Goal: Transaction & Acquisition: Purchase product/service

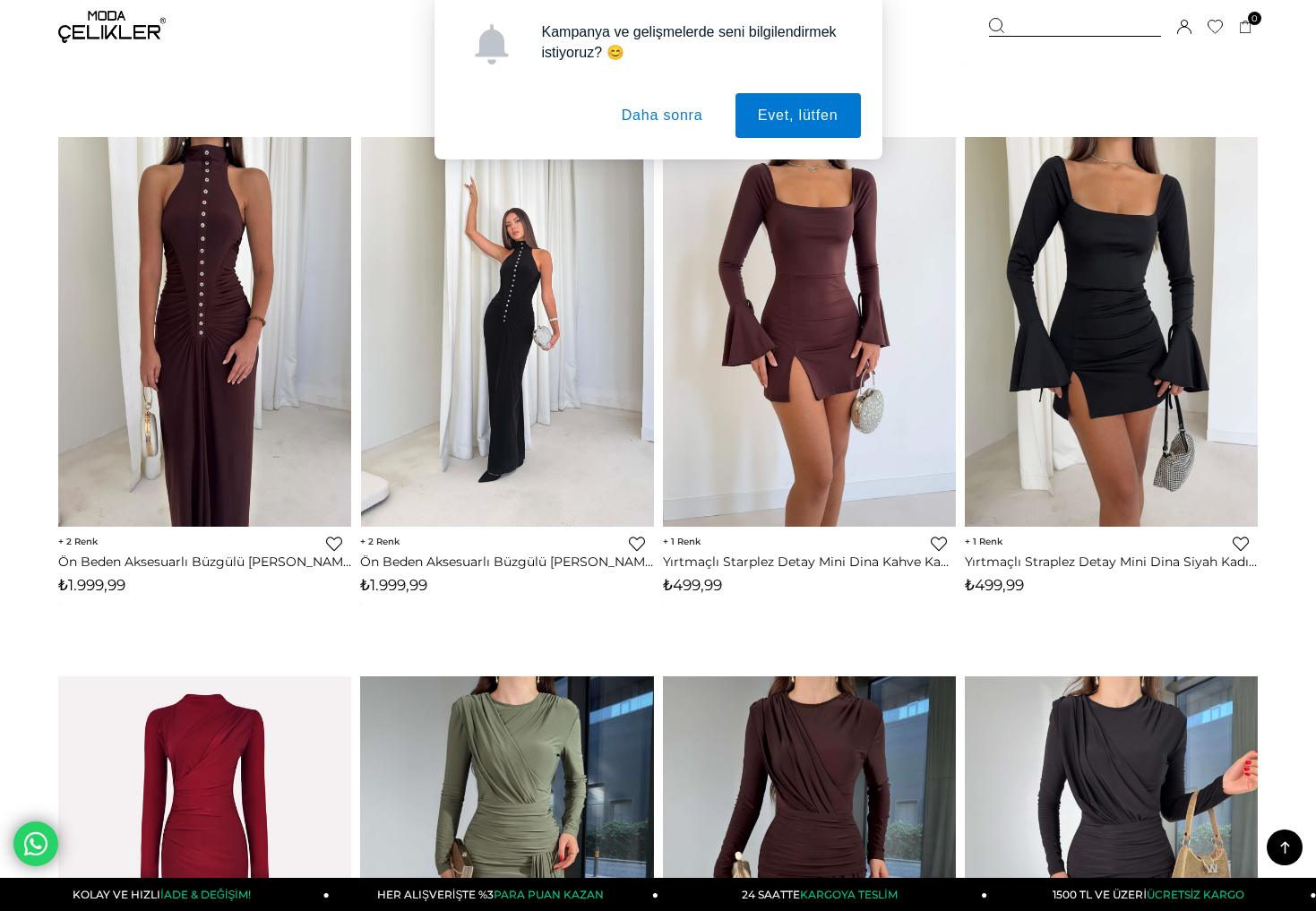
scroll to position [648, 0]
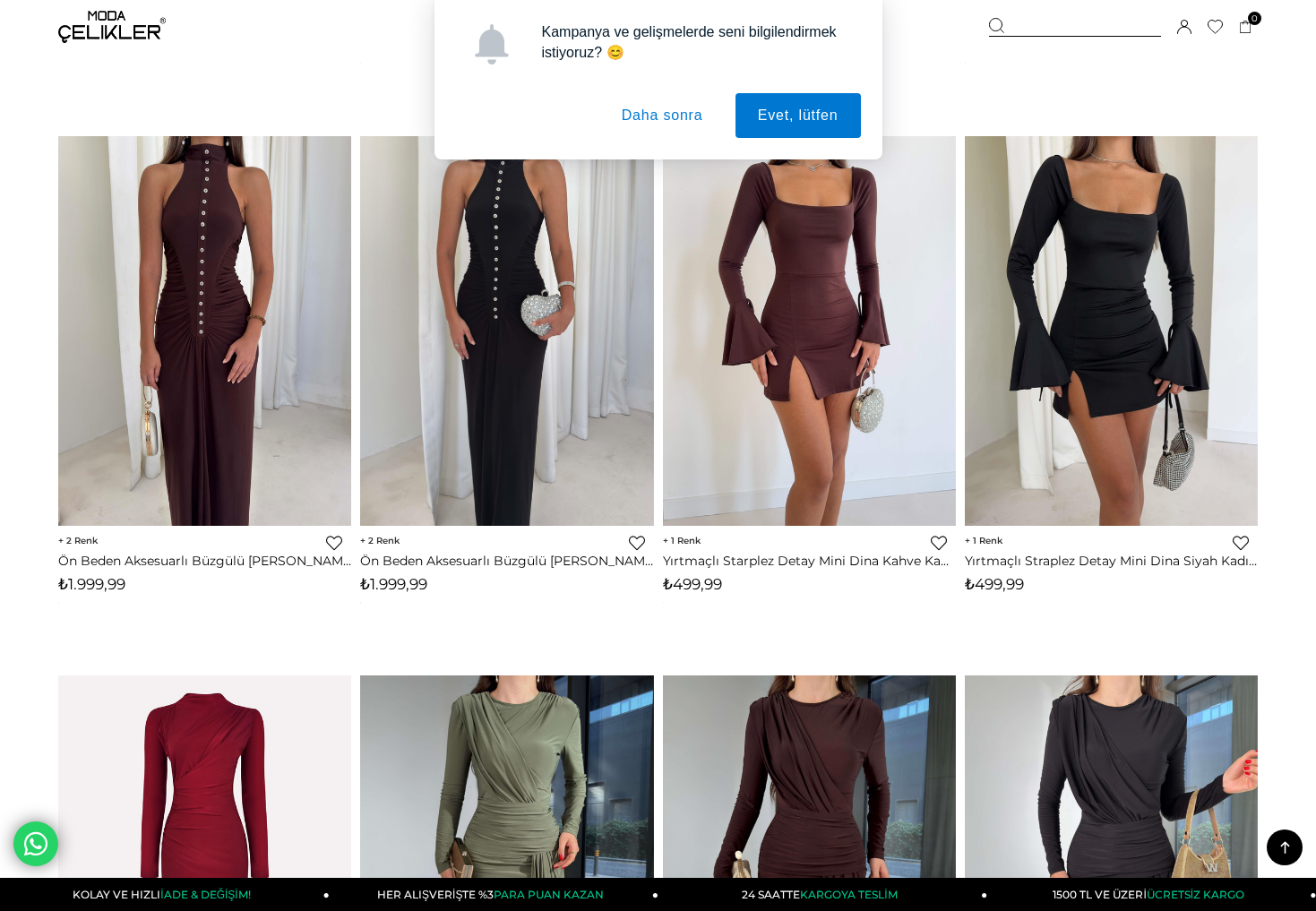
click at [670, 119] on button "Daha sonra" at bounding box center [661, 115] width 126 height 45
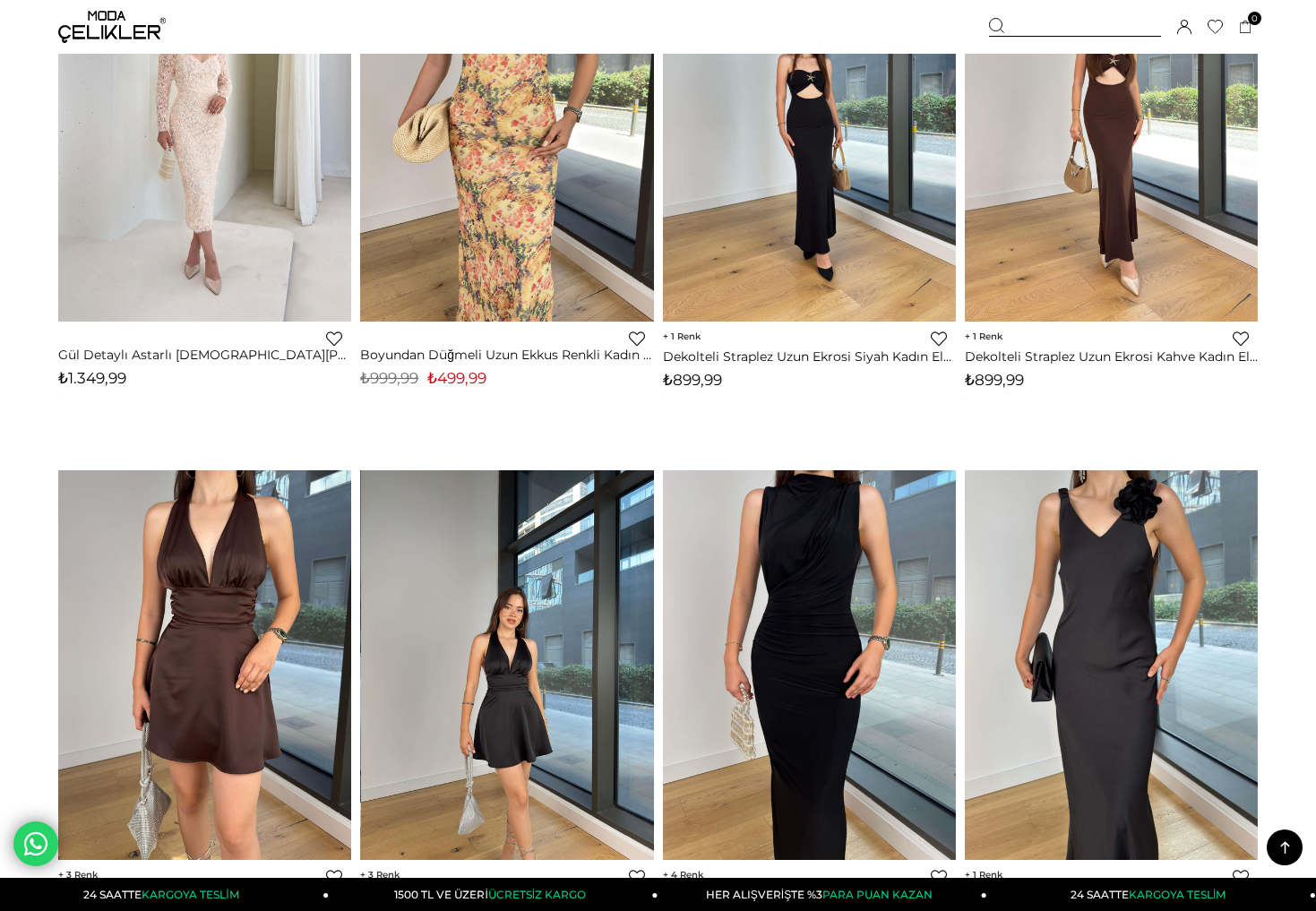
scroll to position [4726, 0]
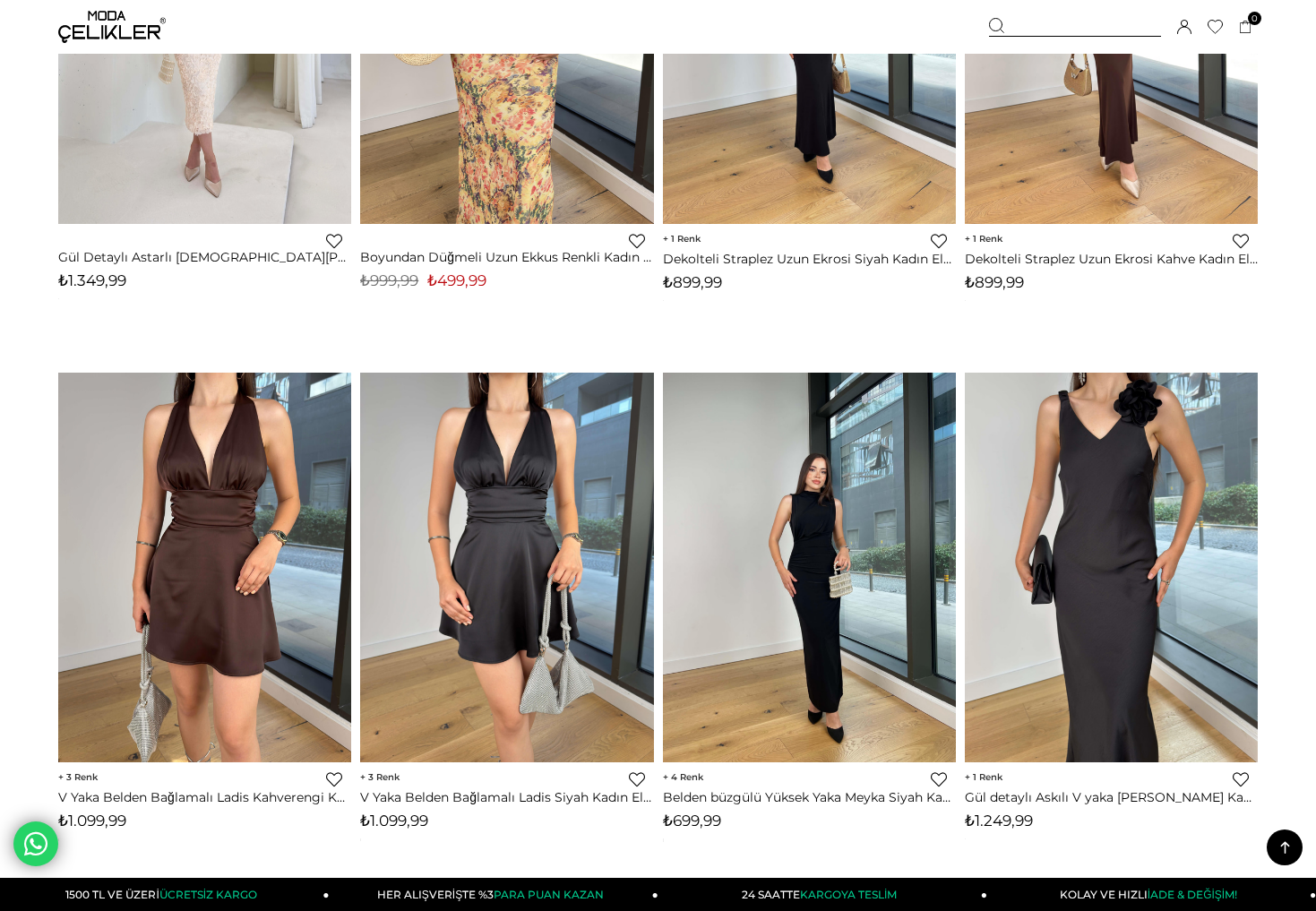
click at [796, 609] on img at bounding box center [809, 568] width 293 height 390
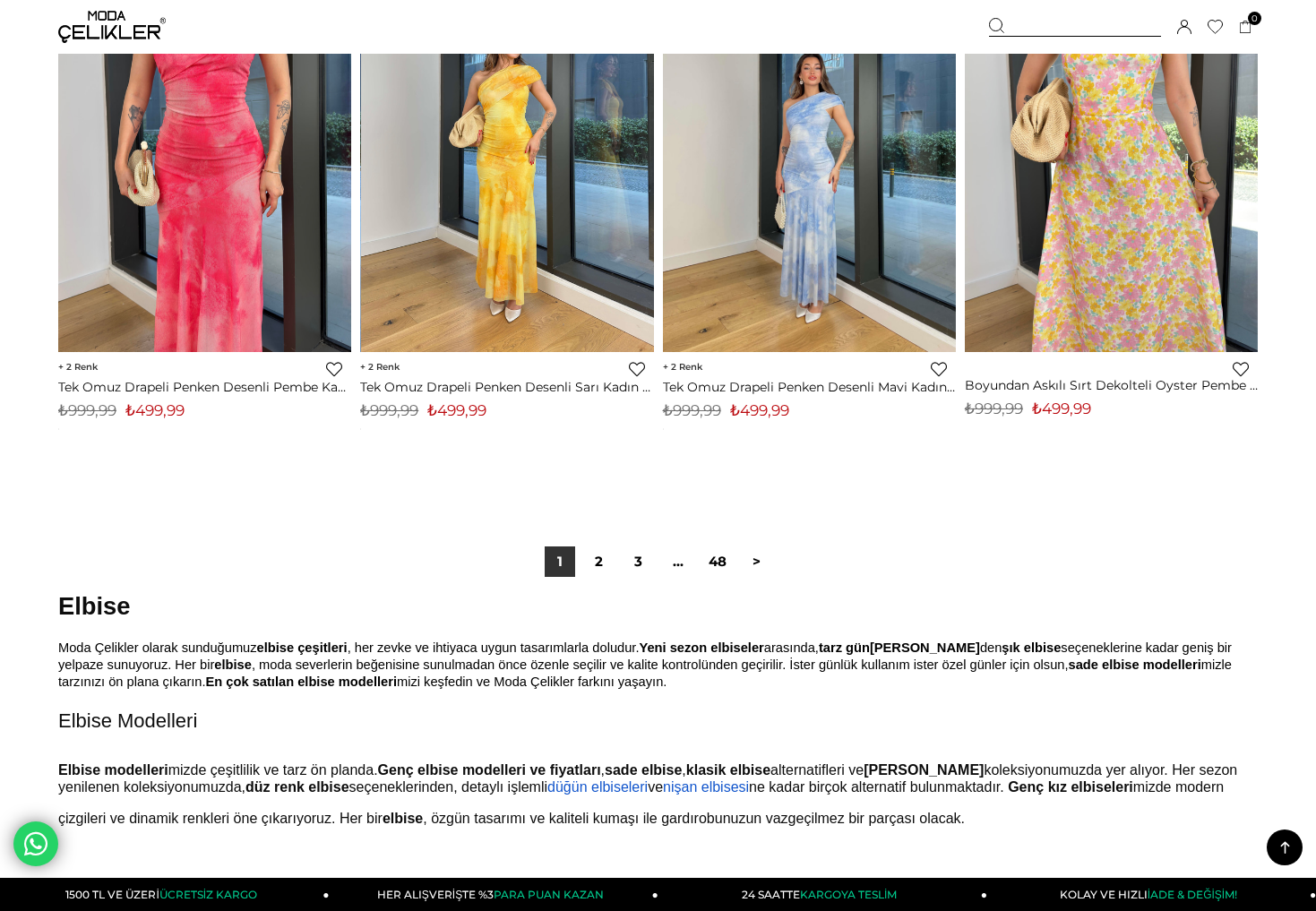
scroll to position [10550, 0]
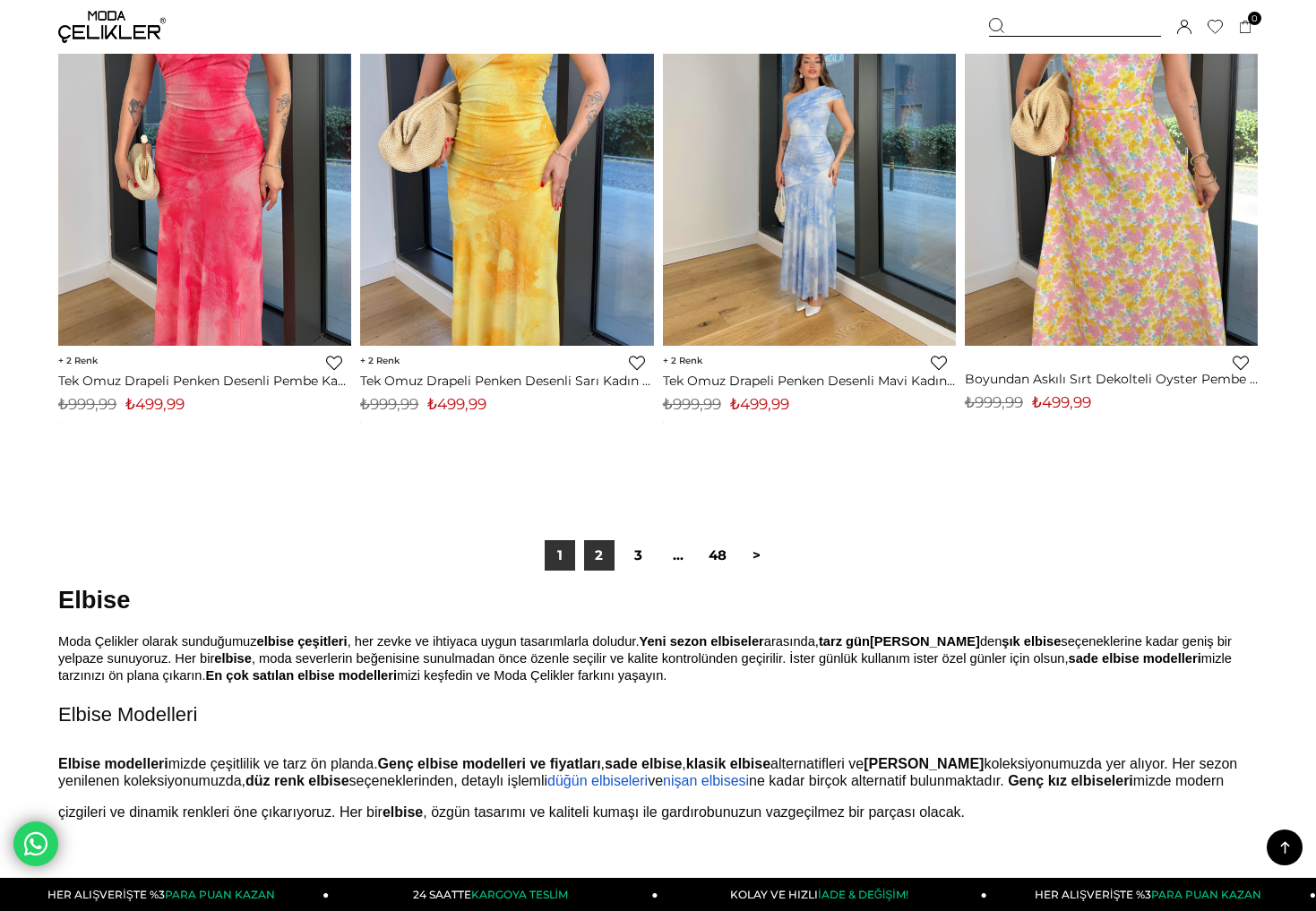
click at [600, 548] on link "2" at bounding box center [600, 555] width 31 height 31
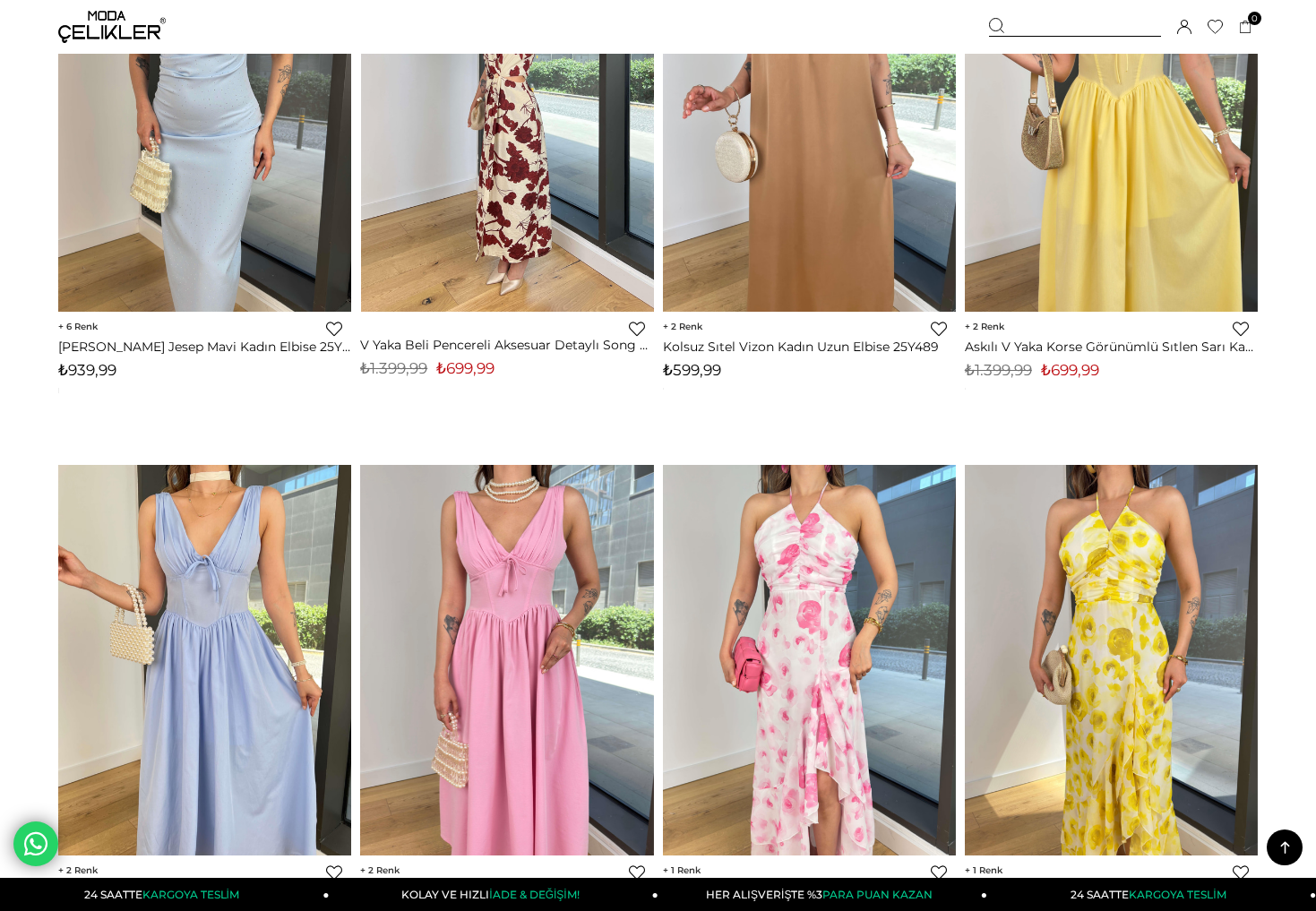
scroll to position [866, 0]
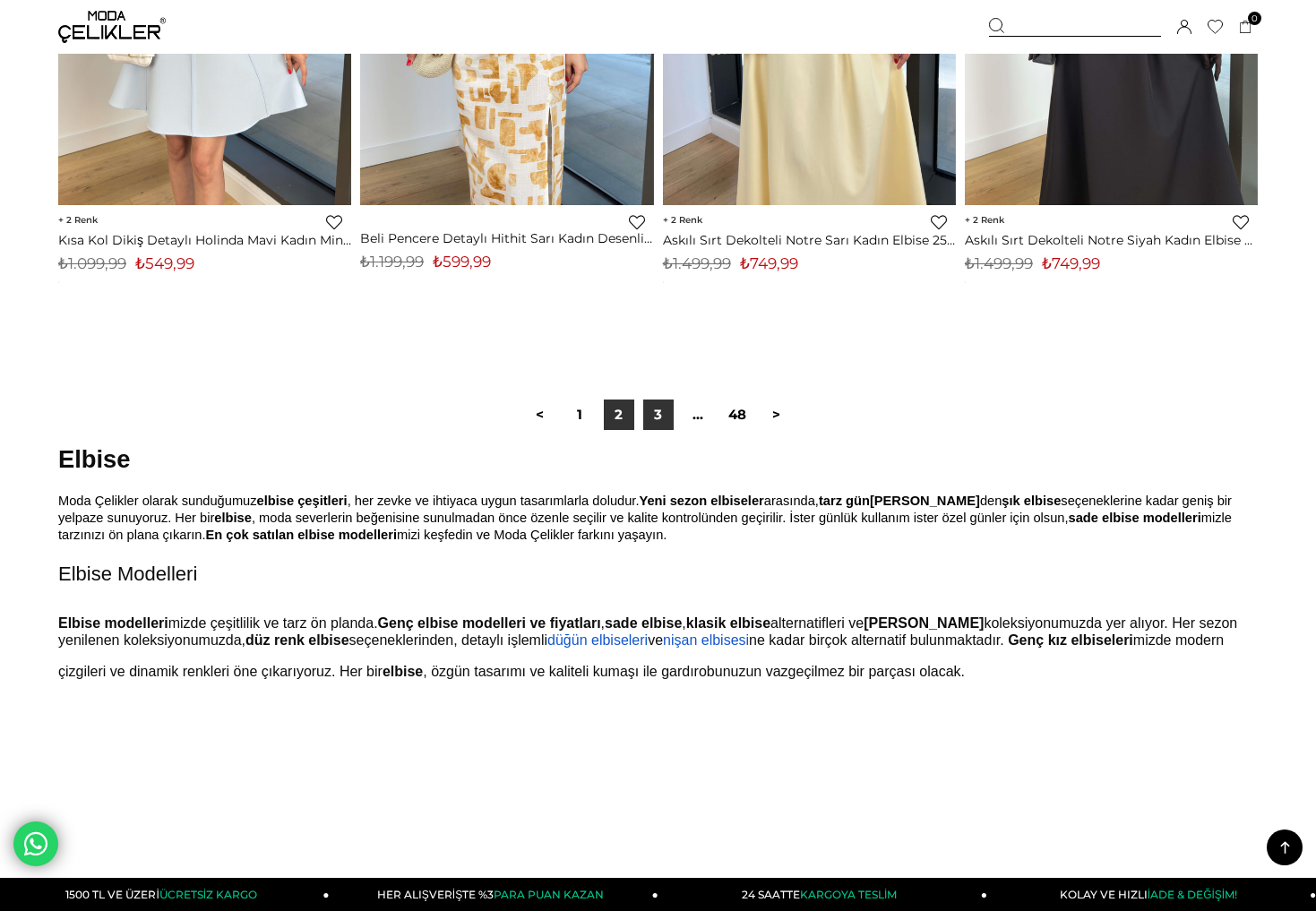
click at [656, 407] on link "3" at bounding box center [658, 415] width 31 height 31
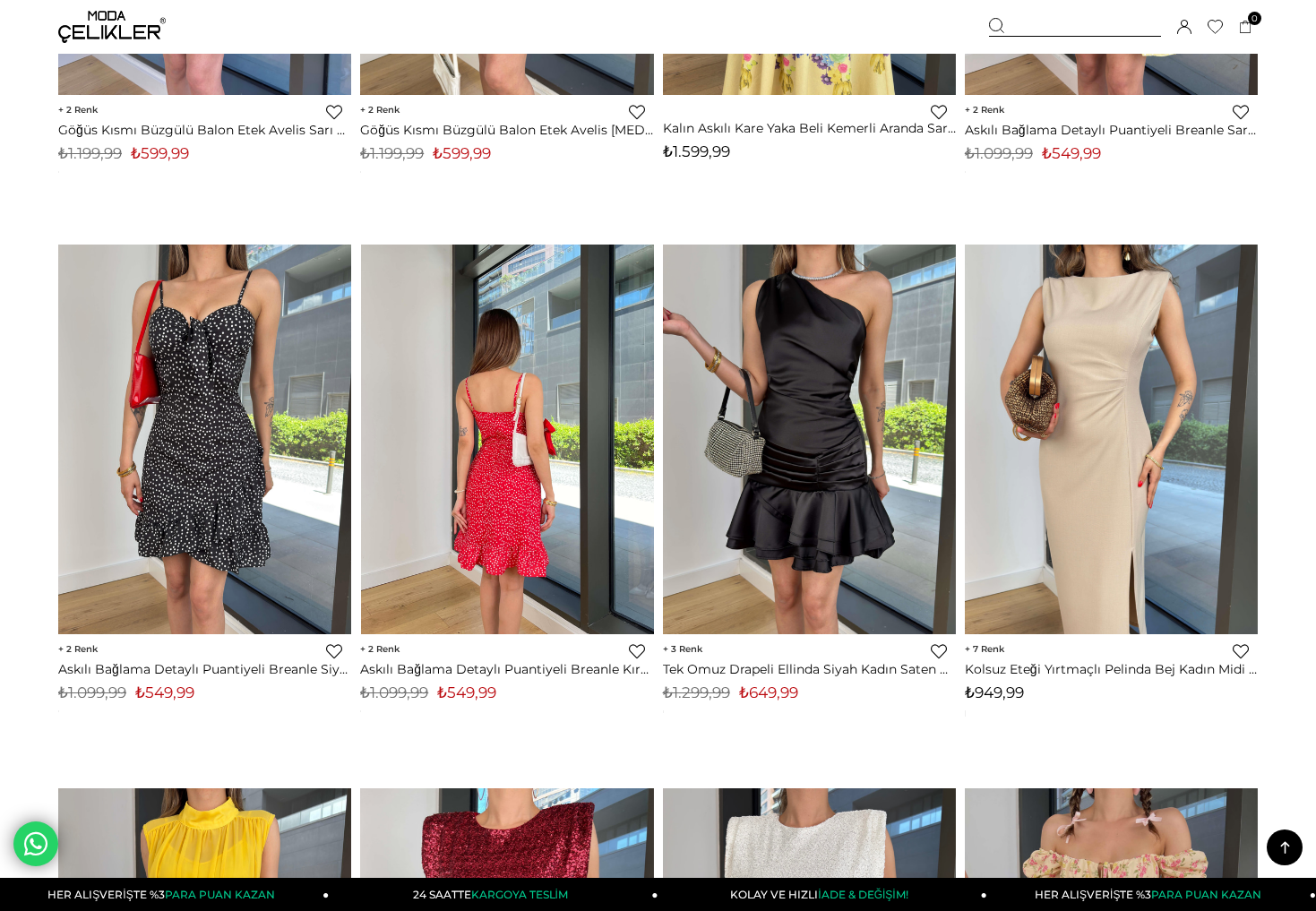
scroll to position [545, 0]
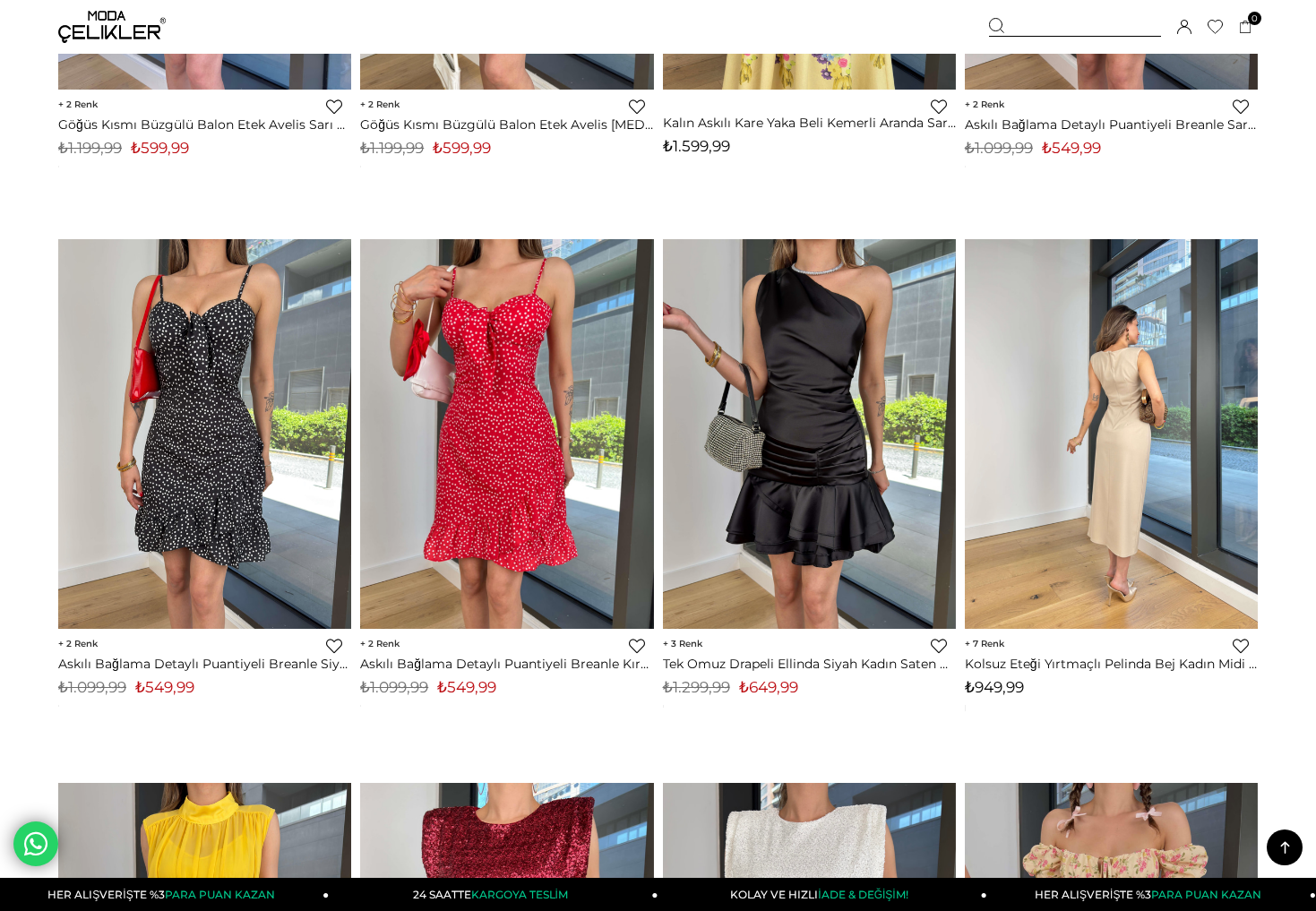
click at [1129, 505] on div at bounding box center [1111, 433] width 880 height 389
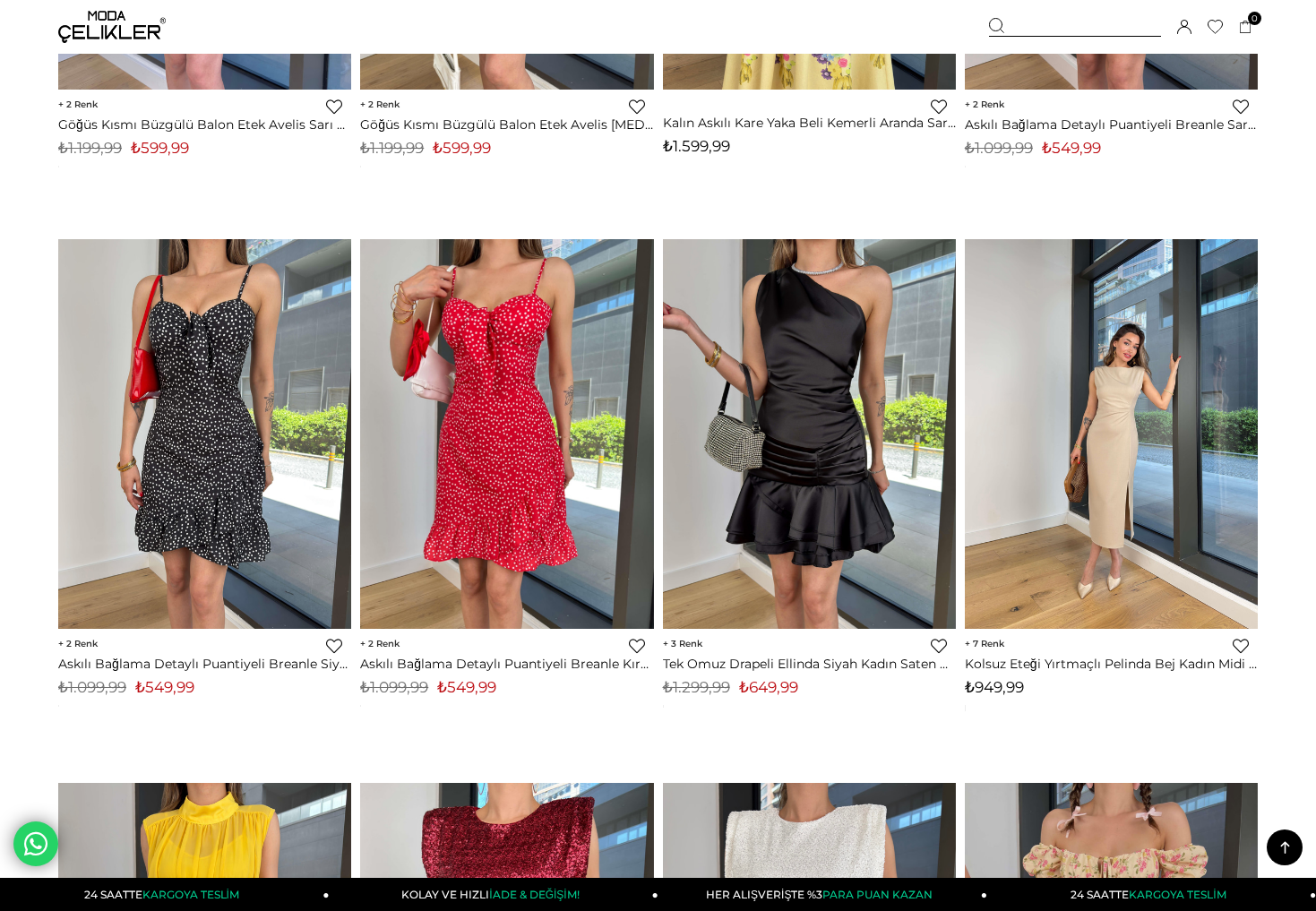
click at [1074, 504] on img at bounding box center [1111, 434] width 293 height 390
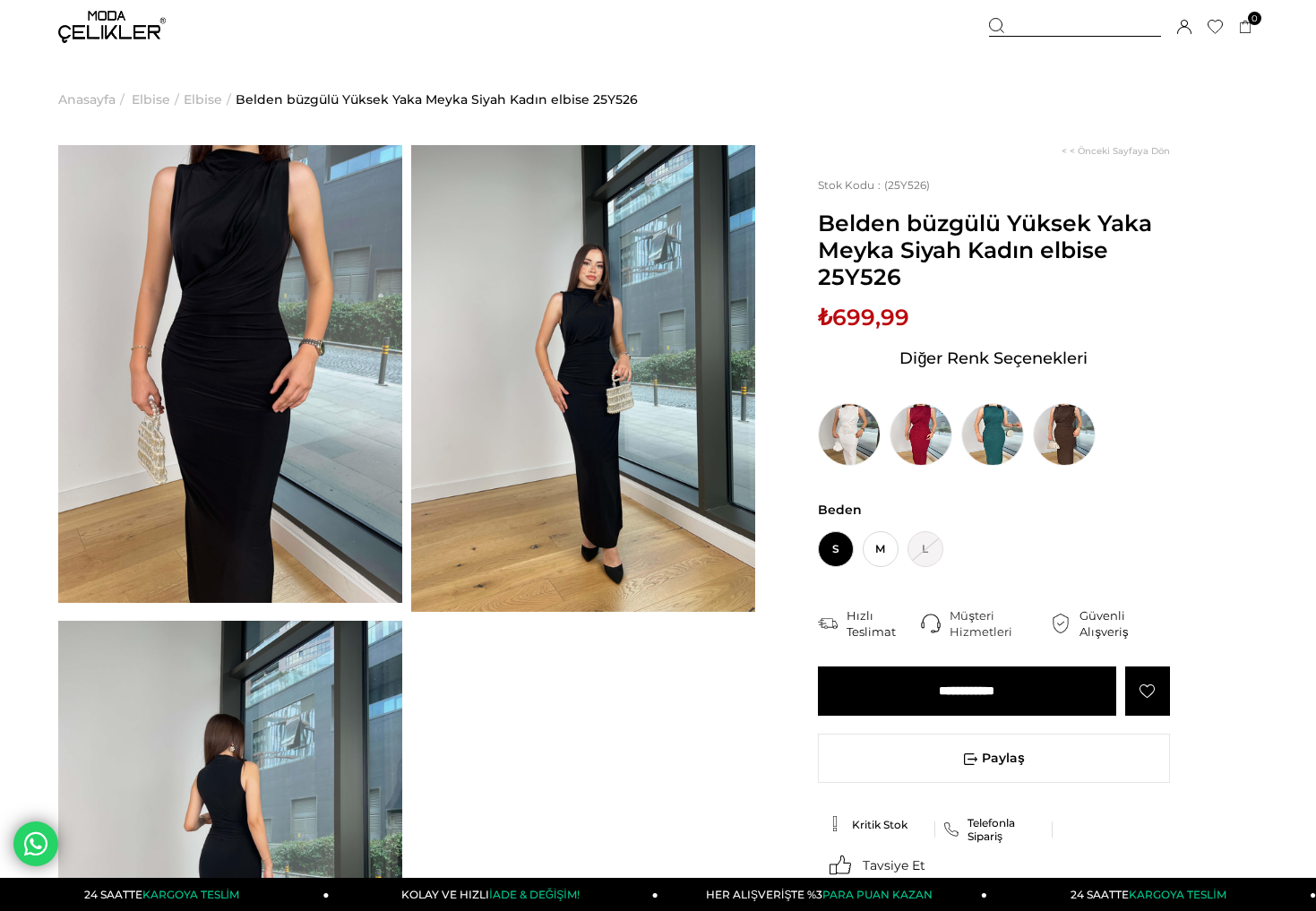
click at [319, 399] on img at bounding box center [231, 374] width 344 height 457
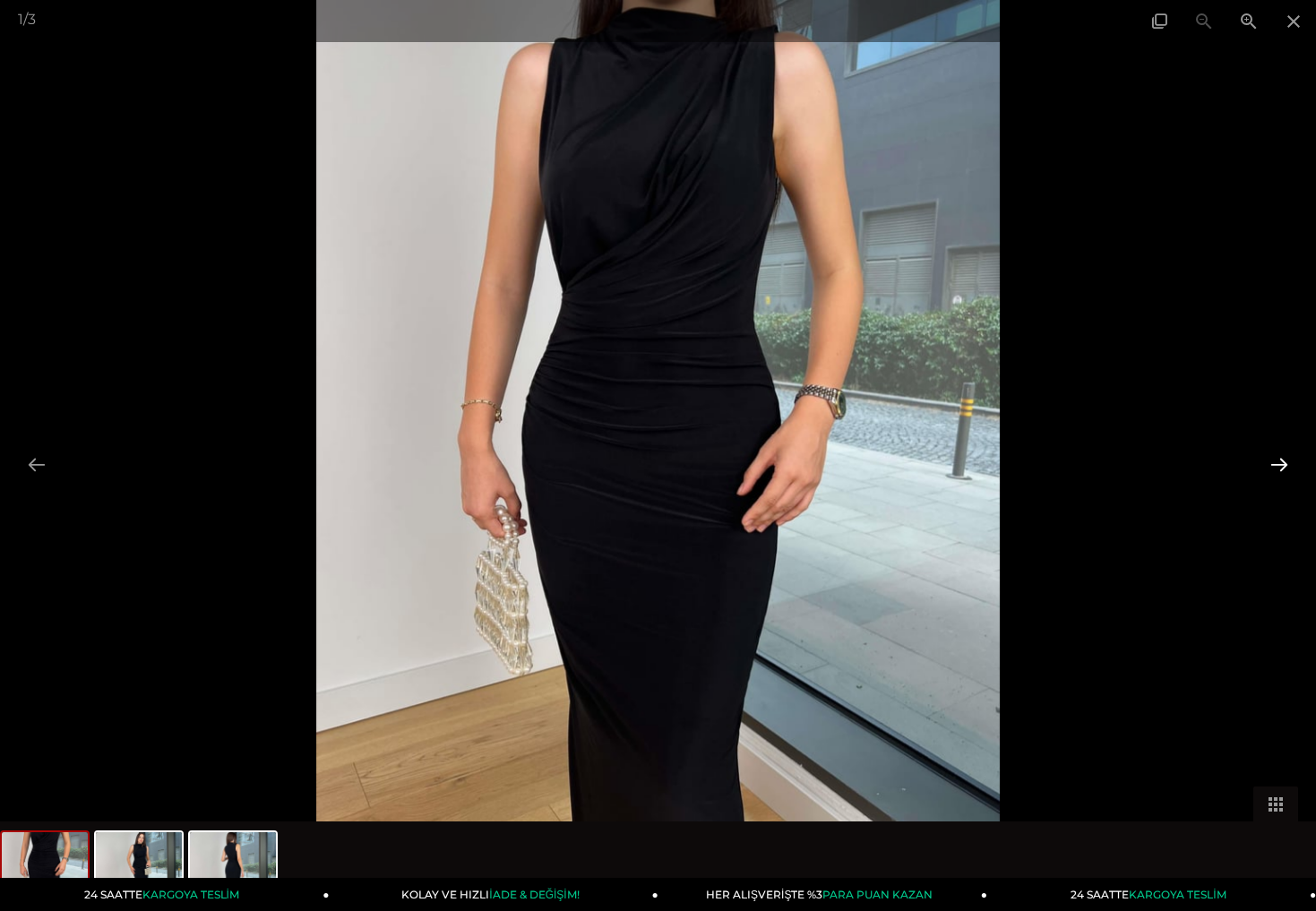
click at [1279, 457] on button at bounding box center [1279, 464] width 37 height 35
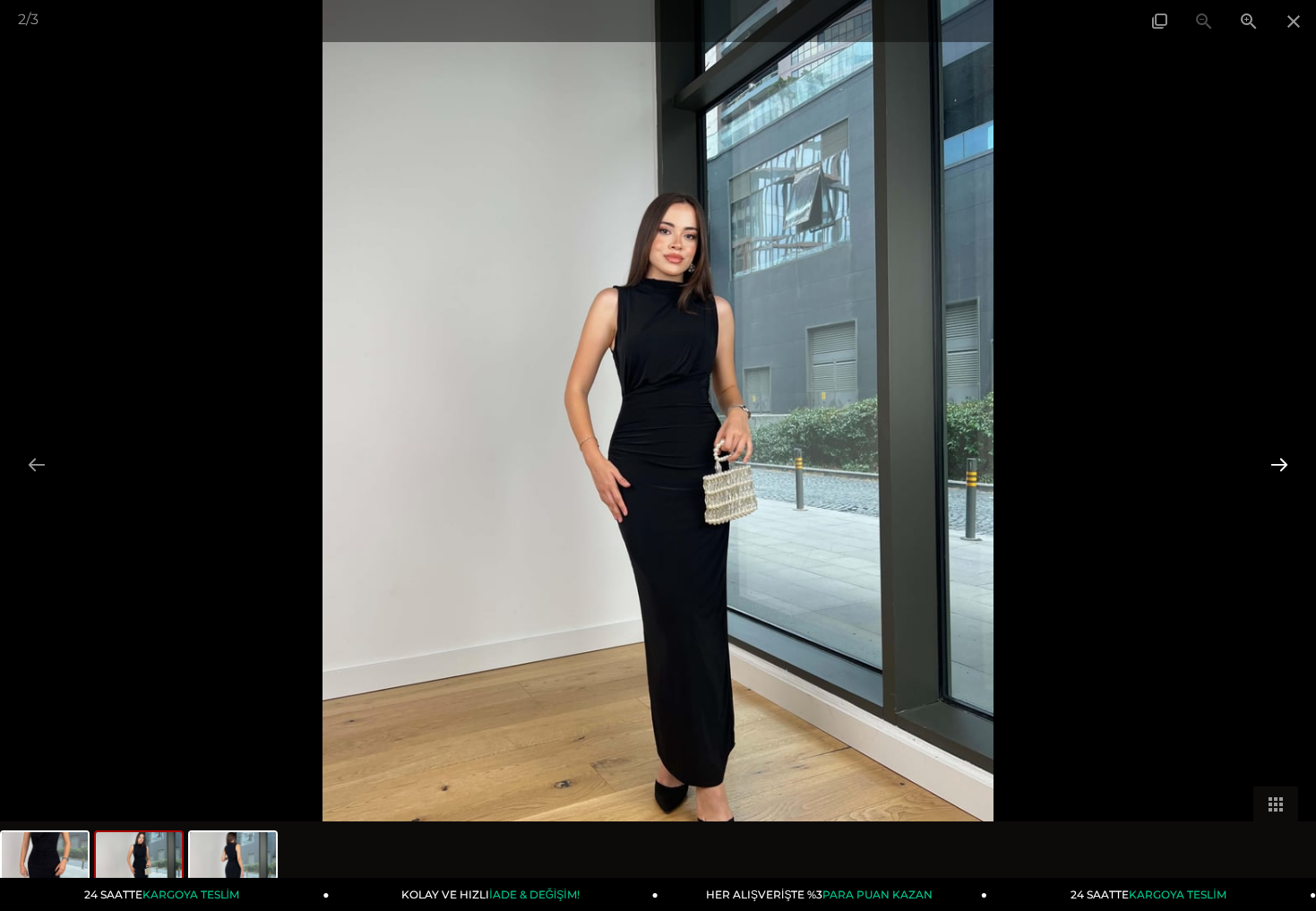
click at [1279, 457] on button at bounding box center [1279, 464] width 37 height 35
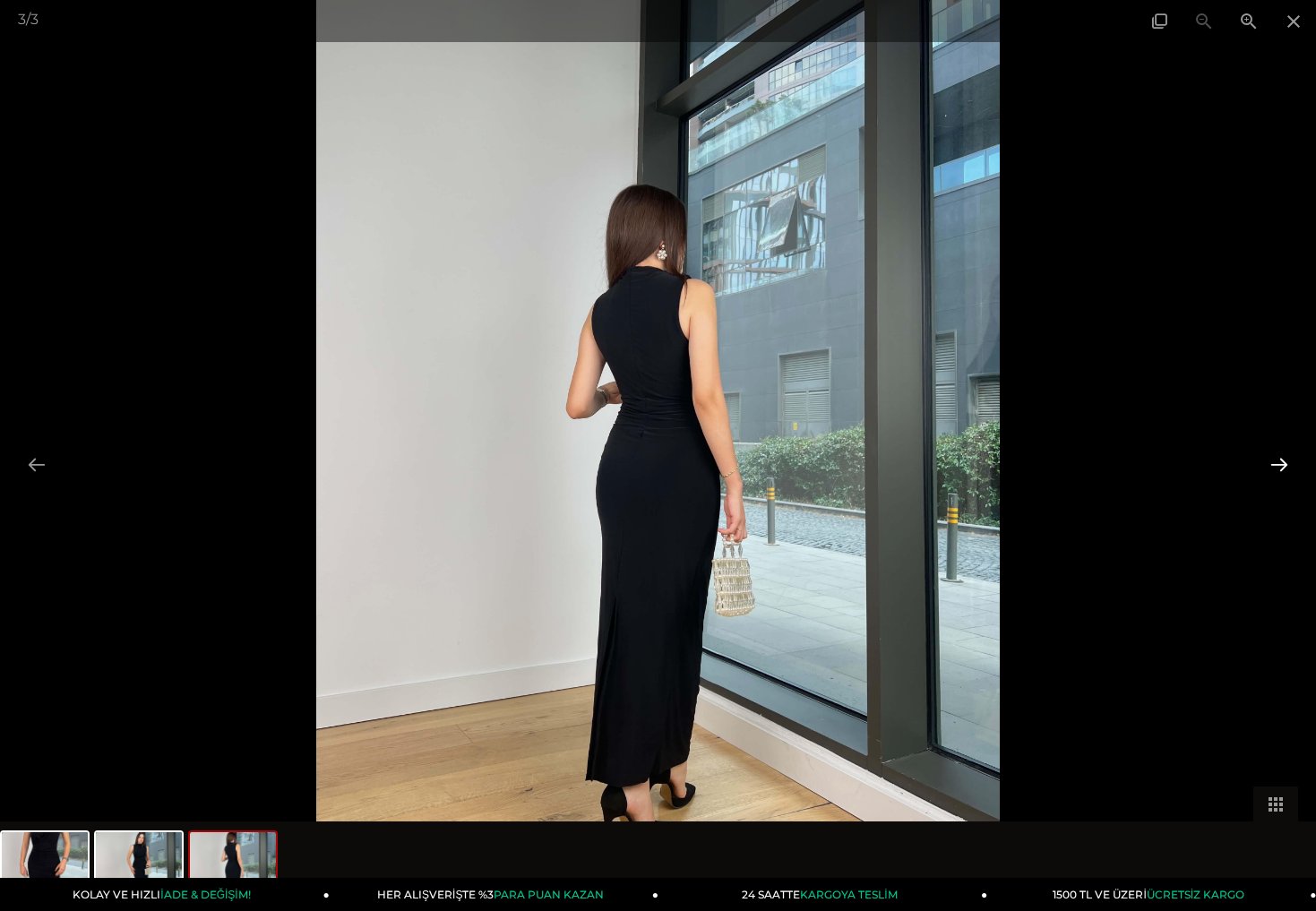
click at [1279, 457] on button at bounding box center [1279, 464] width 37 height 35
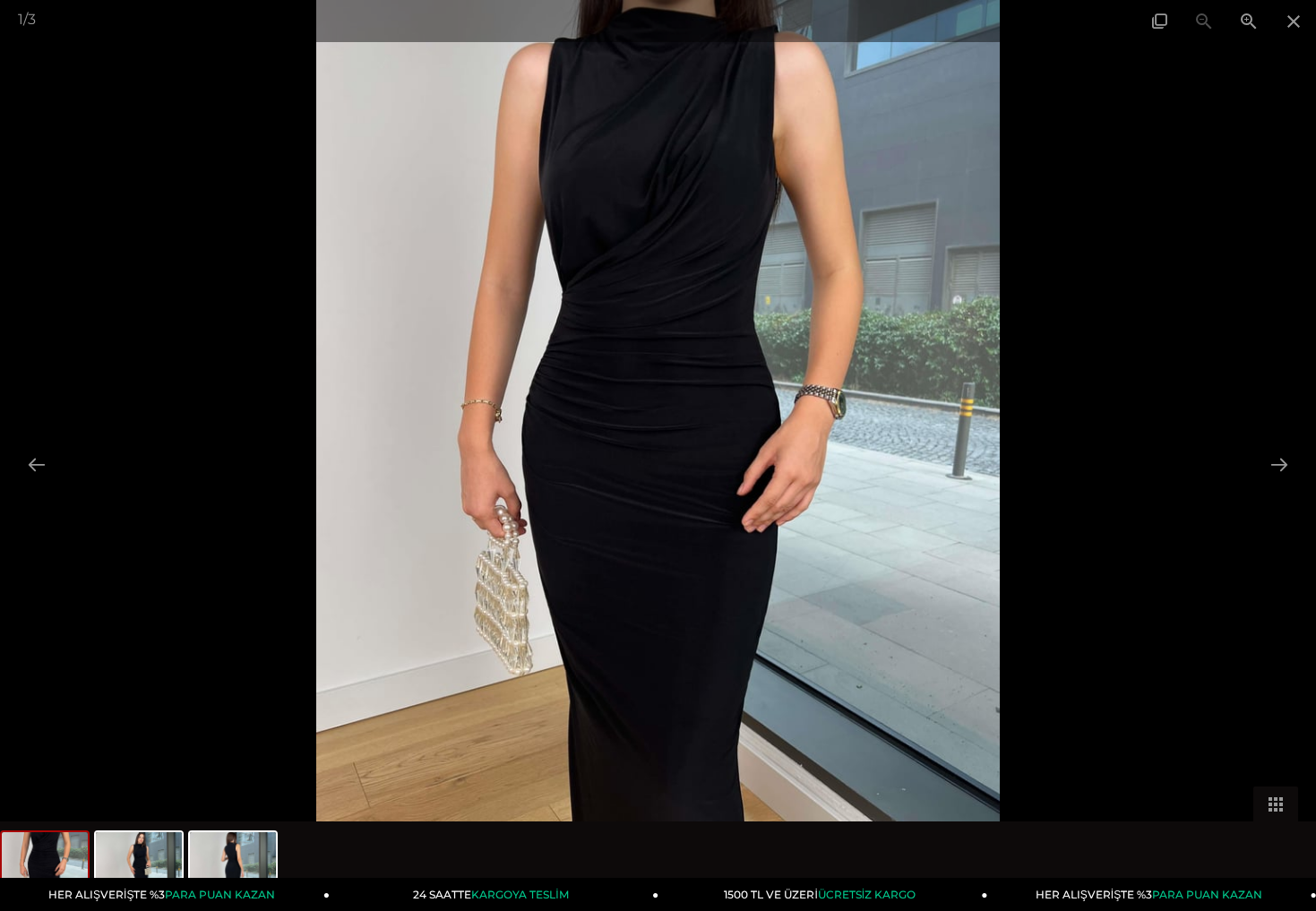
click at [1293, 20] on span at bounding box center [1293, 21] width 45 height 42
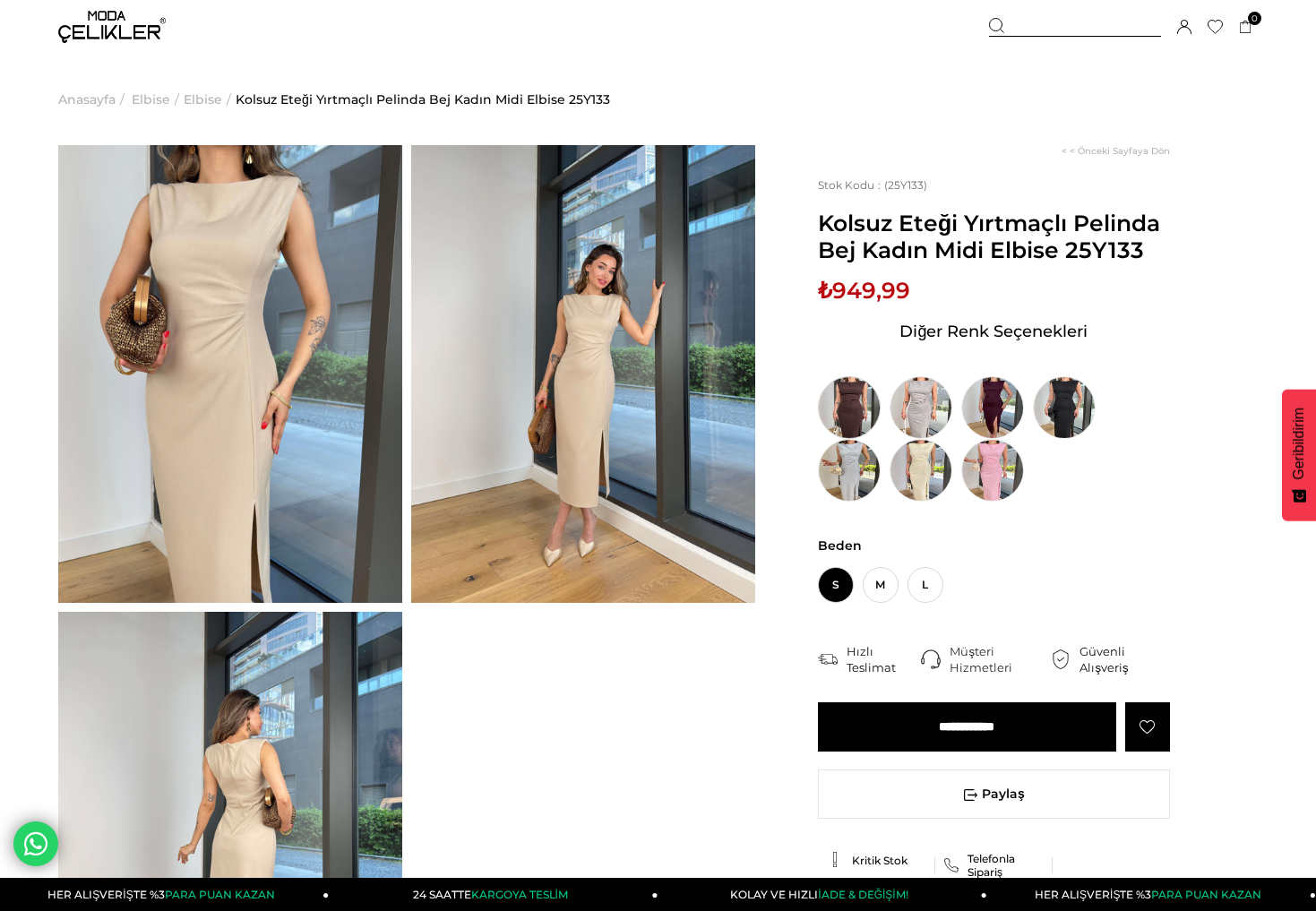
click at [859, 409] on img at bounding box center [849, 406] width 62 height 62
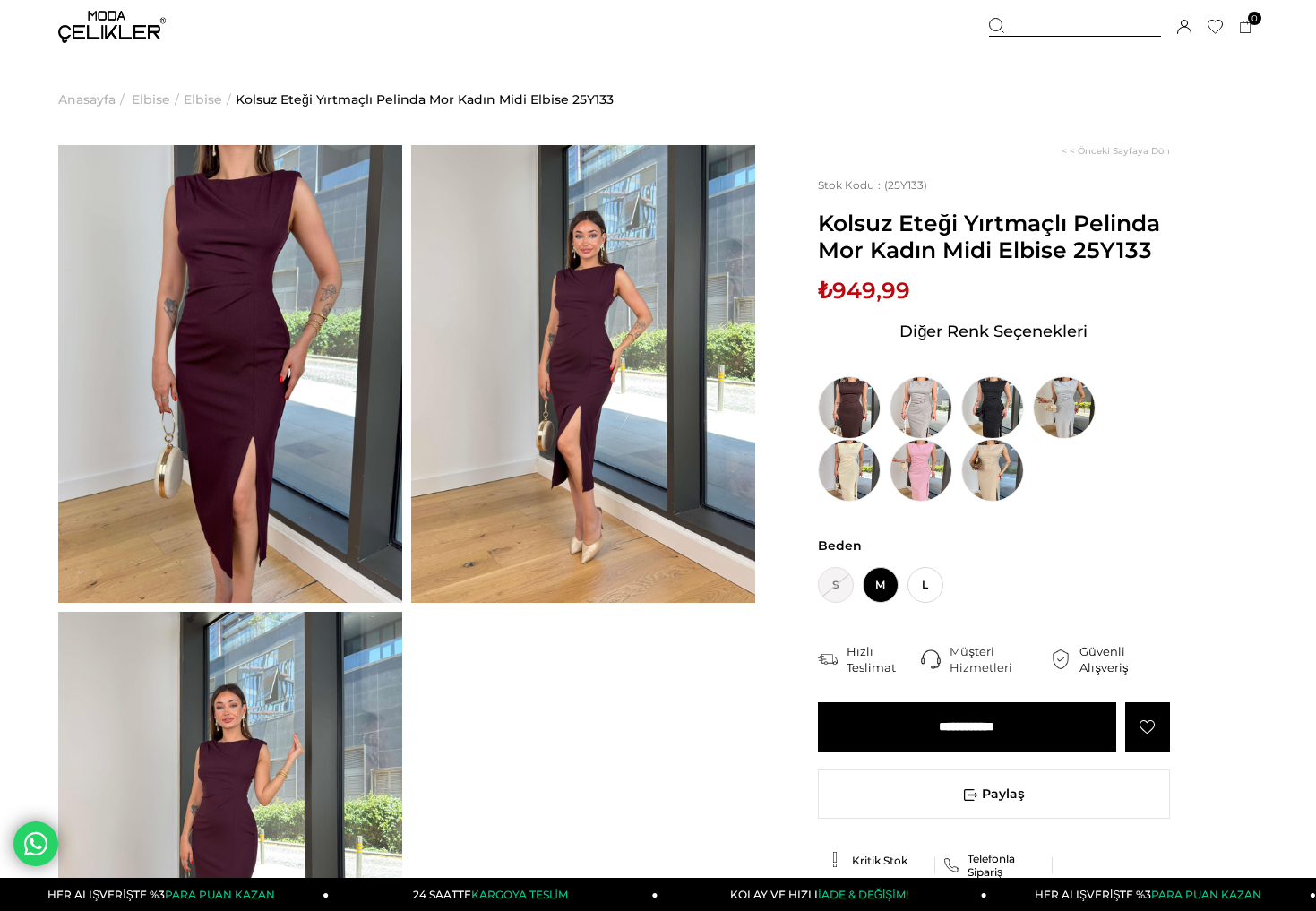
click at [344, 506] on img at bounding box center [231, 374] width 344 height 457
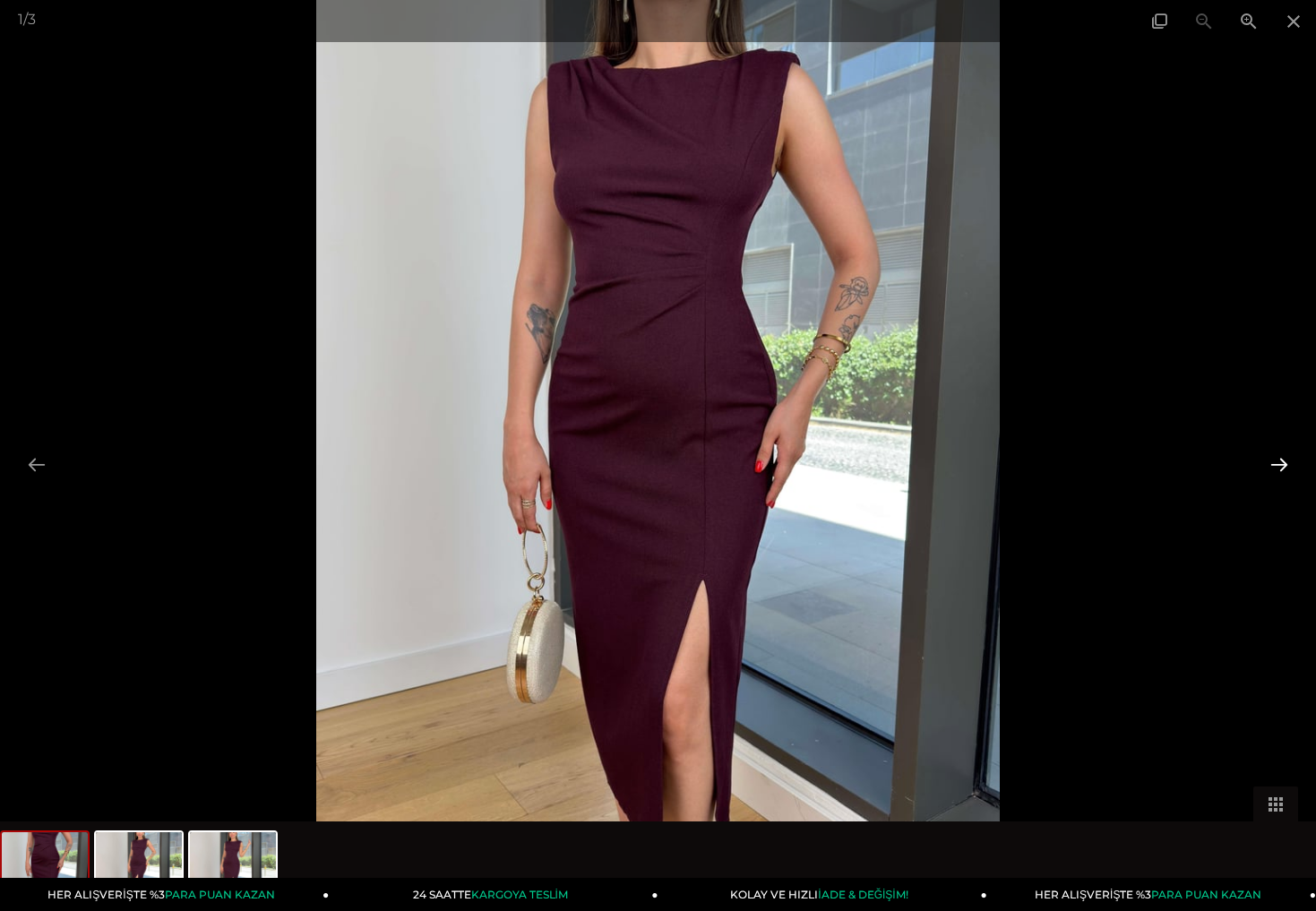
click at [1284, 468] on button at bounding box center [1279, 464] width 37 height 35
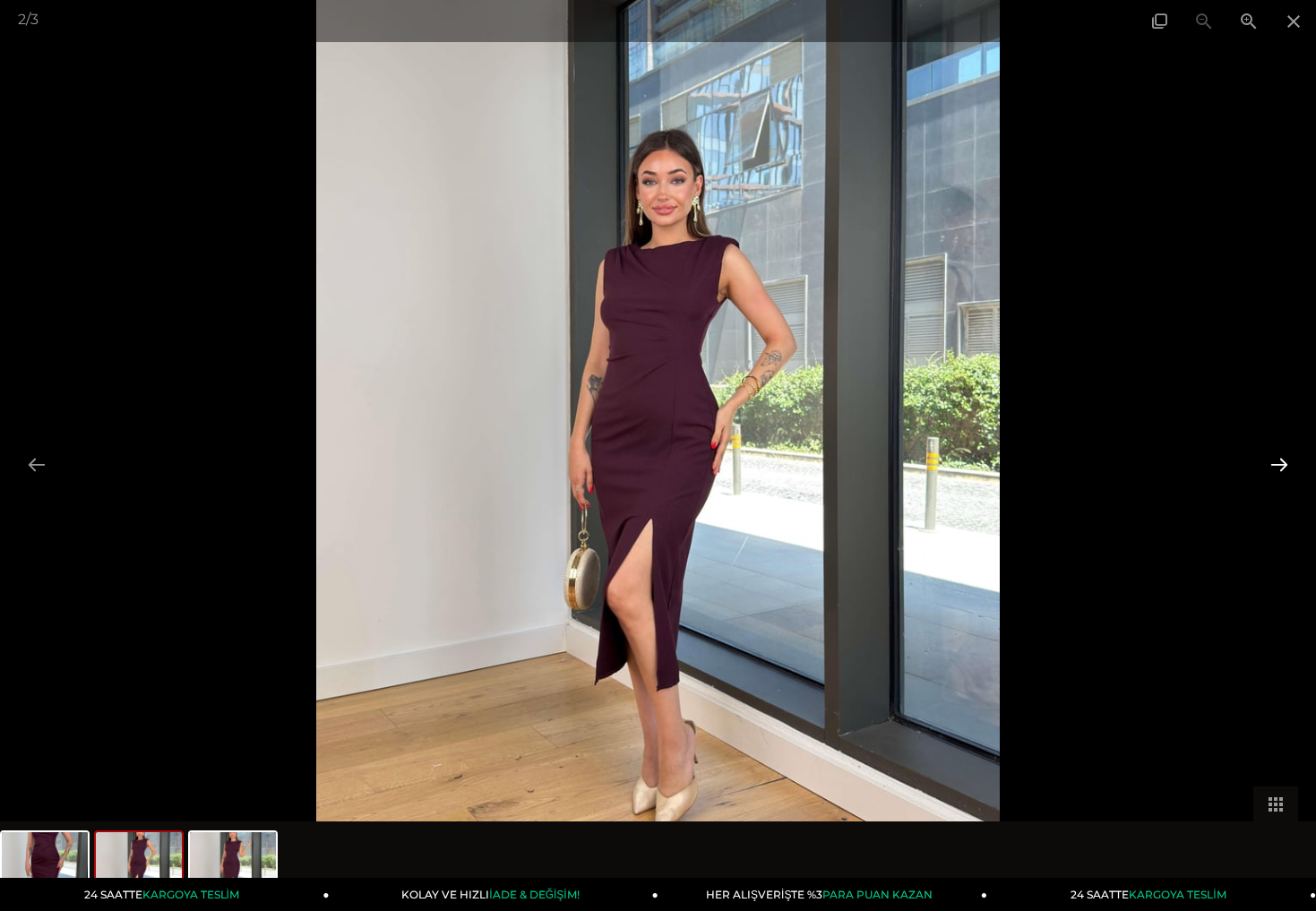
click at [1282, 468] on button at bounding box center [1279, 464] width 37 height 35
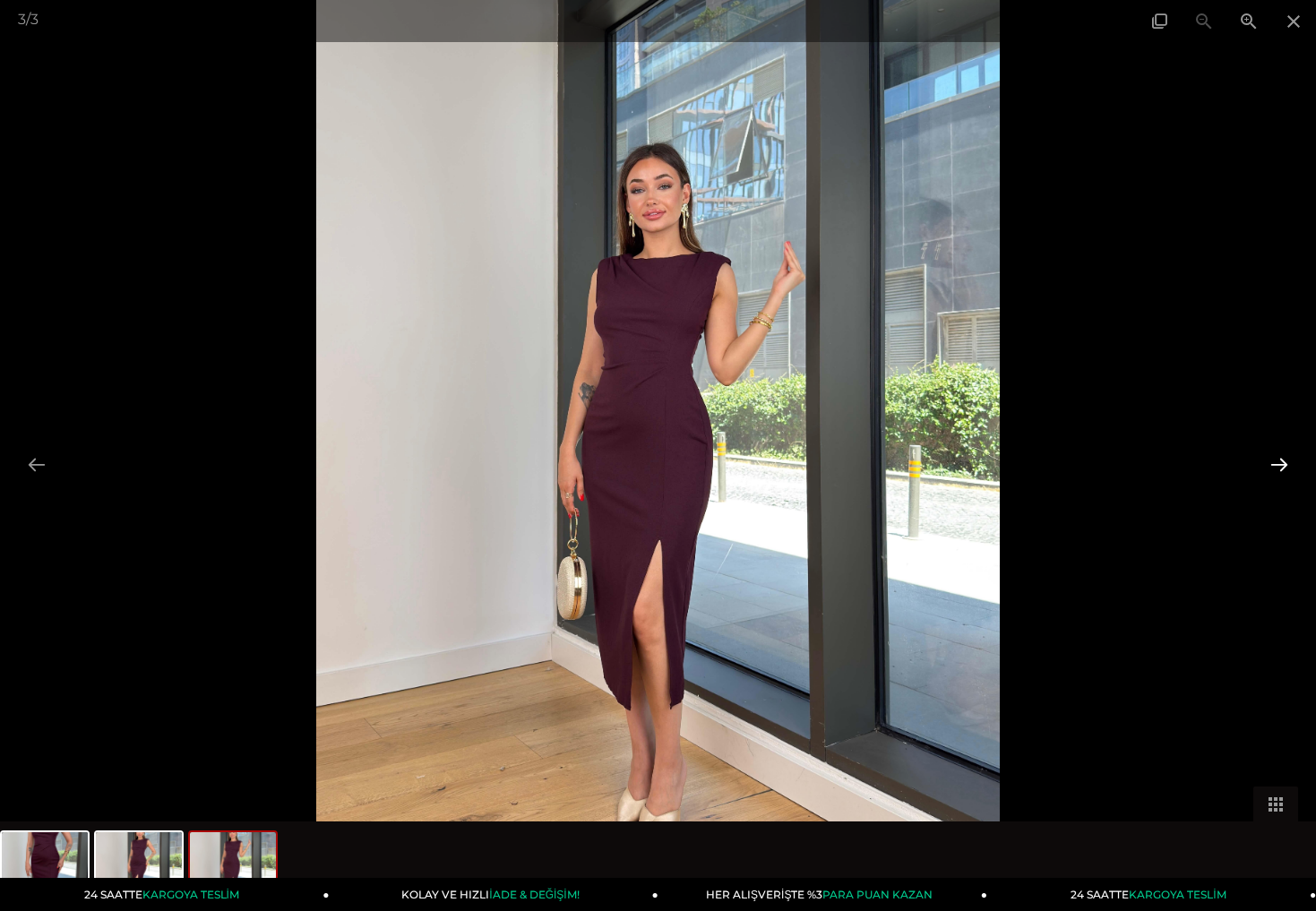
click at [1281, 471] on button at bounding box center [1279, 464] width 37 height 35
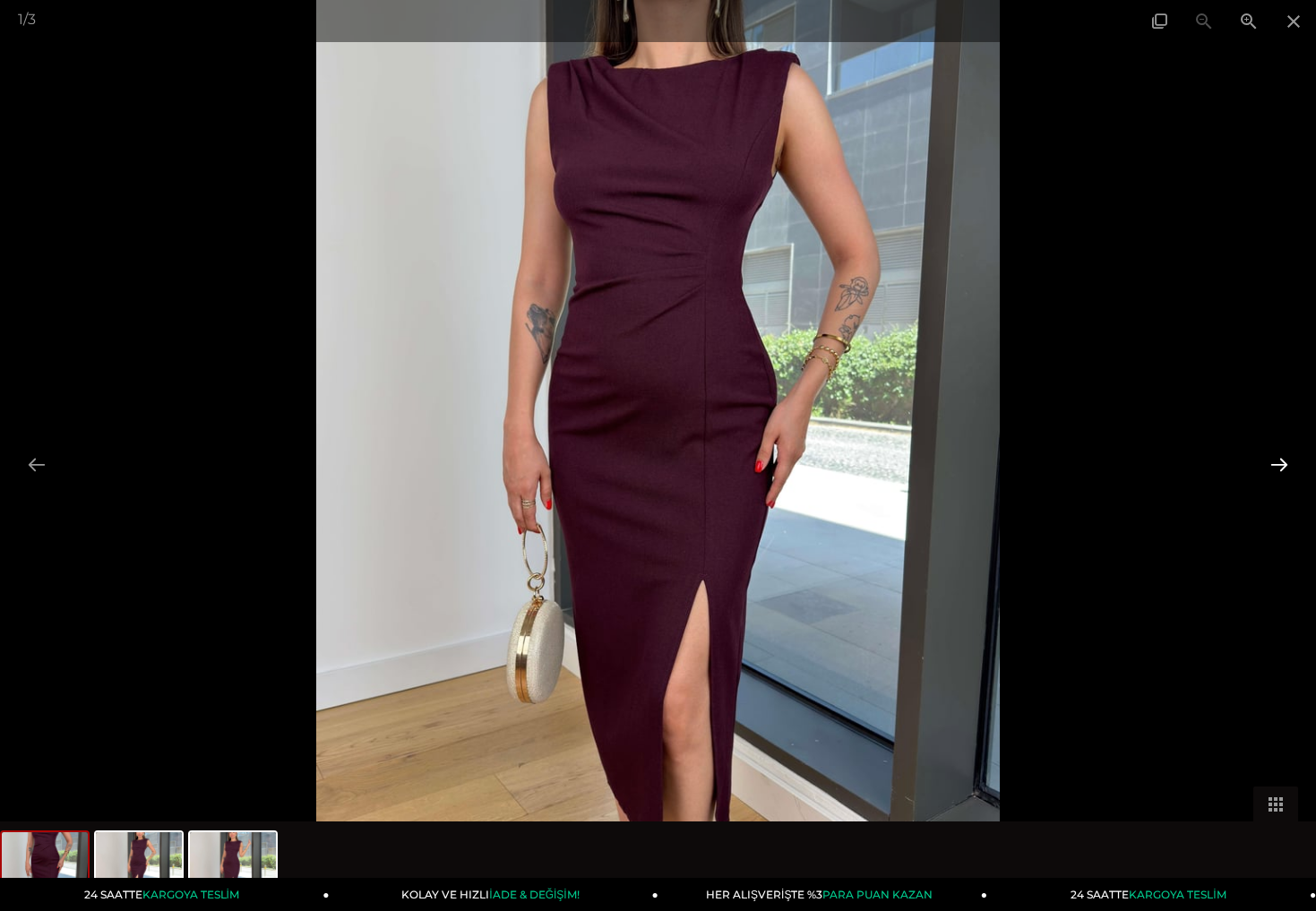
click at [1281, 471] on button at bounding box center [1279, 464] width 37 height 35
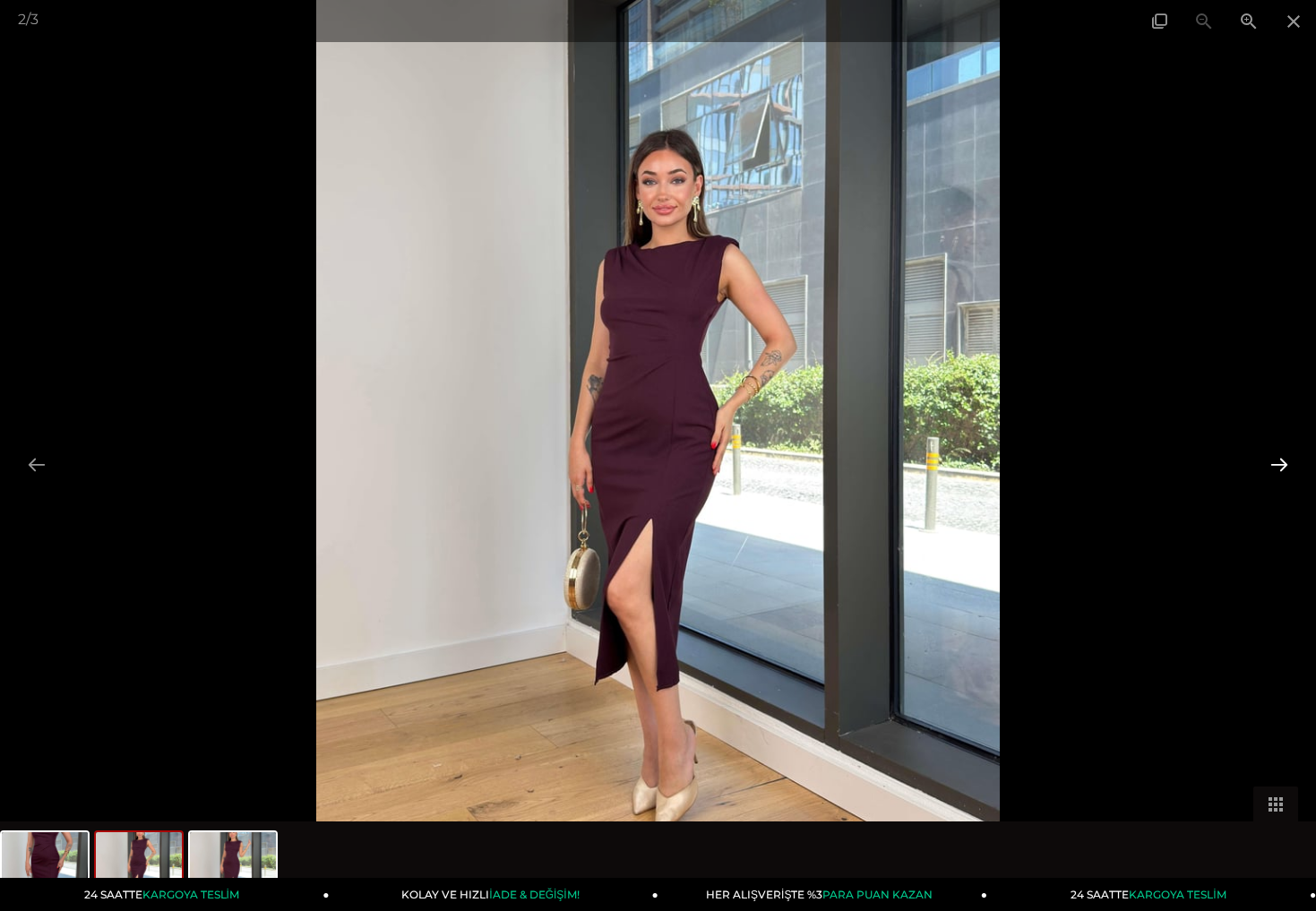
click at [1281, 471] on button at bounding box center [1279, 464] width 37 height 35
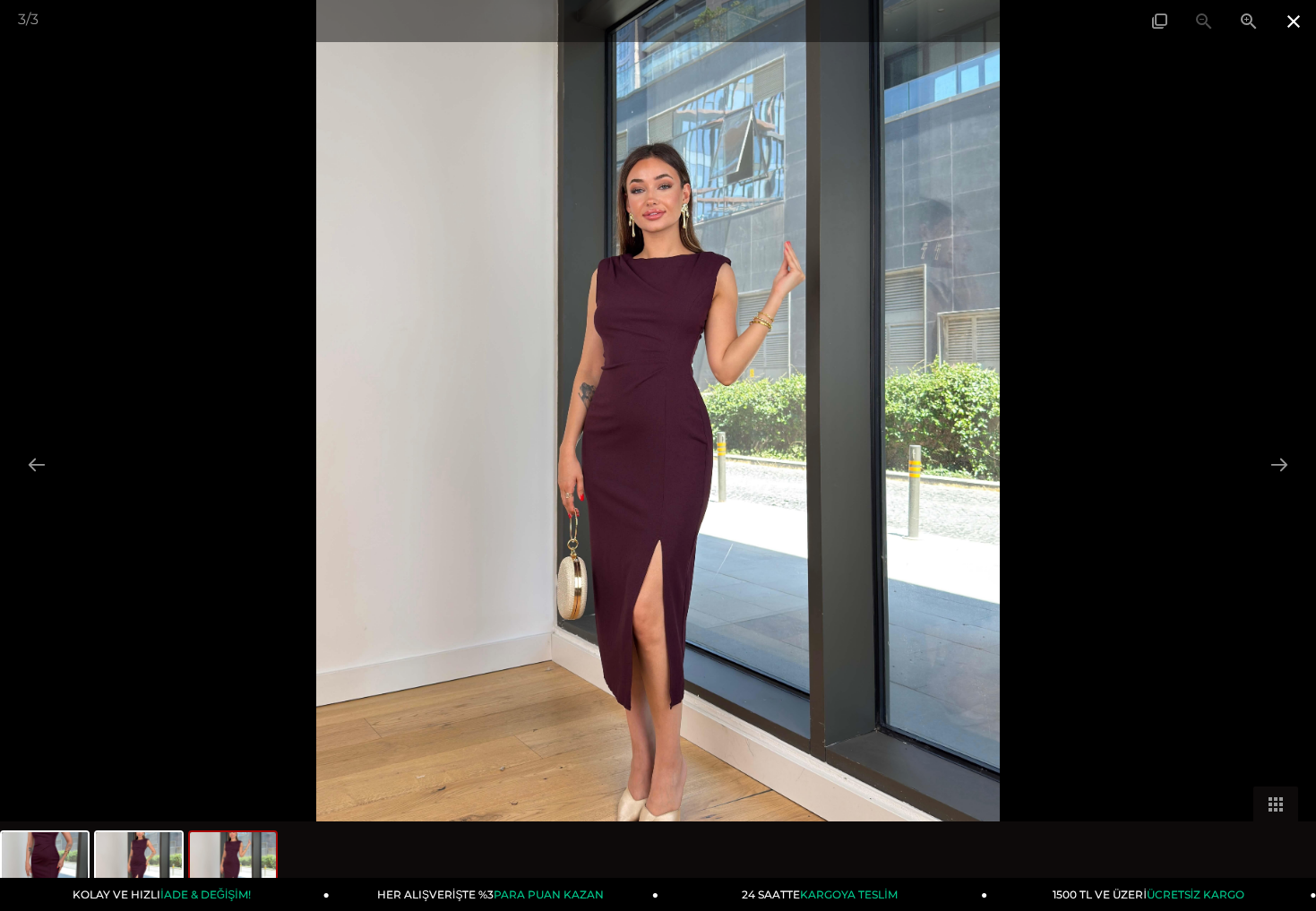
click at [1300, 23] on span at bounding box center [1293, 21] width 45 height 42
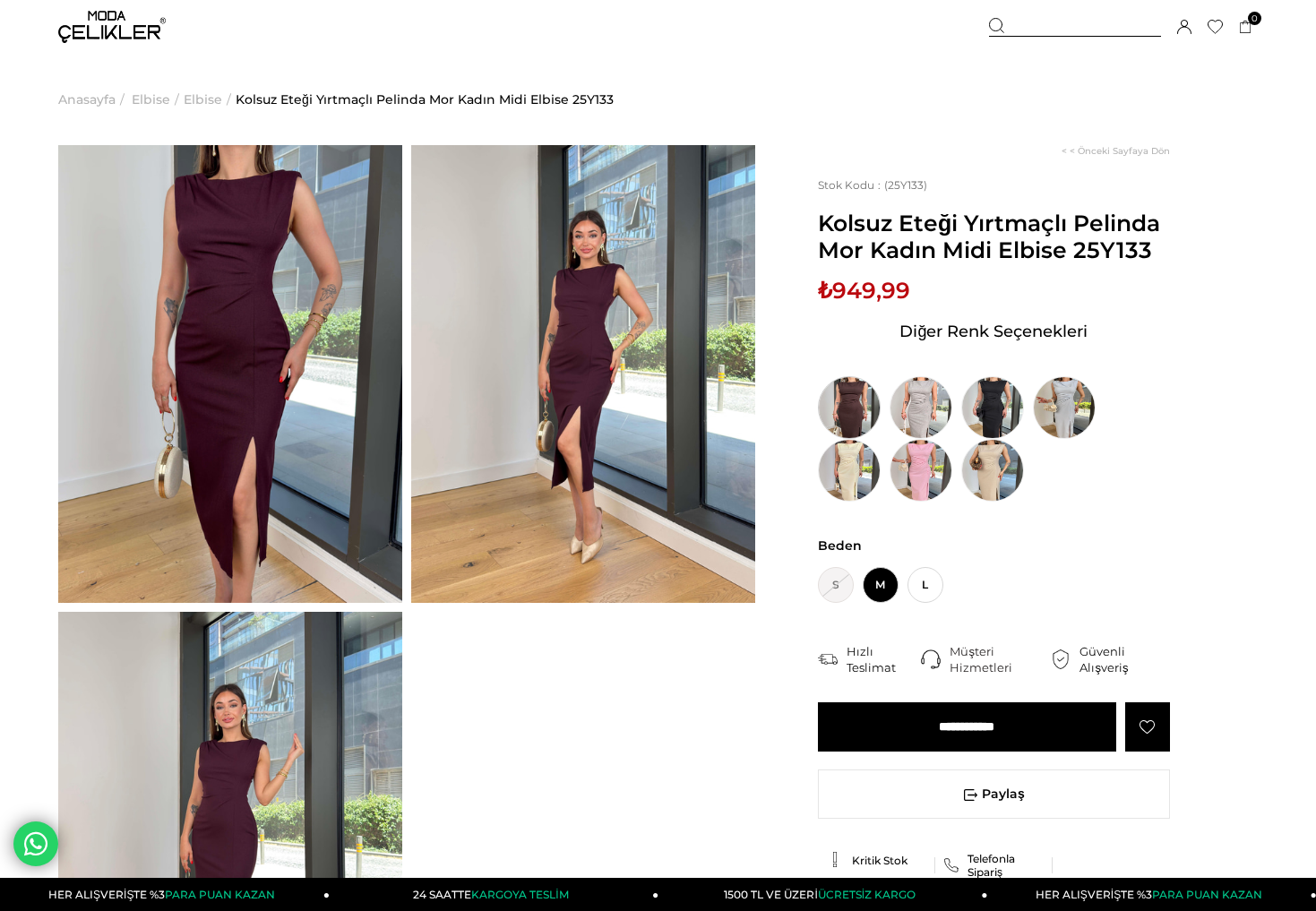
click at [851, 415] on img at bounding box center [849, 406] width 62 height 62
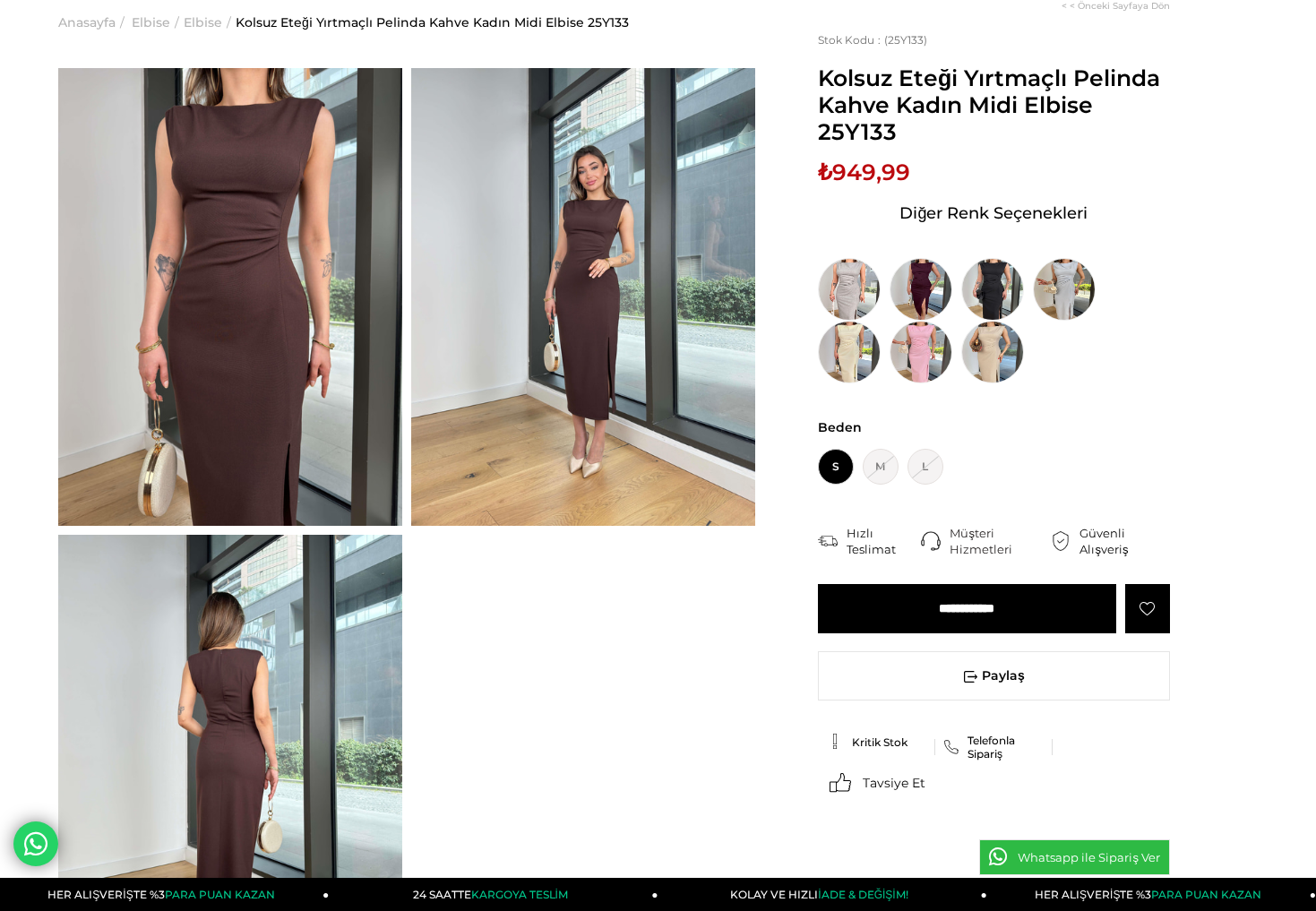
scroll to position [201, 0]
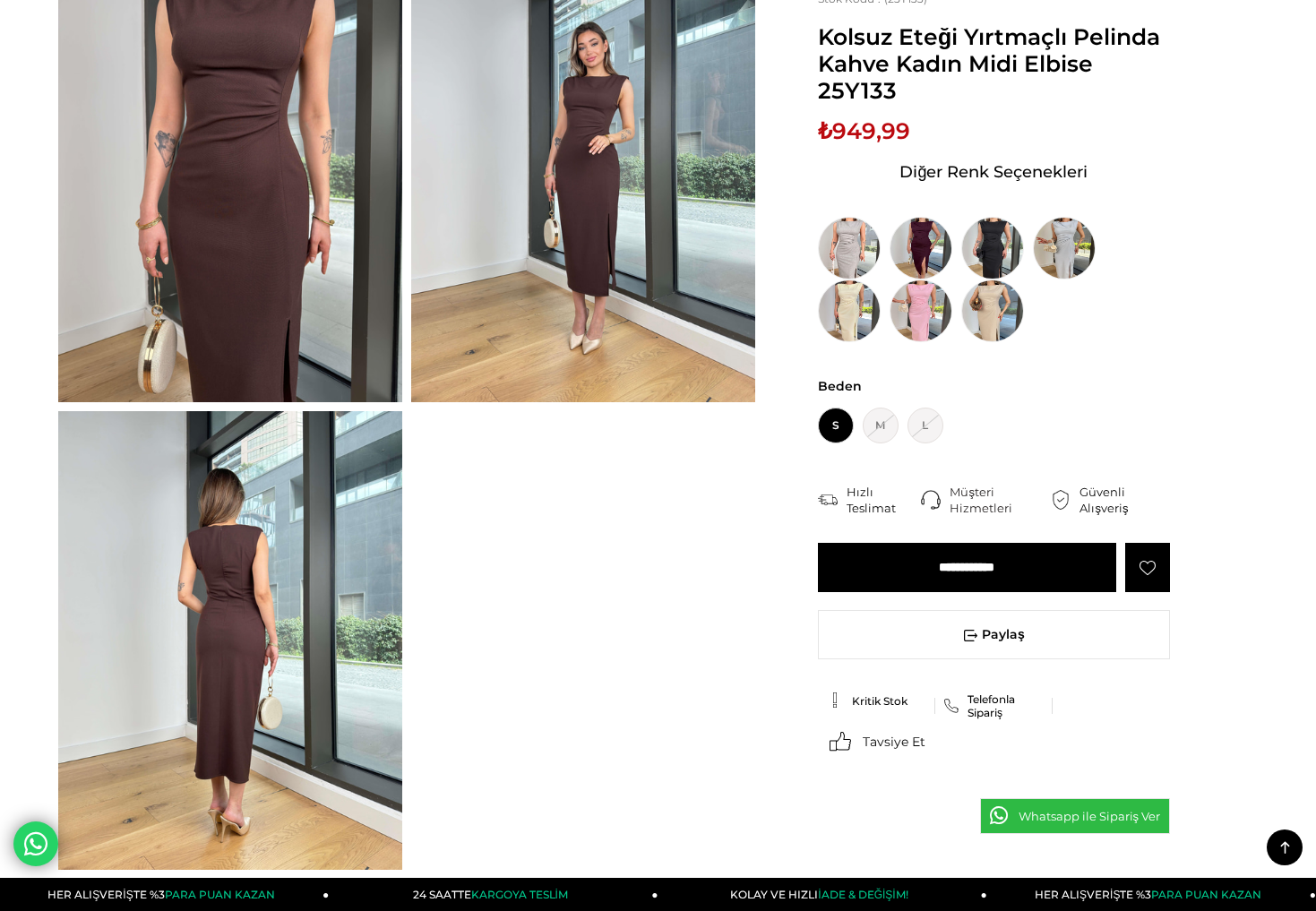
click at [284, 702] on img at bounding box center [231, 640] width 344 height 457
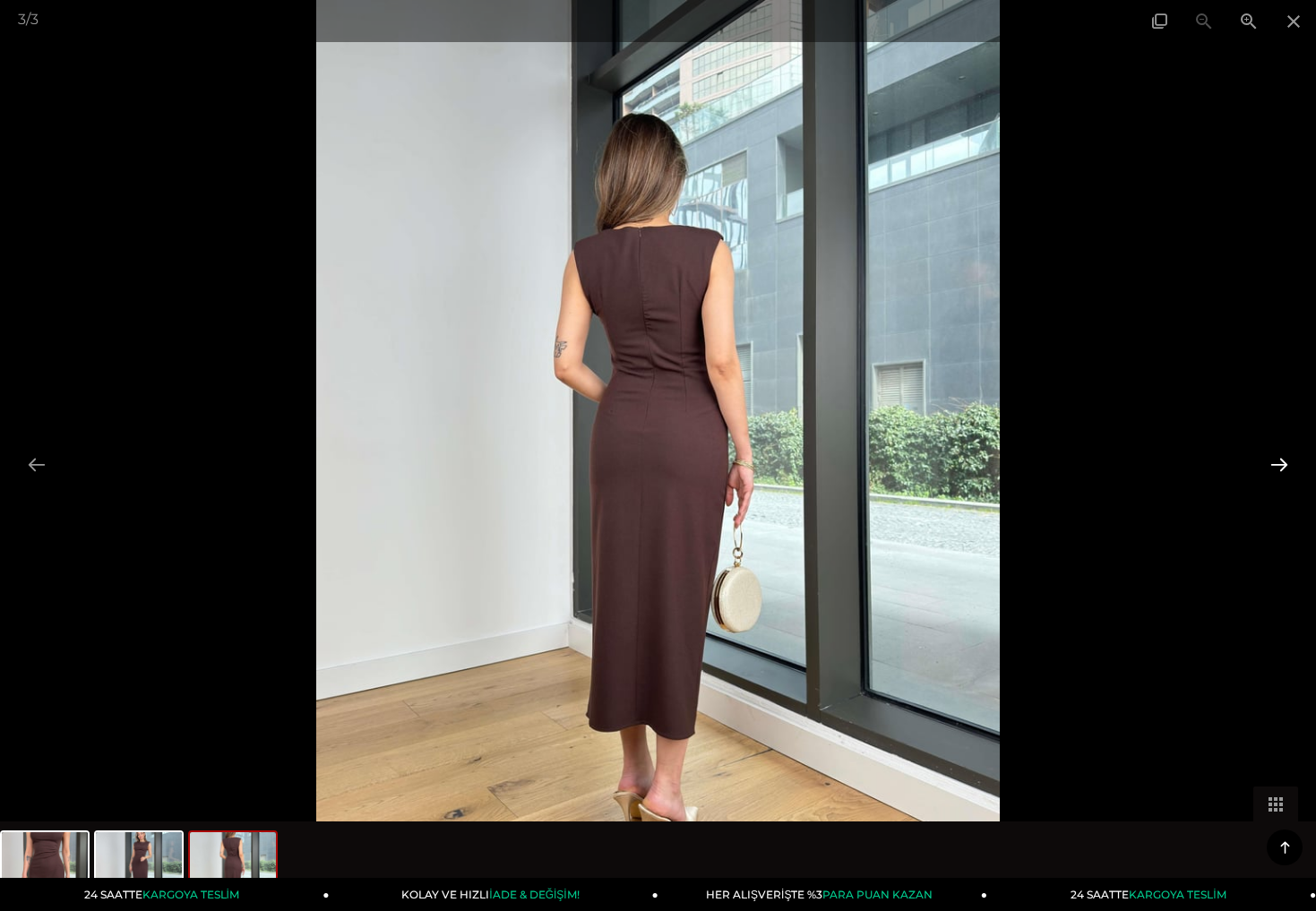
click at [1280, 455] on button at bounding box center [1279, 464] width 37 height 35
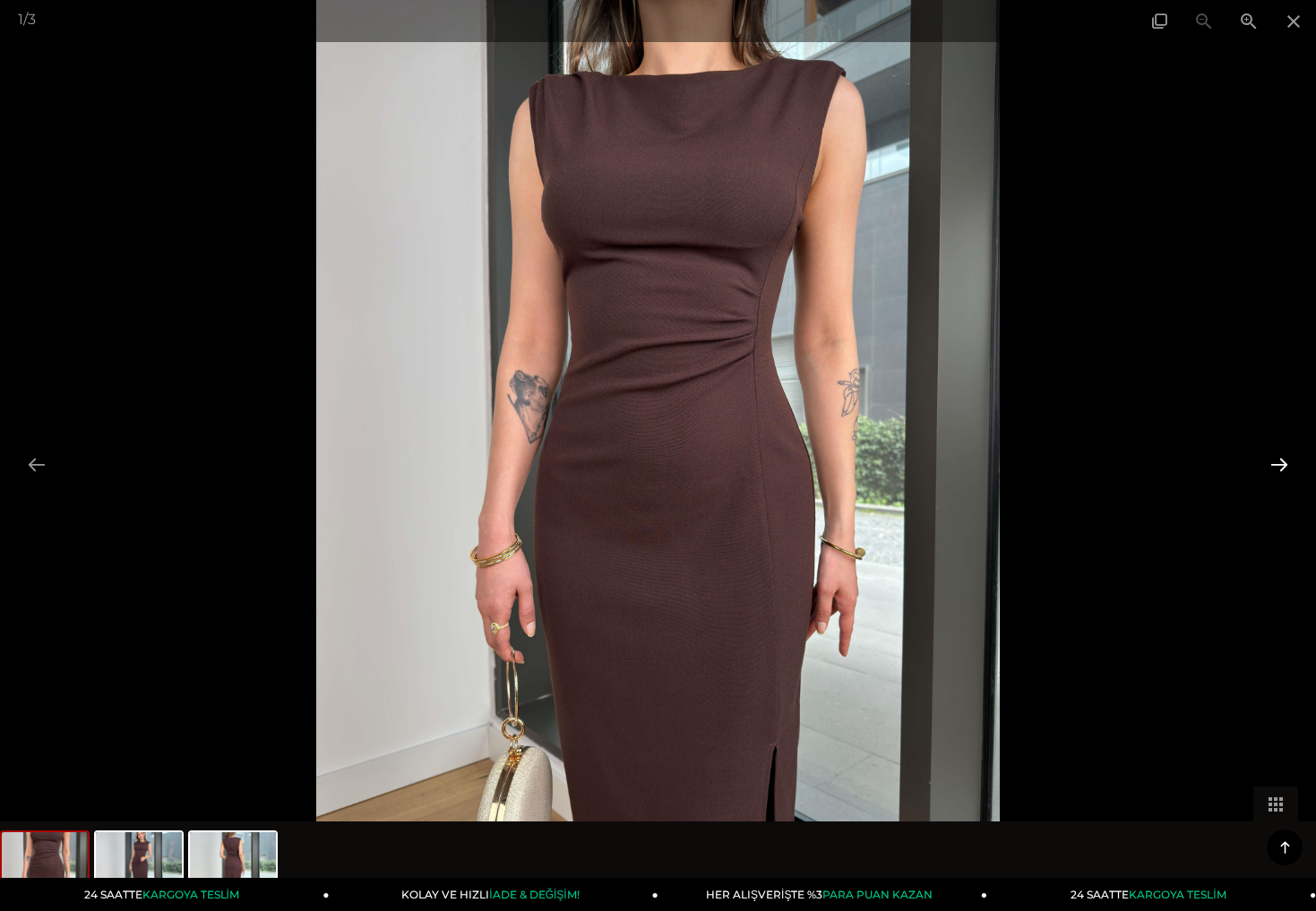
click at [1276, 469] on button at bounding box center [1279, 464] width 37 height 35
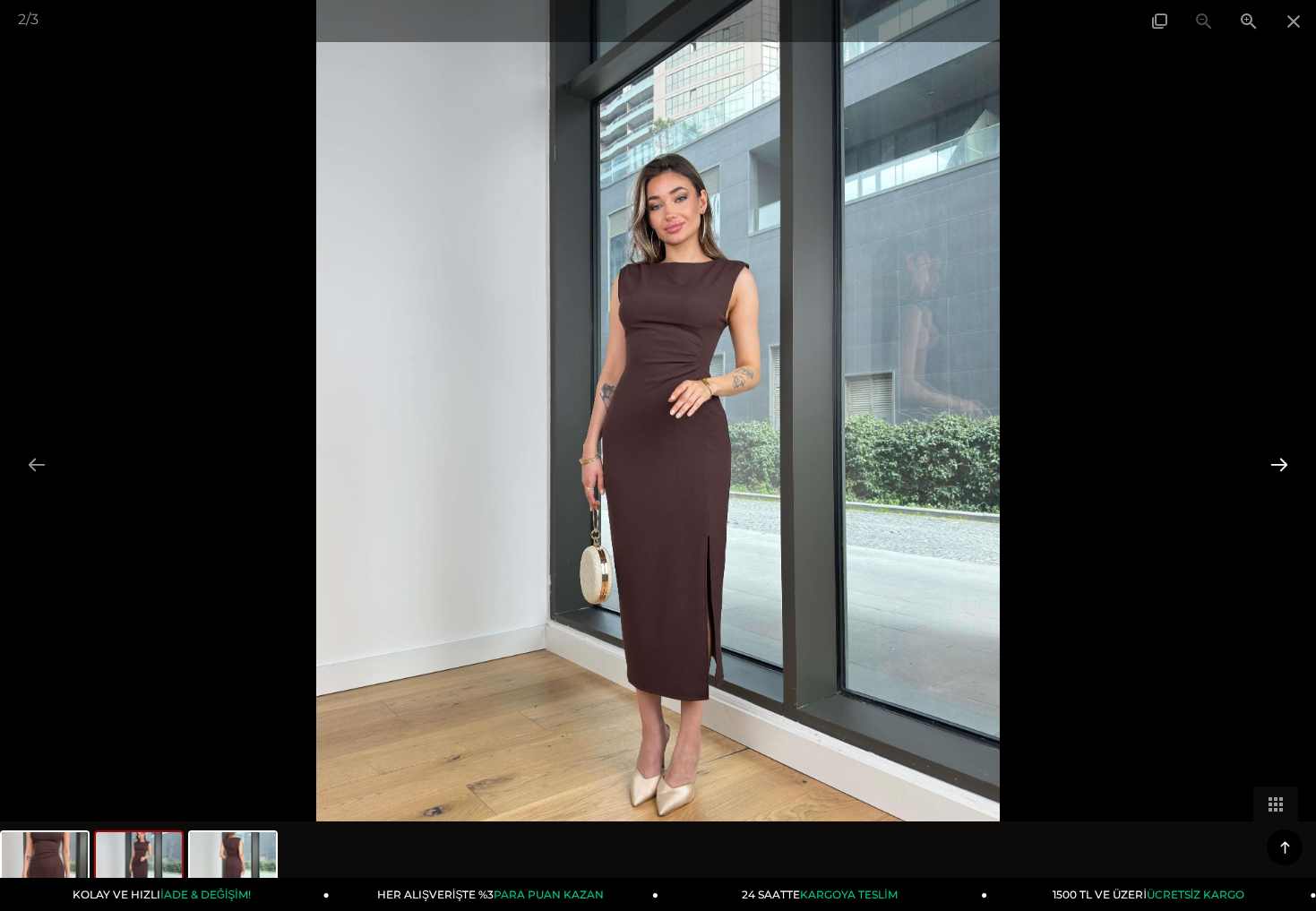
click at [1276, 468] on button at bounding box center [1279, 464] width 37 height 35
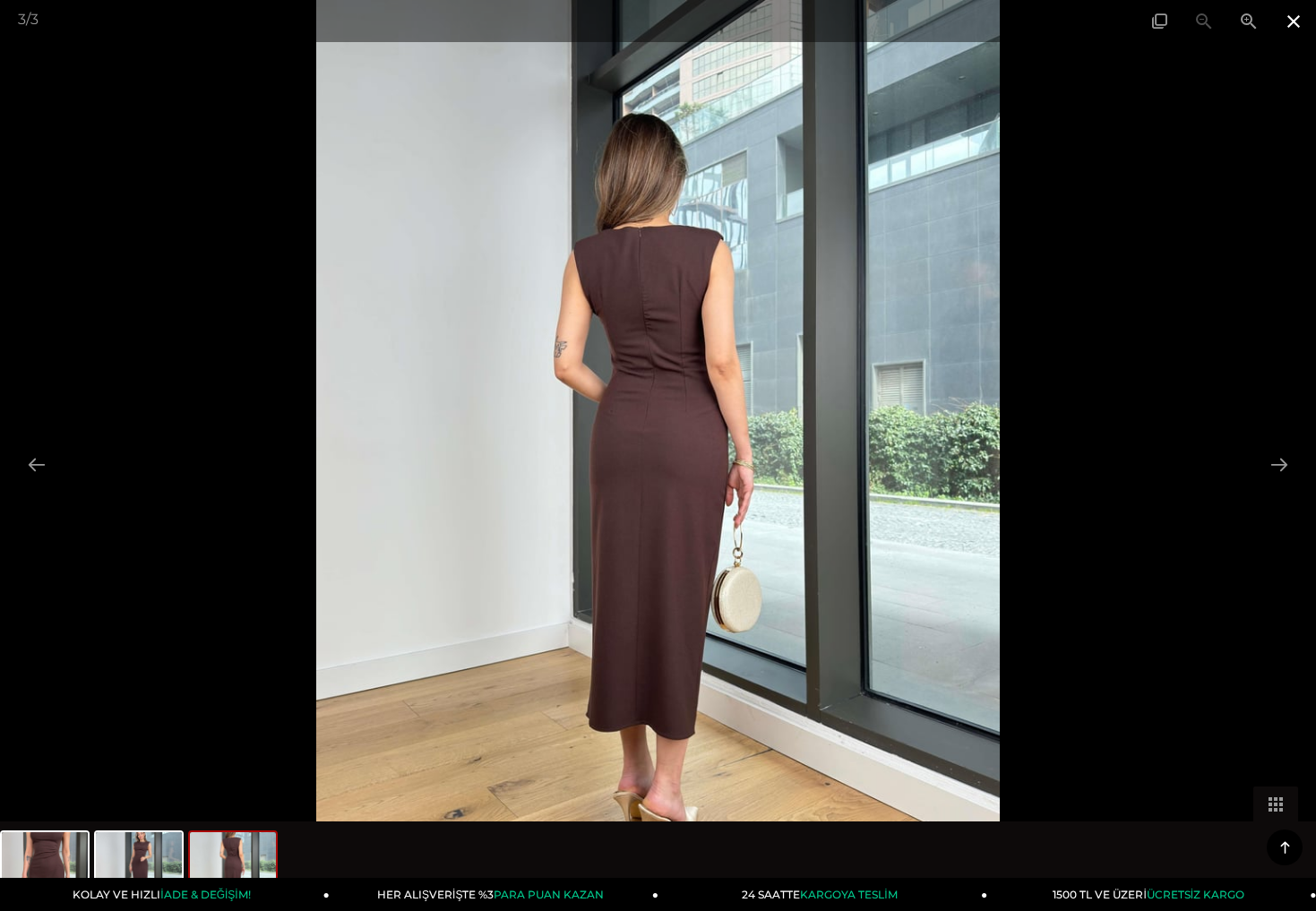
click at [1296, 29] on span at bounding box center [1293, 21] width 45 height 42
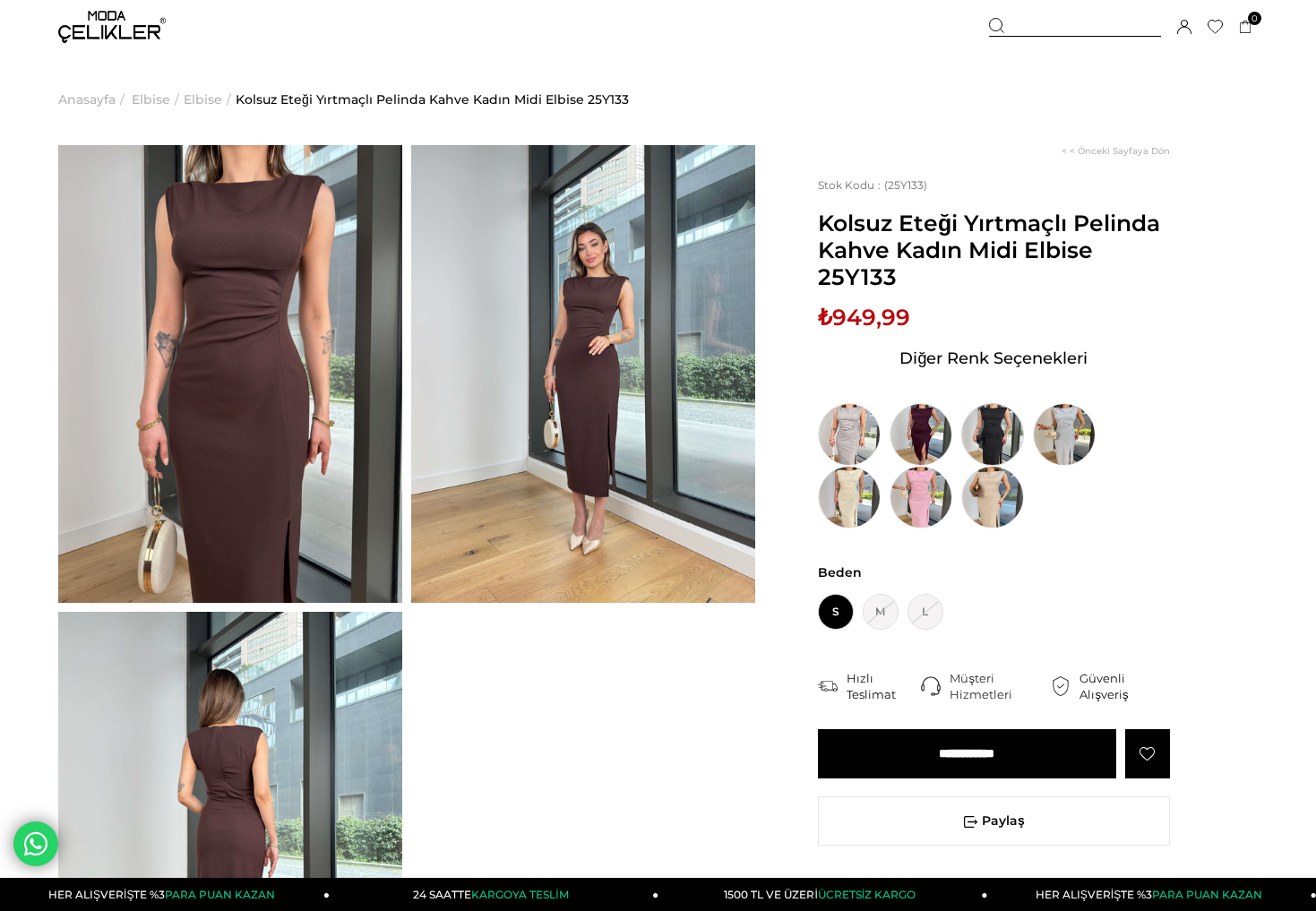
scroll to position [0, 0]
click at [907, 765] on input "**********" at bounding box center [967, 753] width 298 height 49
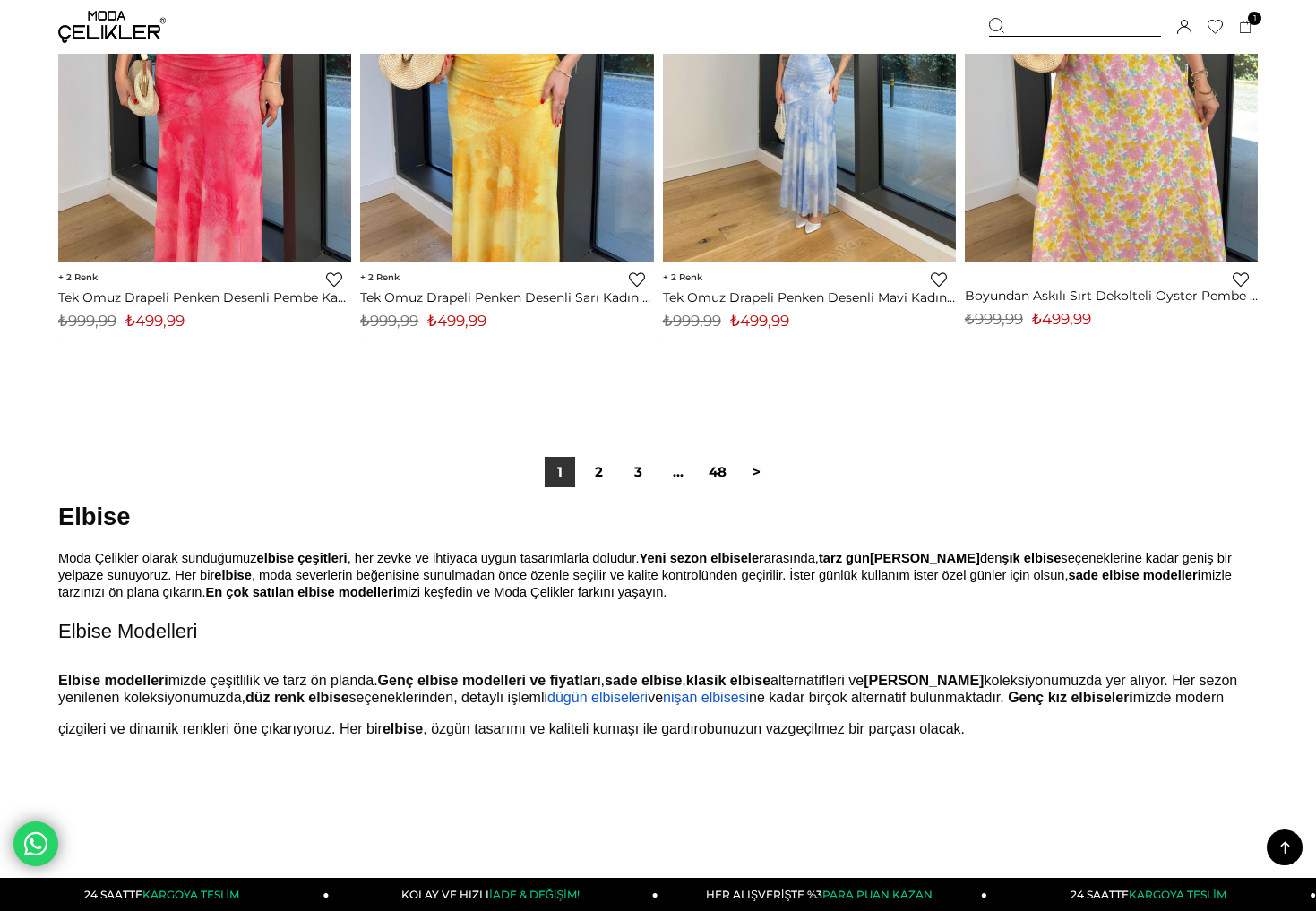
scroll to position [10748, 0]
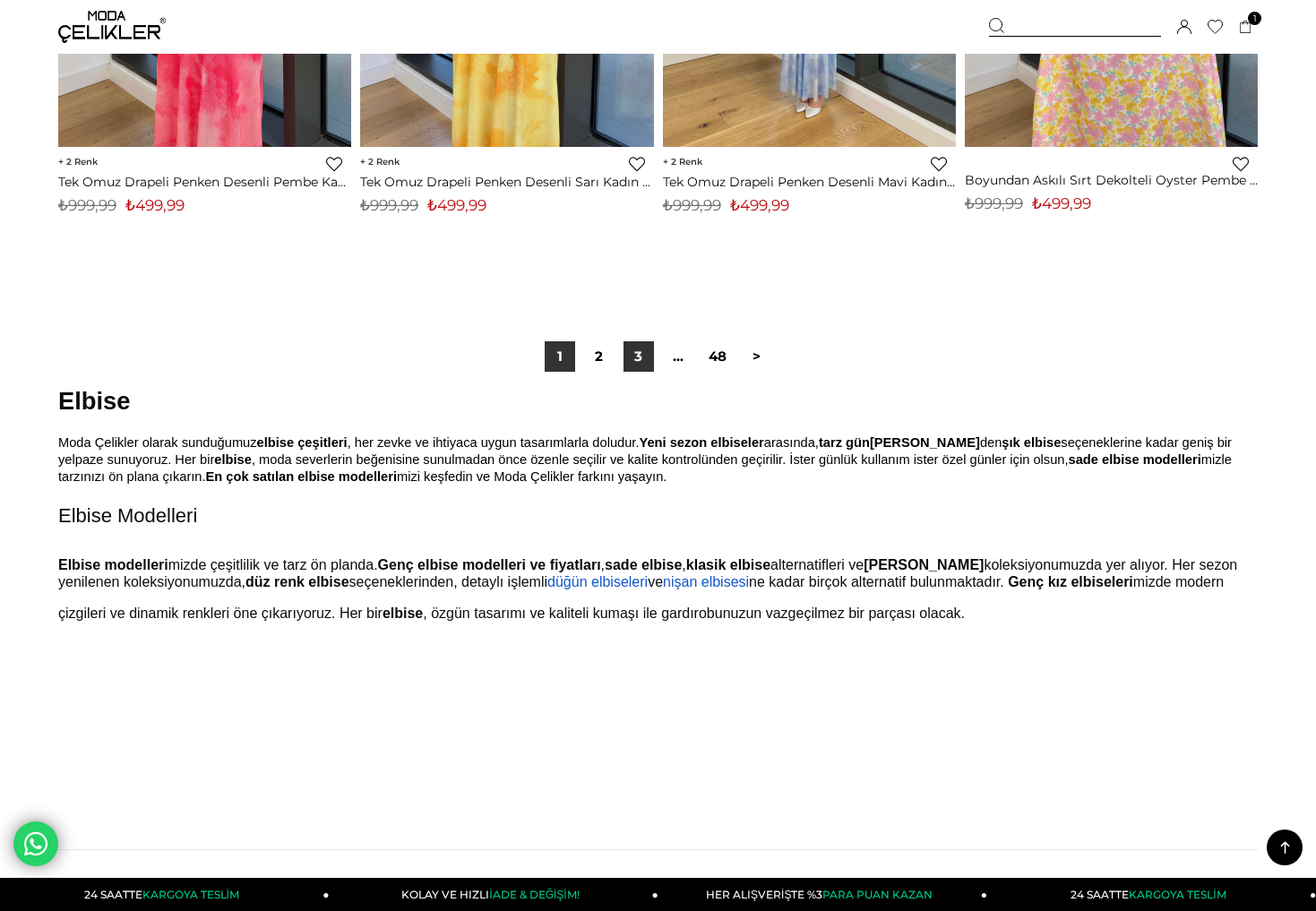
click at [653, 362] on link "3" at bounding box center [639, 357] width 31 height 31
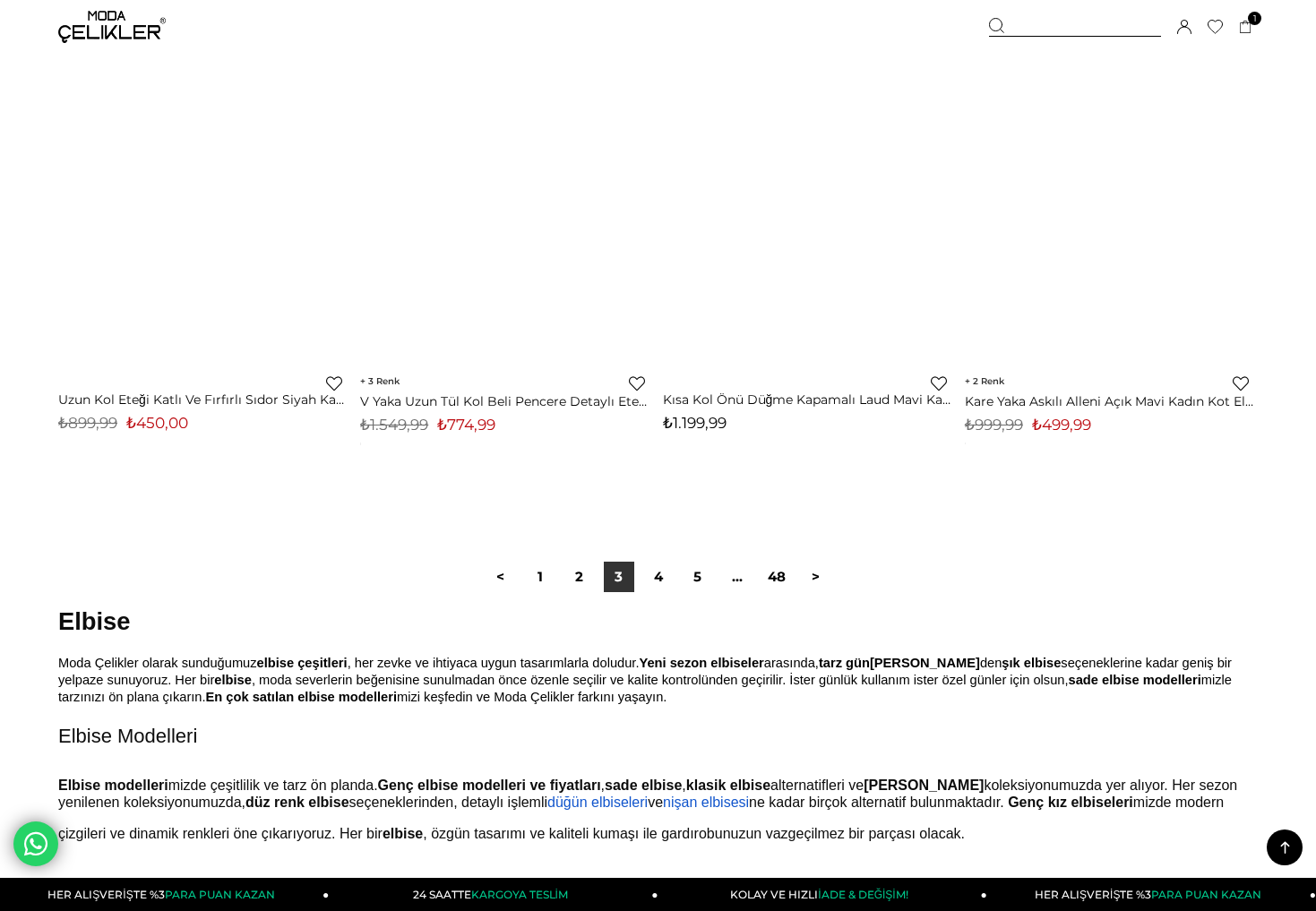
scroll to position [10562, 0]
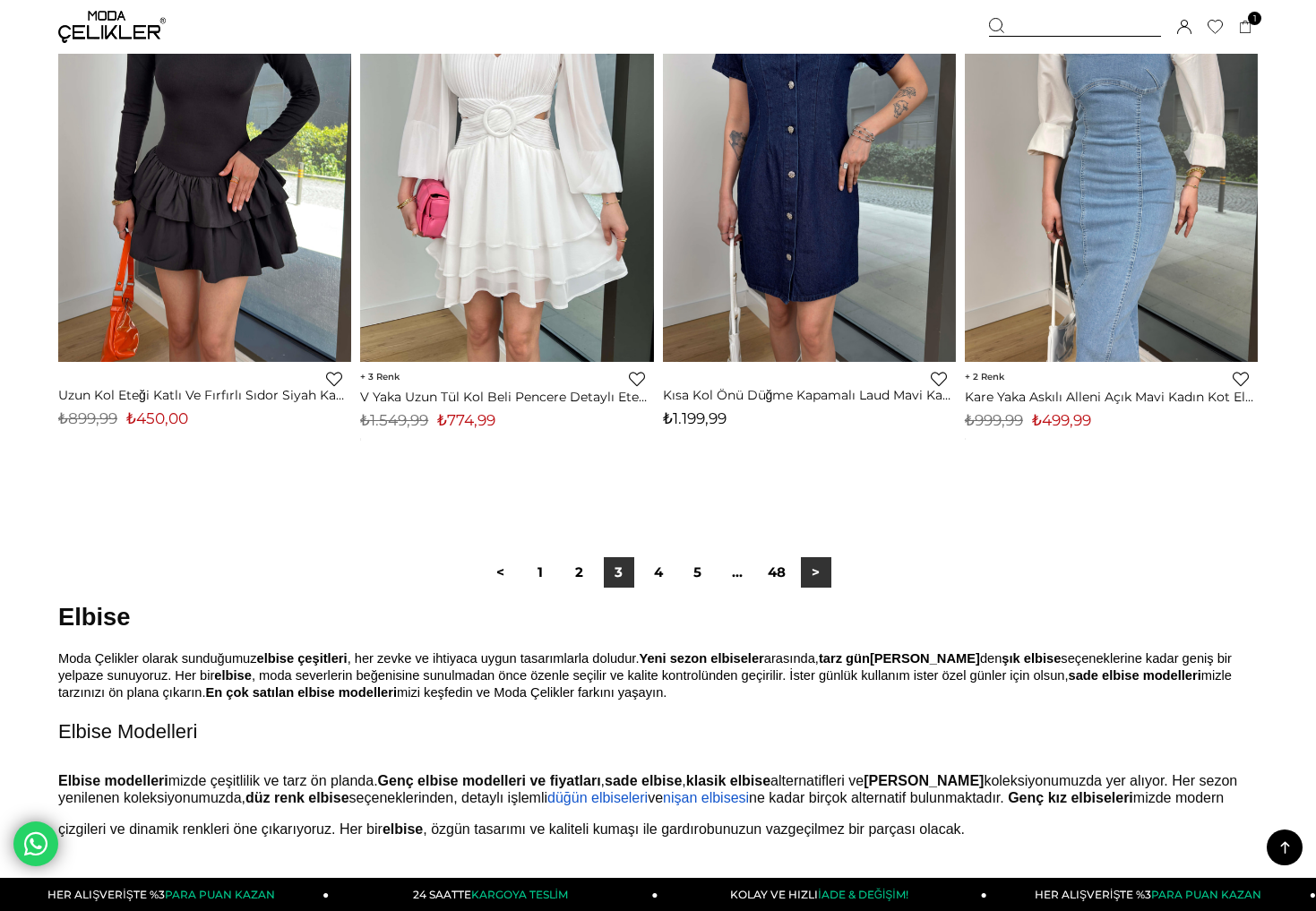
click at [814, 568] on link ">" at bounding box center [816, 573] width 31 height 31
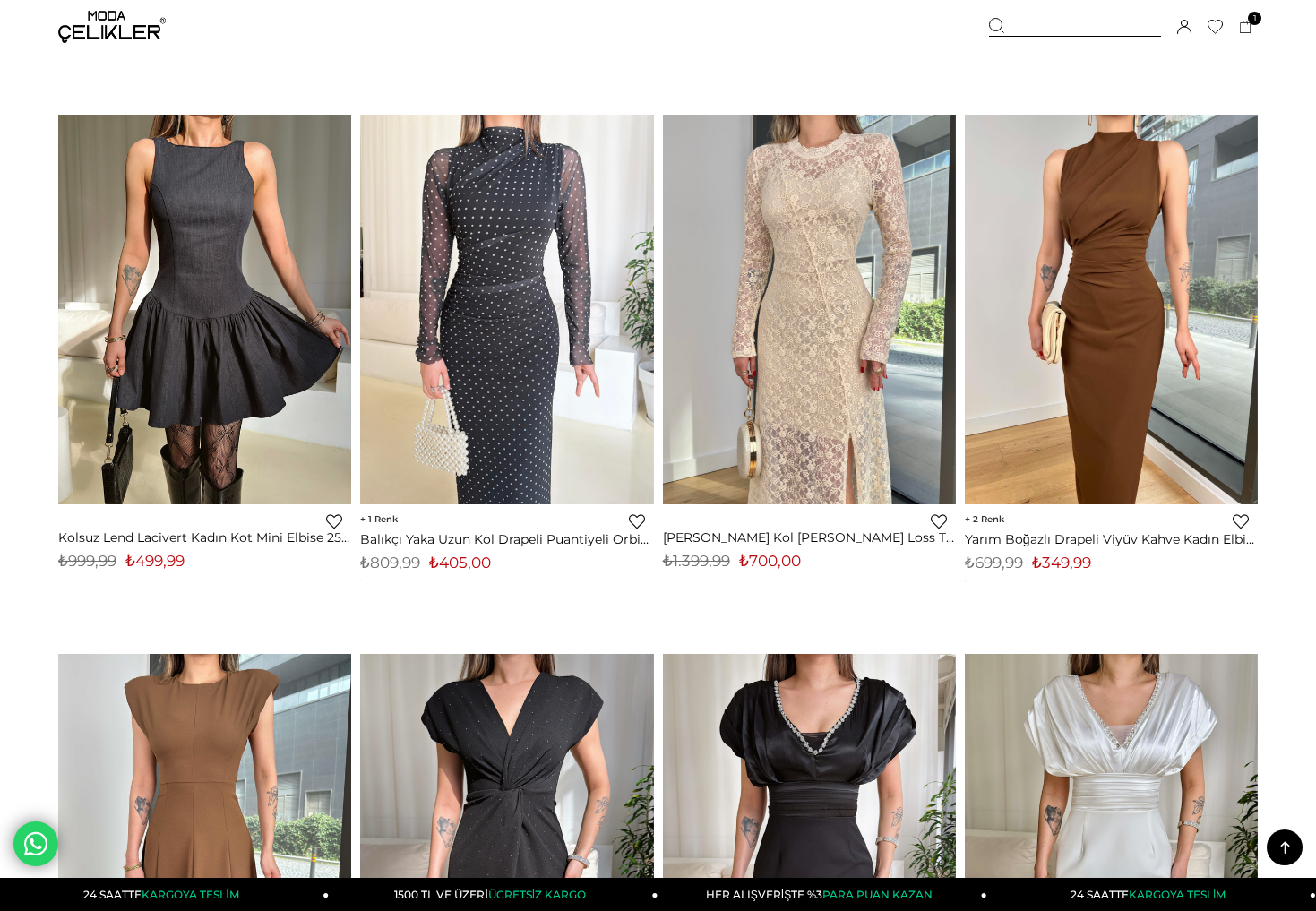
scroll to position [2870, 0]
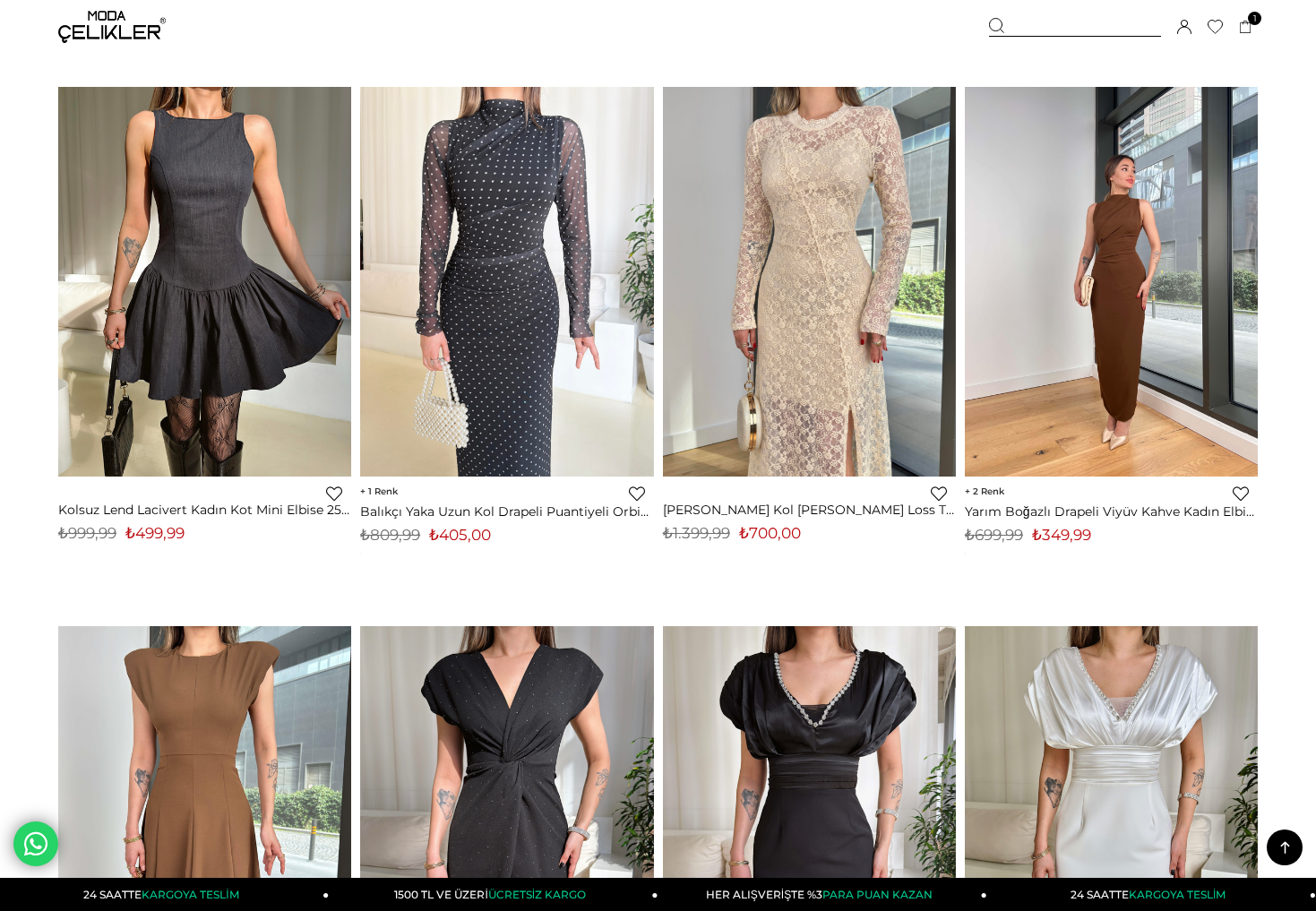
click at [1100, 313] on img at bounding box center [1111, 282] width 293 height 390
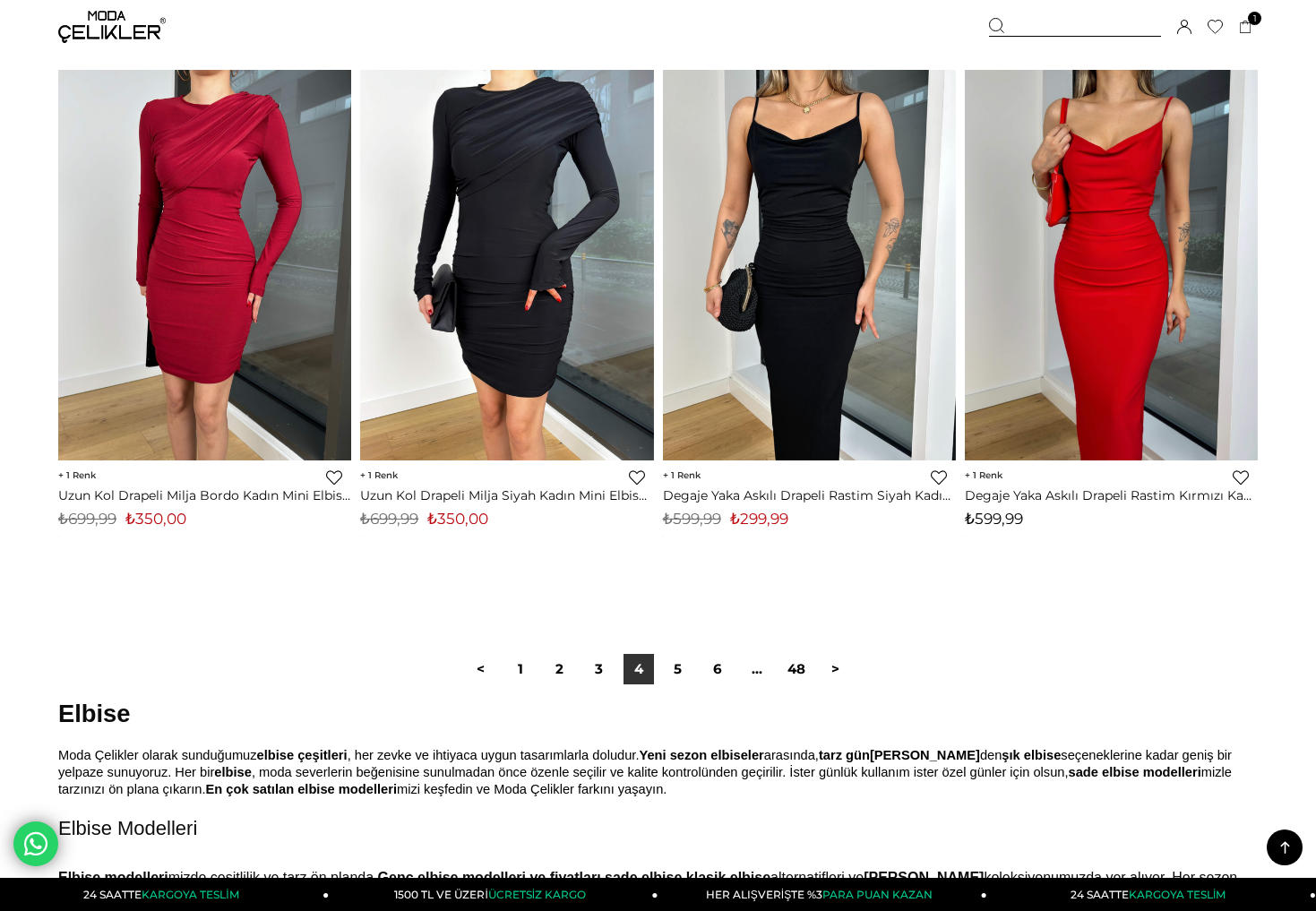
scroll to position [10472, 0]
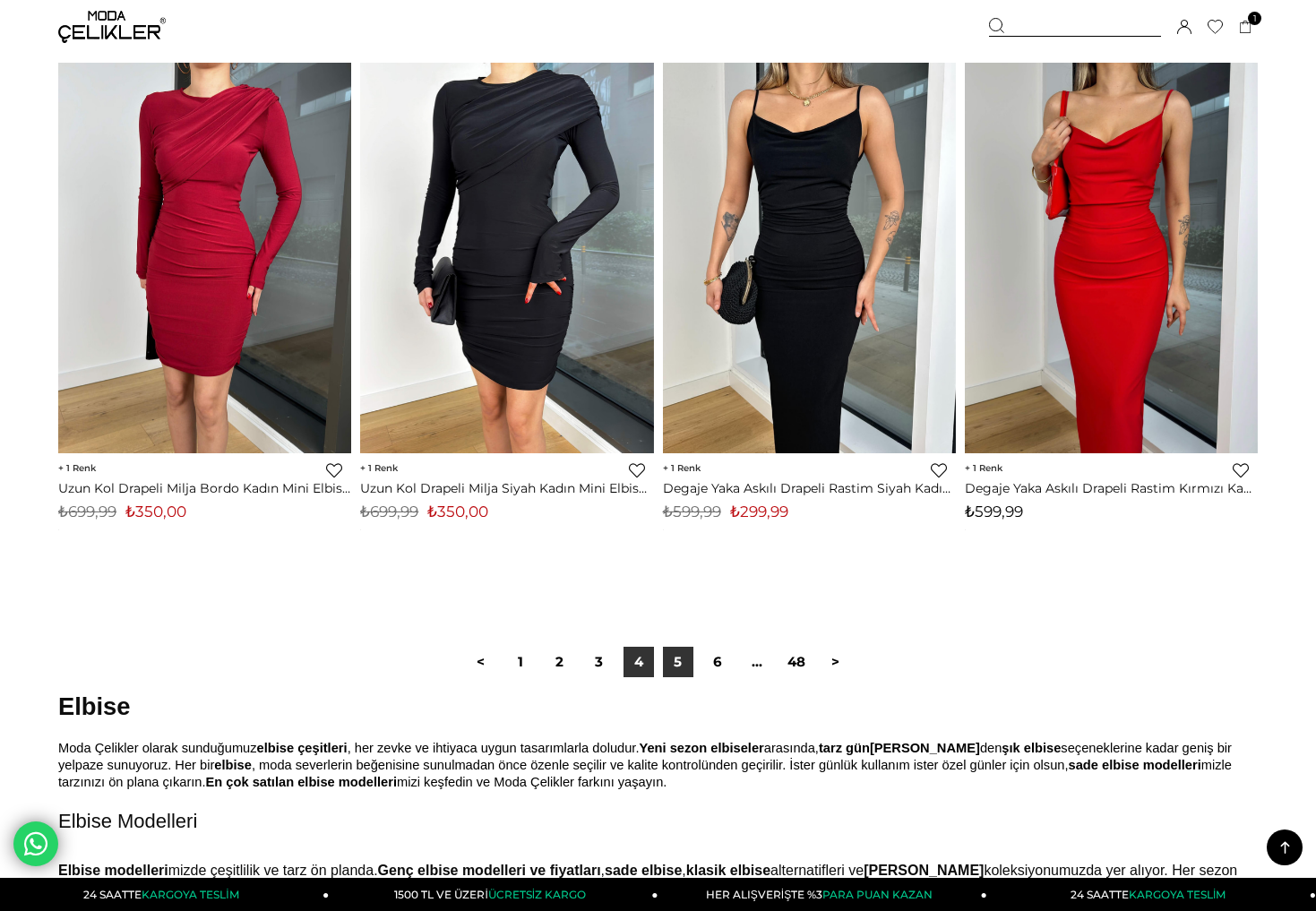
click at [672, 651] on link "5" at bounding box center [679, 662] width 31 height 31
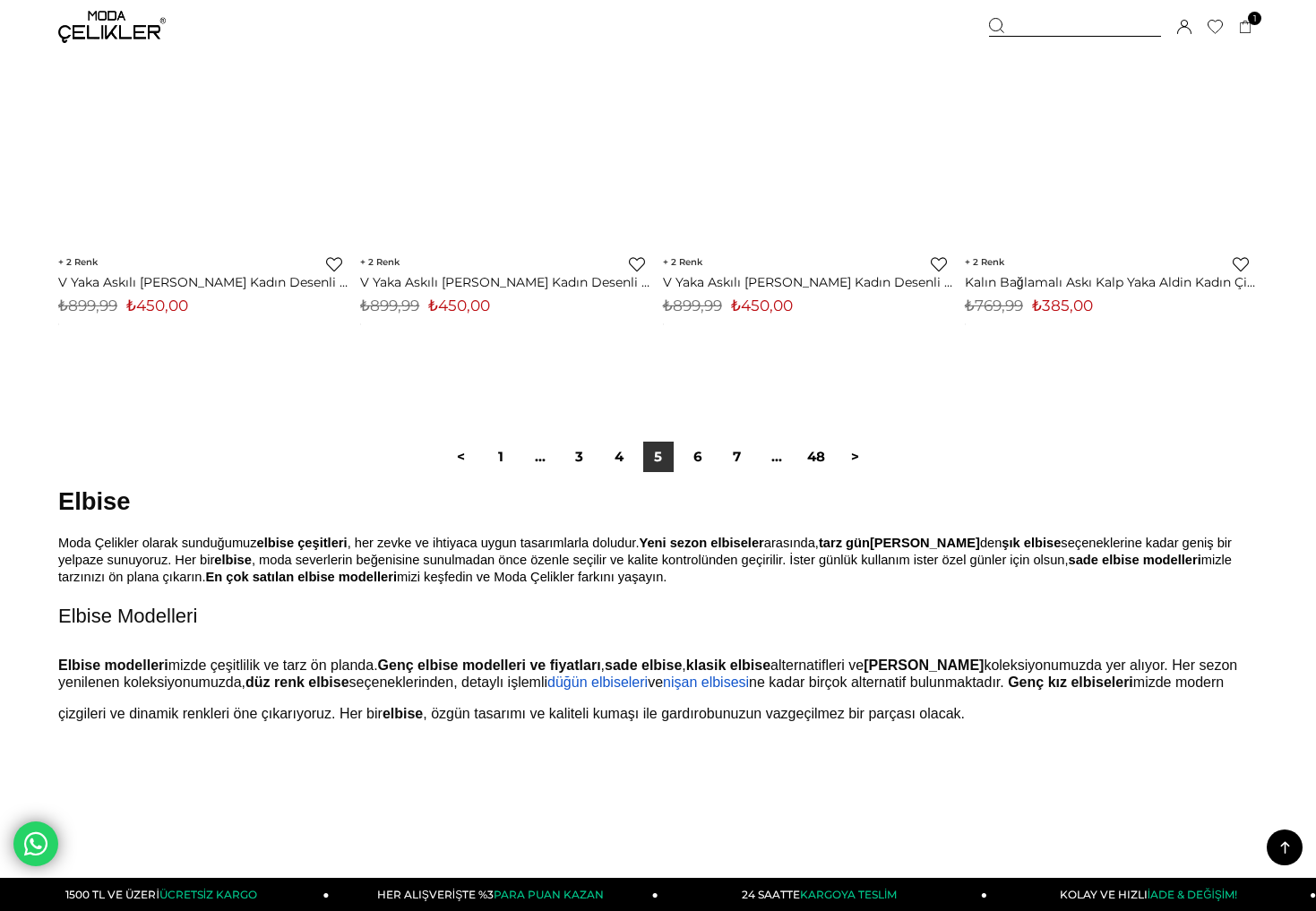
scroll to position [10673, 0]
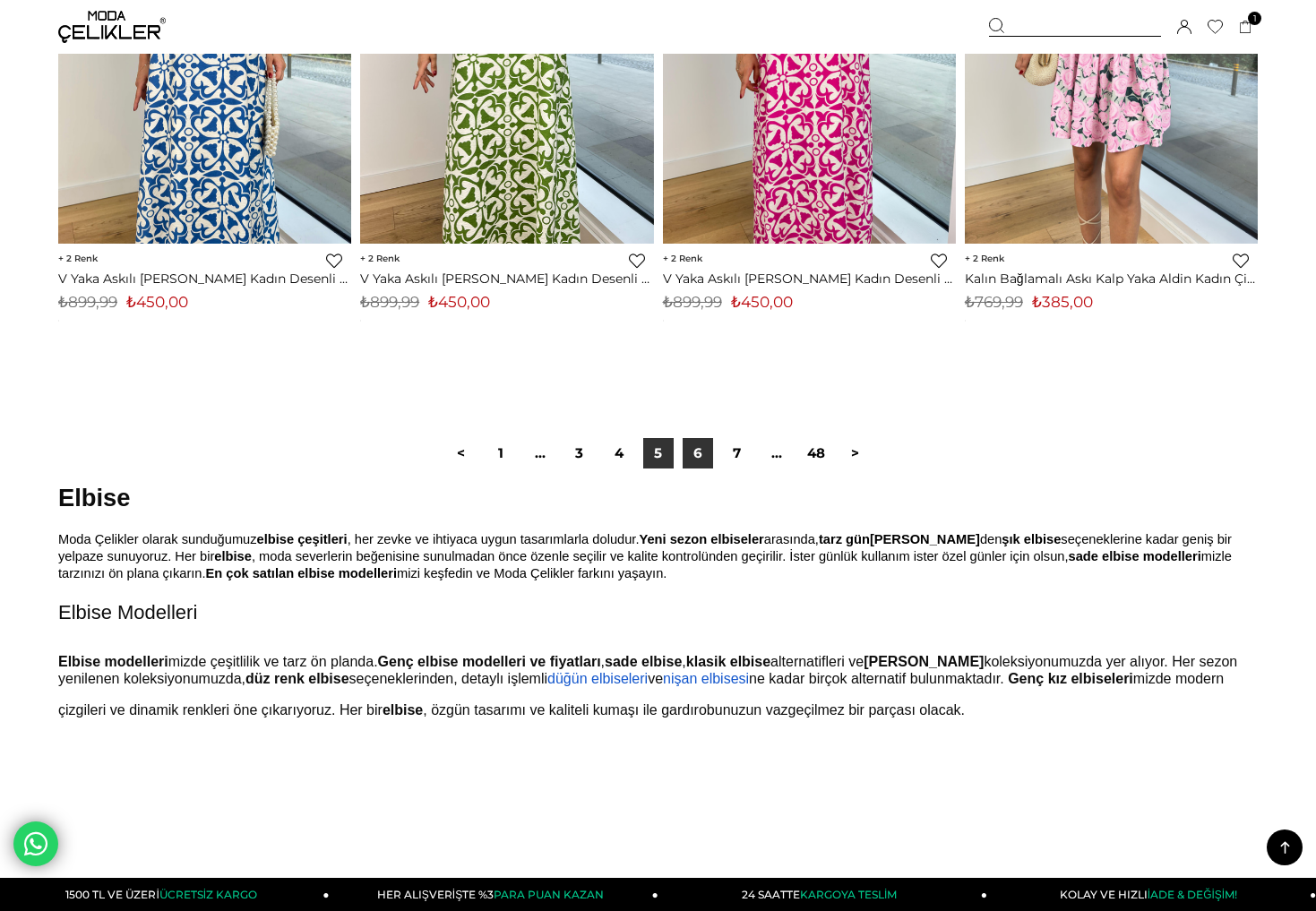
click at [708, 448] on link "6" at bounding box center [698, 454] width 31 height 31
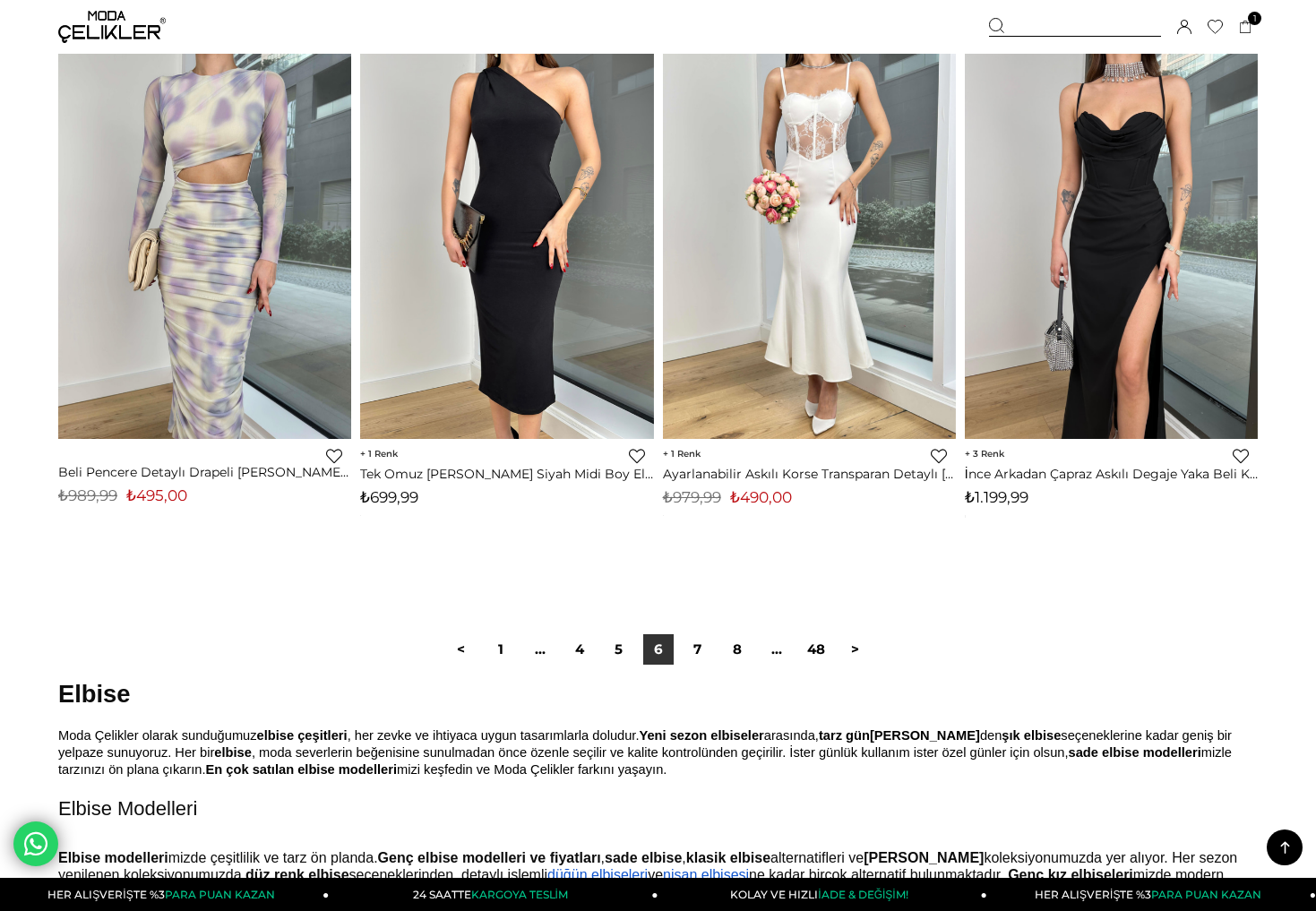
scroll to position [10518, 0]
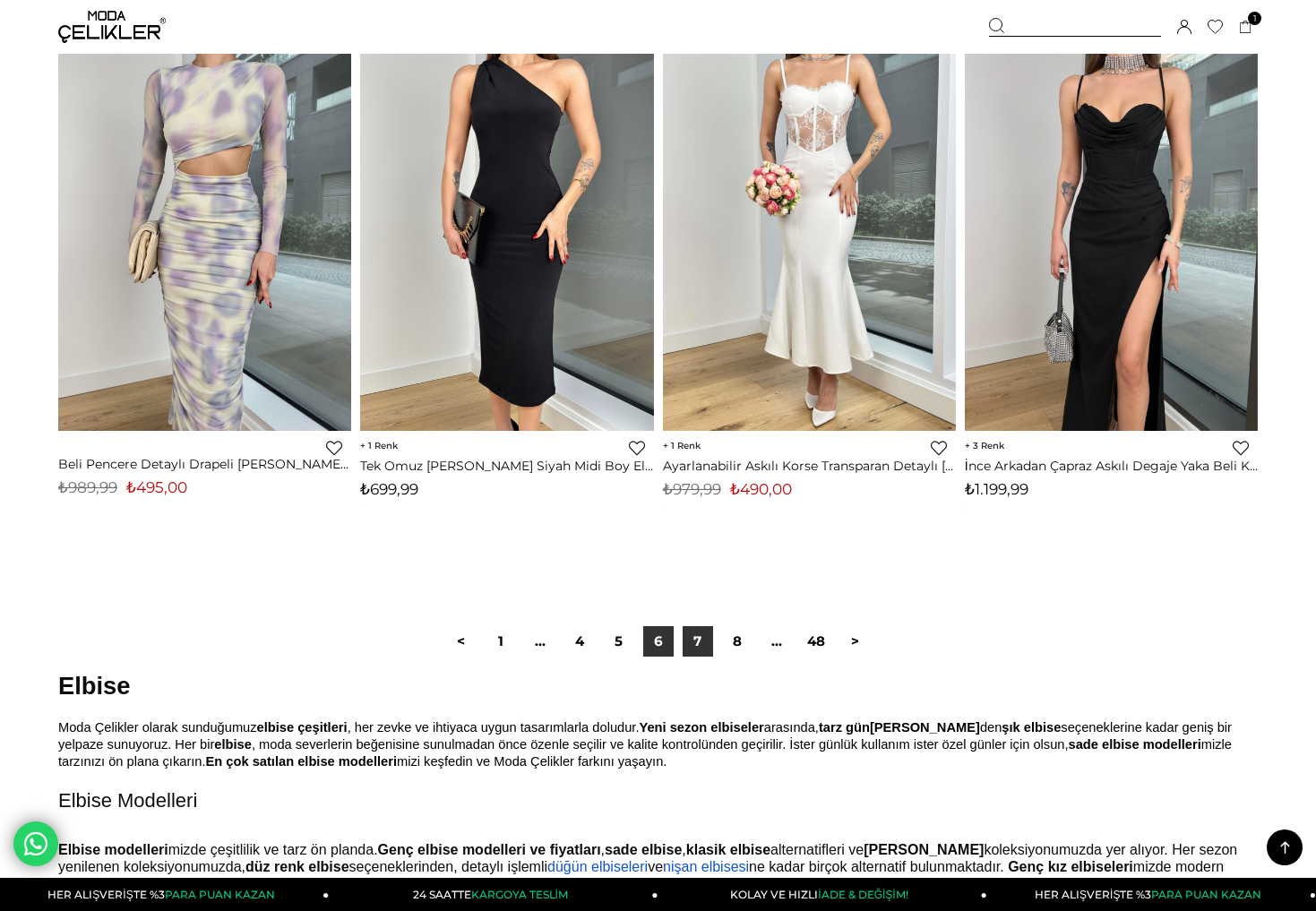
click at [703, 628] on link "7" at bounding box center [698, 641] width 31 height 31
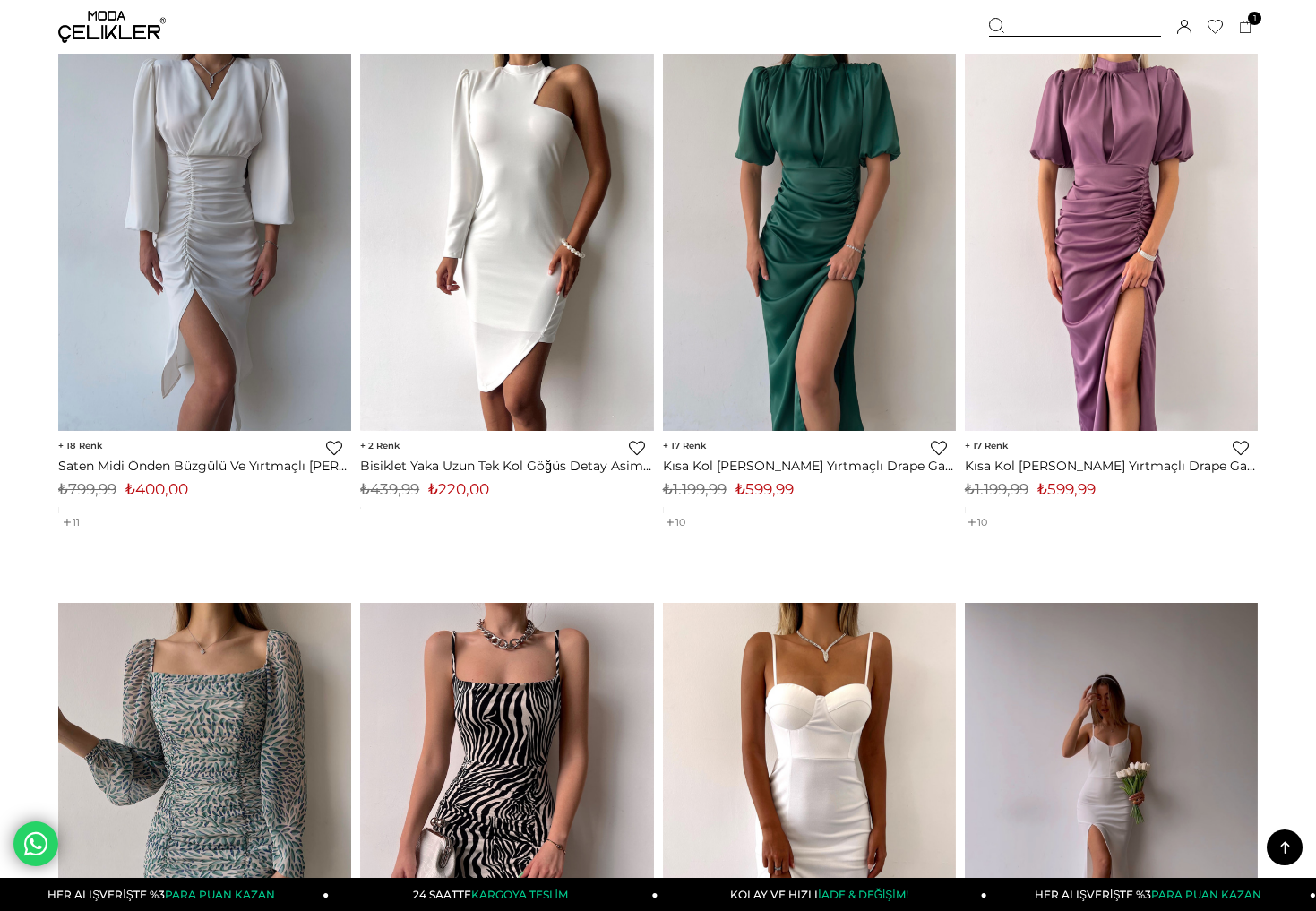
scroll to position [6315, 0]
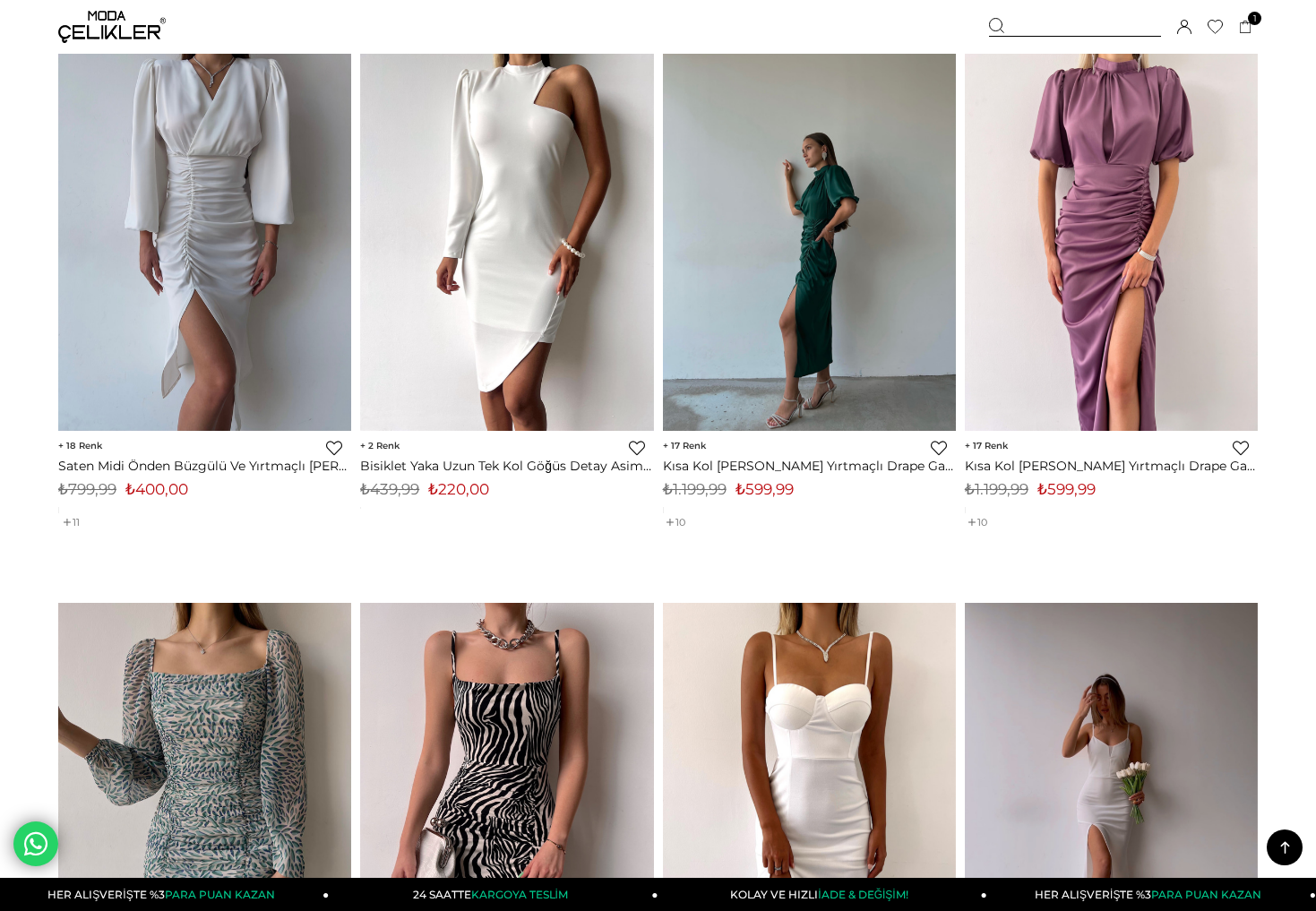
click at [848, 247] on div at bounding box center [516, 235] width 1466 height 389
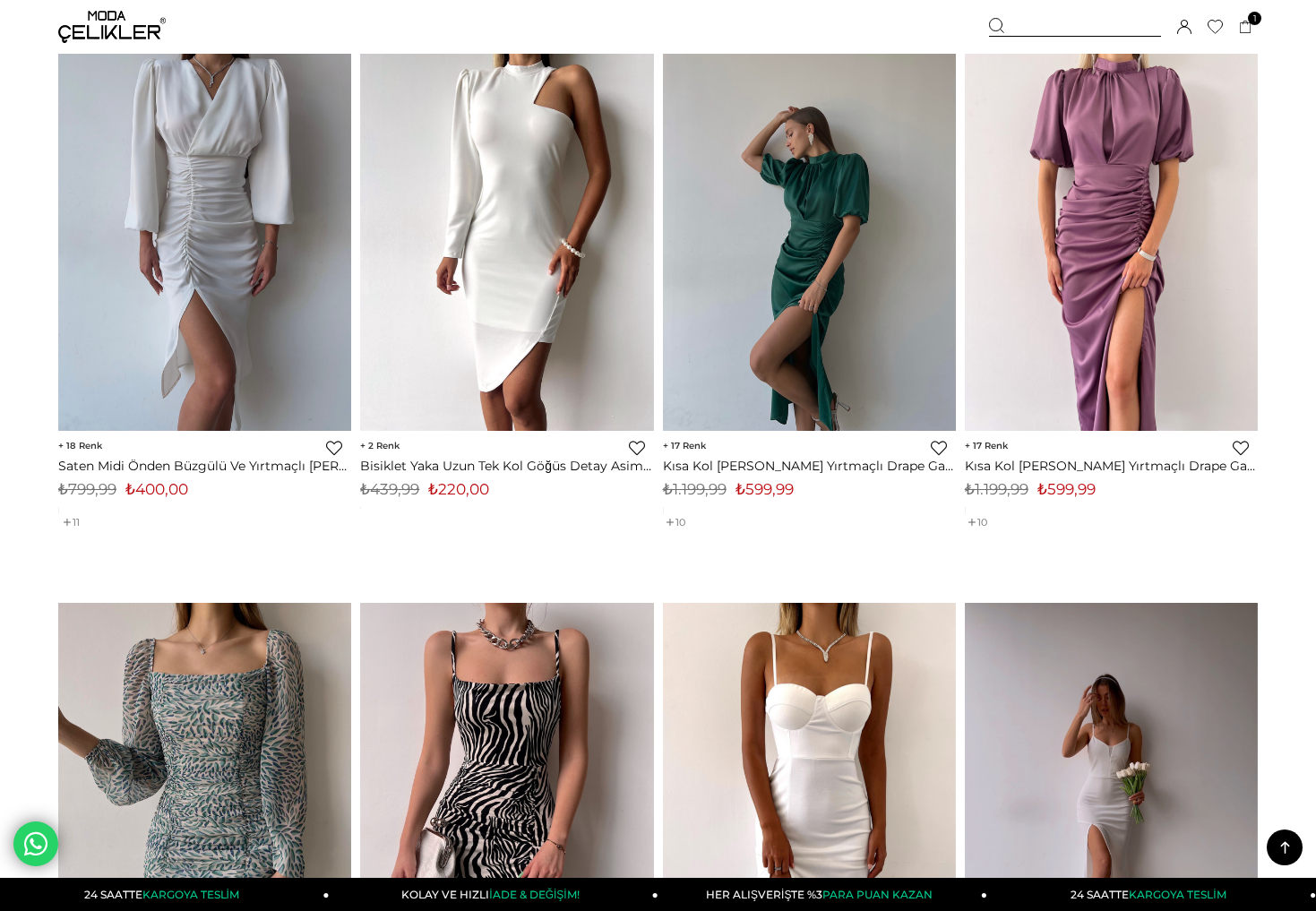
click at [784, 364] on img at bounding box center [809, 235] width 293 height 390
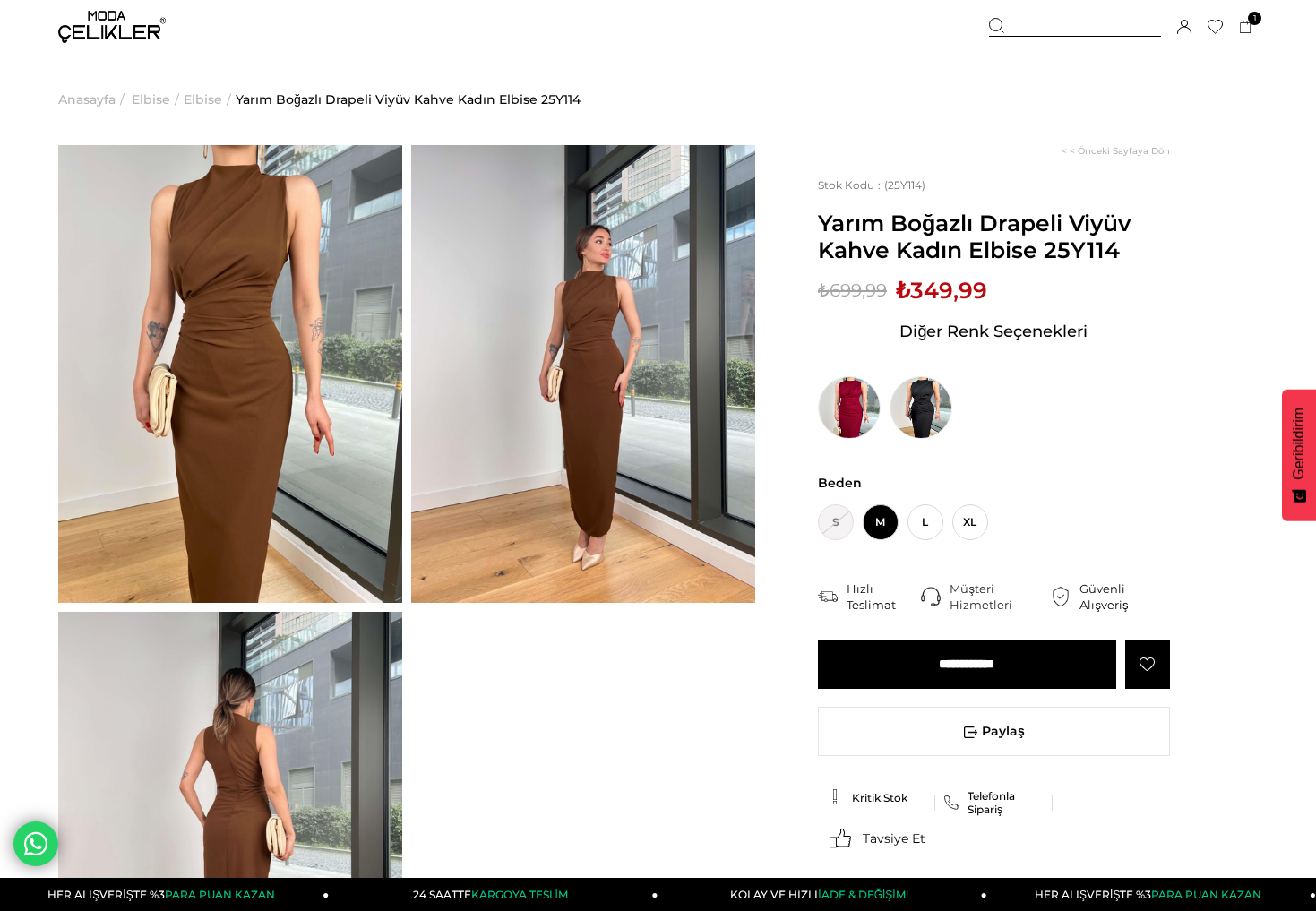
click at [347, 692] on img at bounding box center [231, 840] width 344 height 457
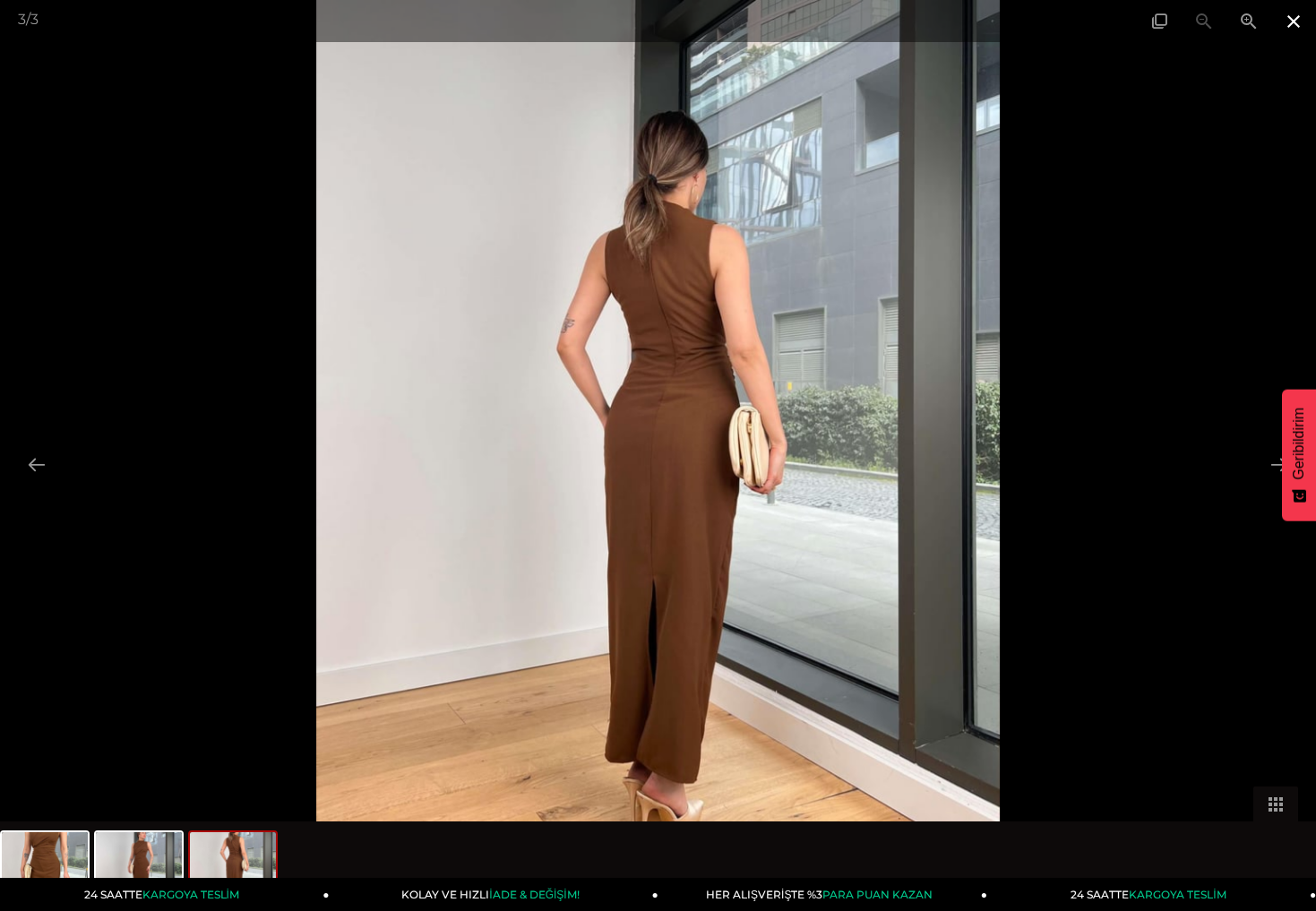
click at [1293, 19] on span at bounding box center [1293, 21] width 45 height 42
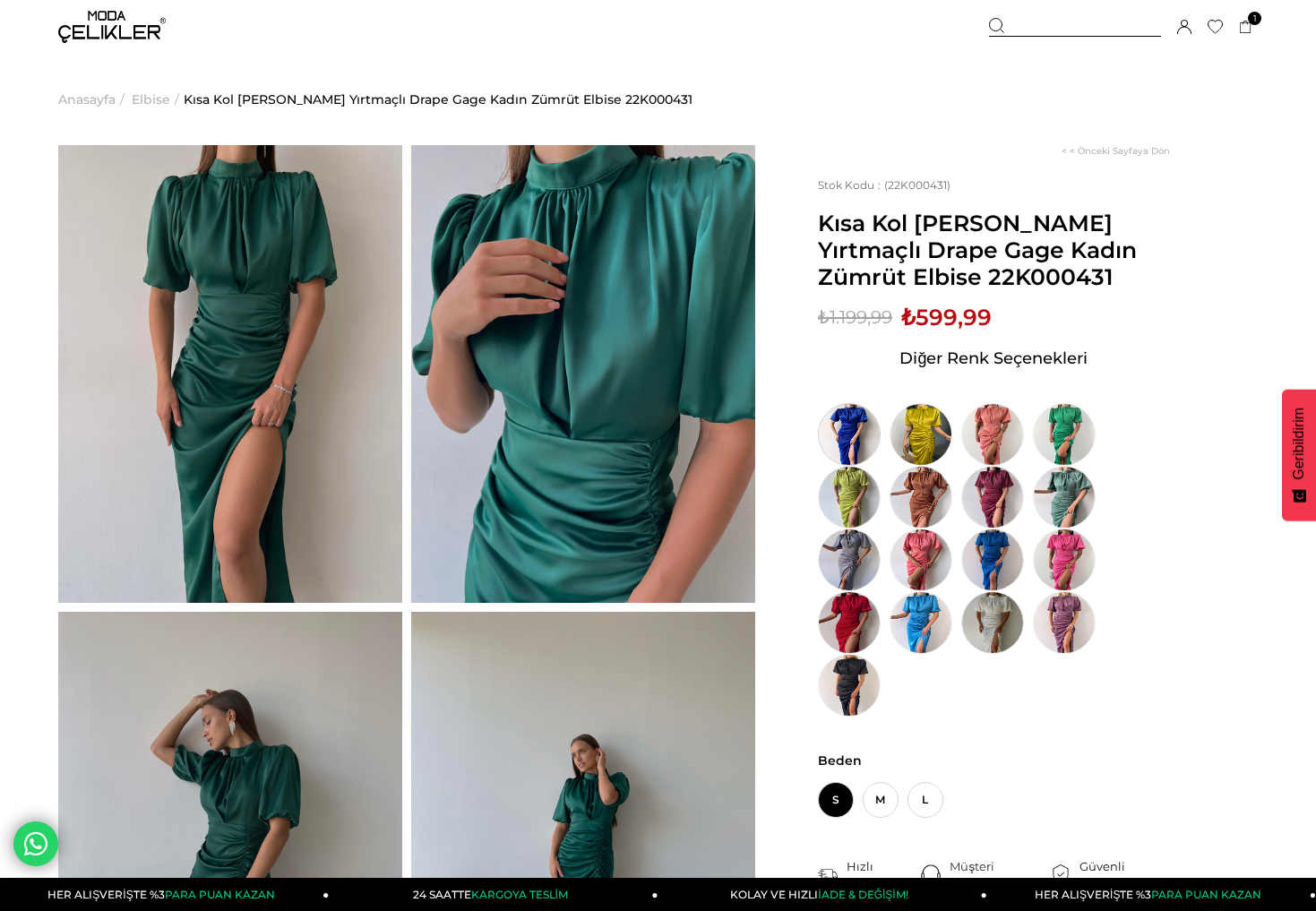
click at [857, 438] on img at bounding box center [849, 433] width 62 height 62
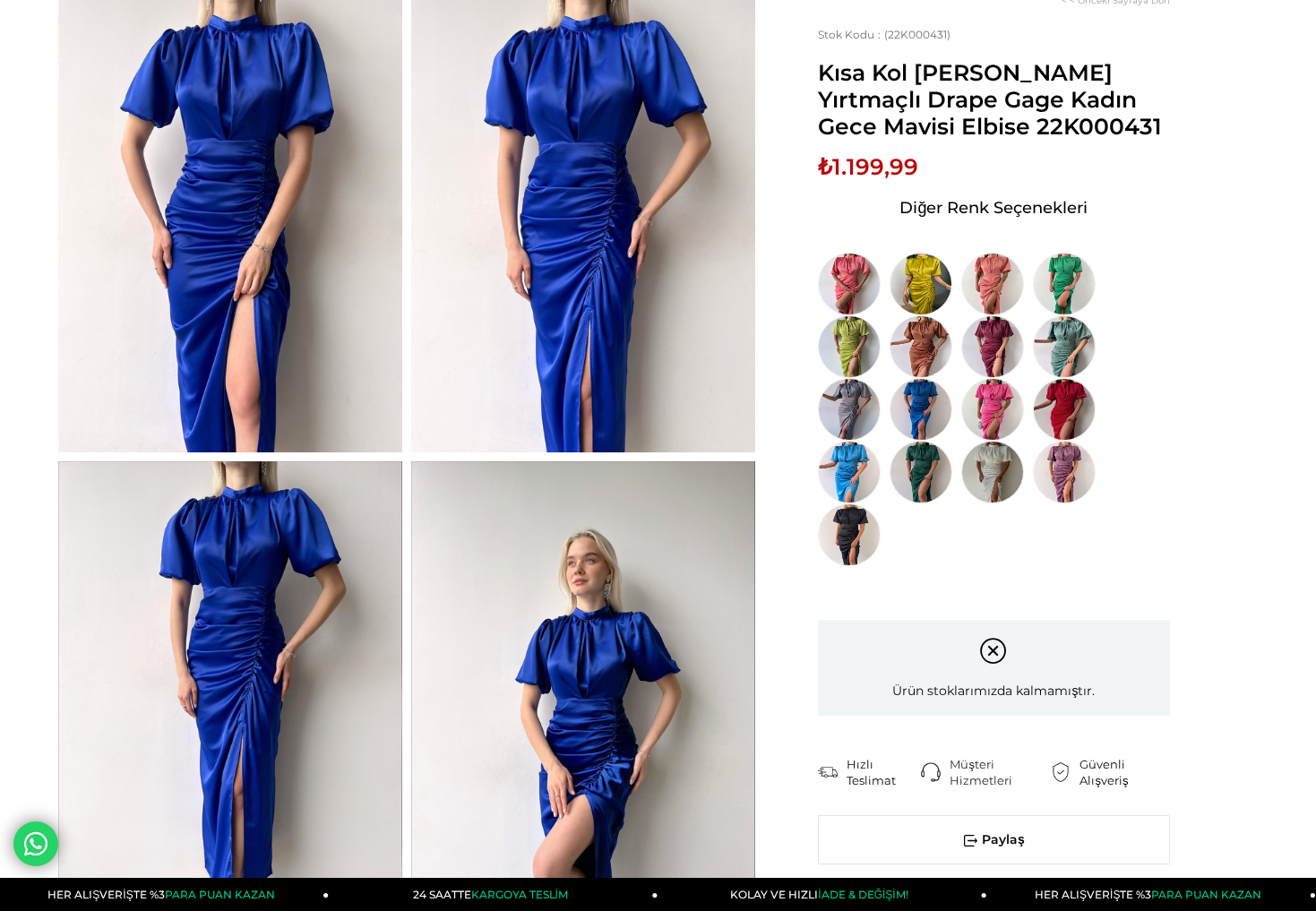
scroll to position [159, 0]
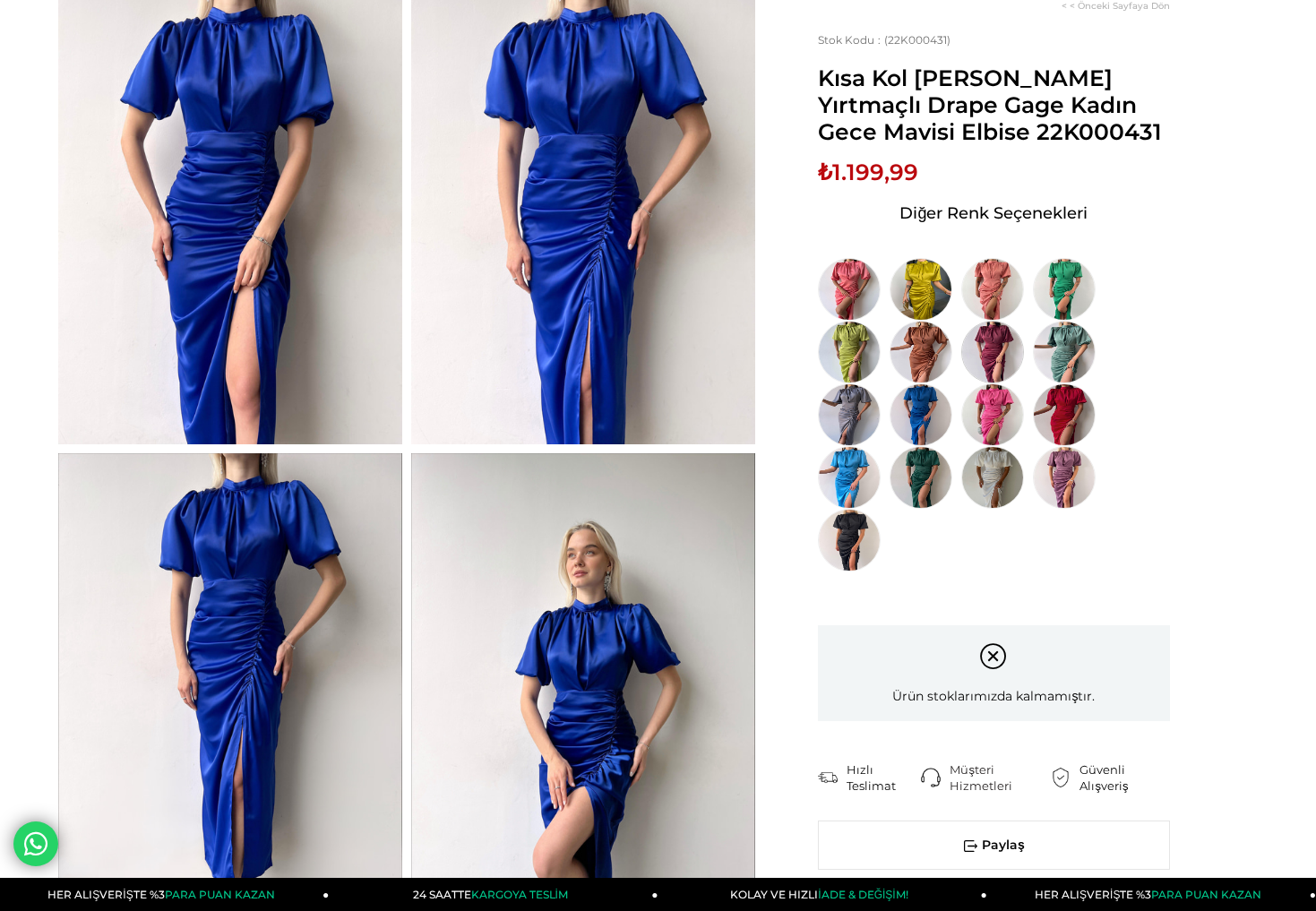
click at [1006, 325] on img at bounding box center [992, 352] width 62 height 62
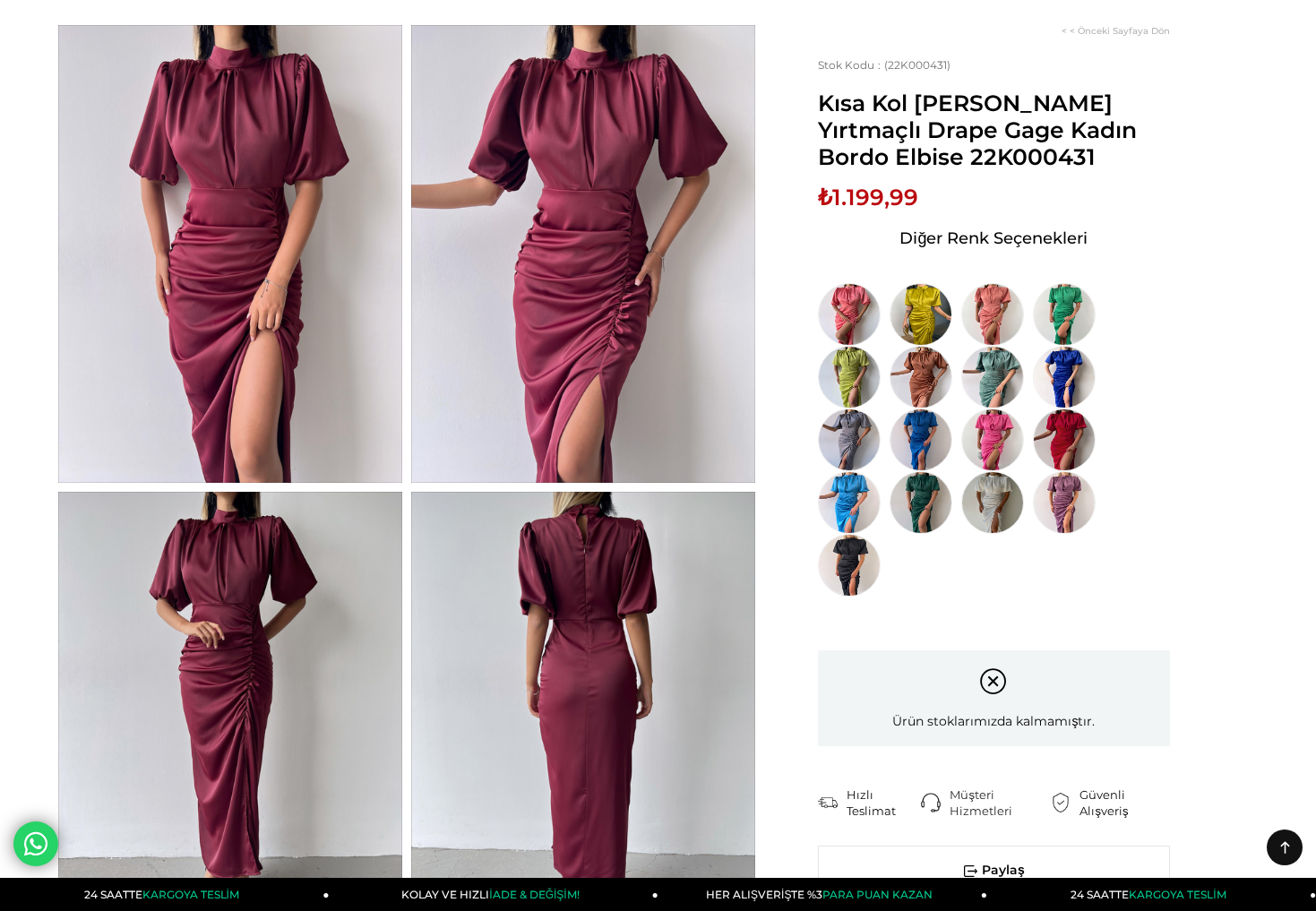
scroll to position [112, 0]
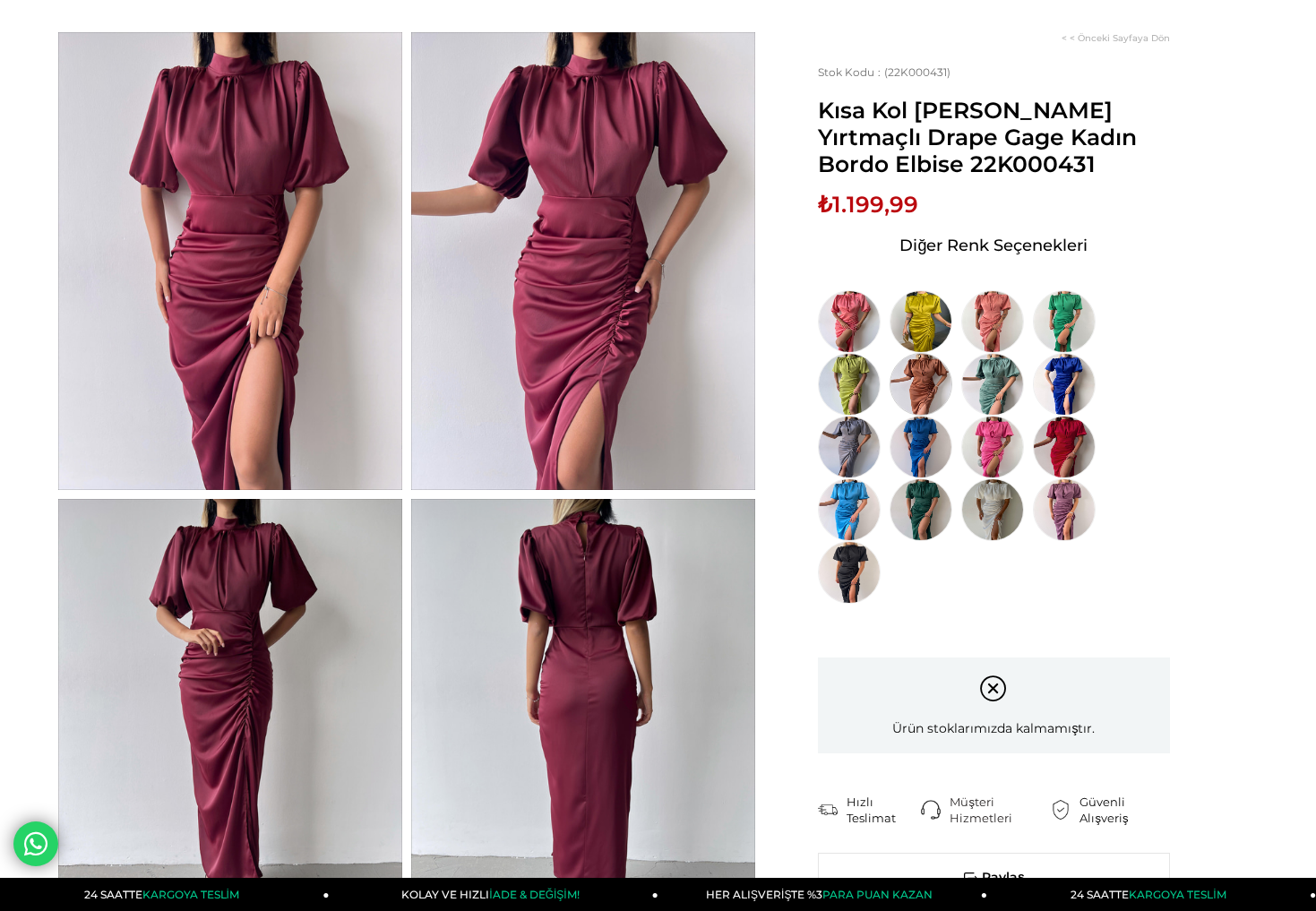
click at [931, 385] on img at bounding box center [920, 383] width 62 height 62
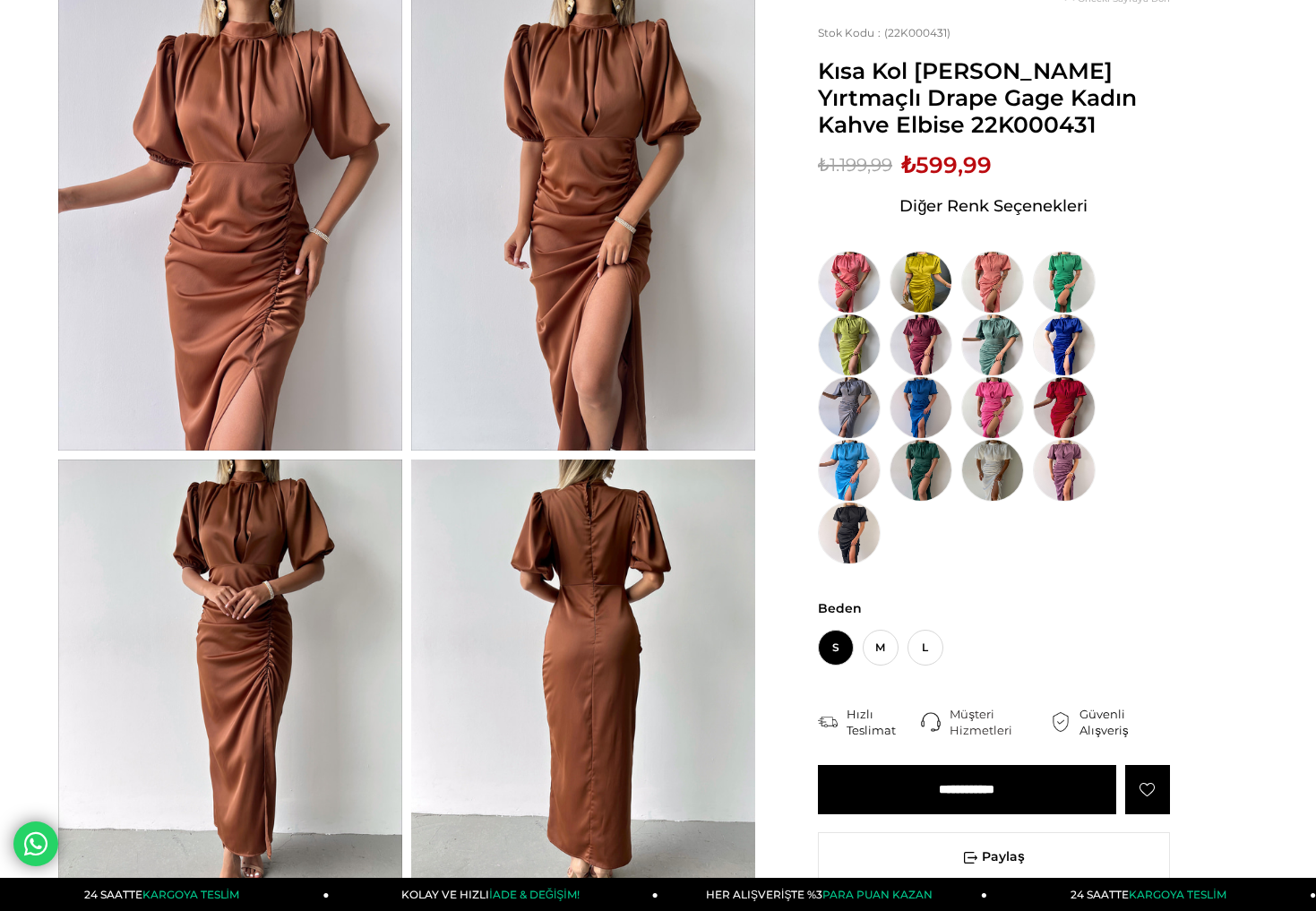
scroll to position [363, 0]
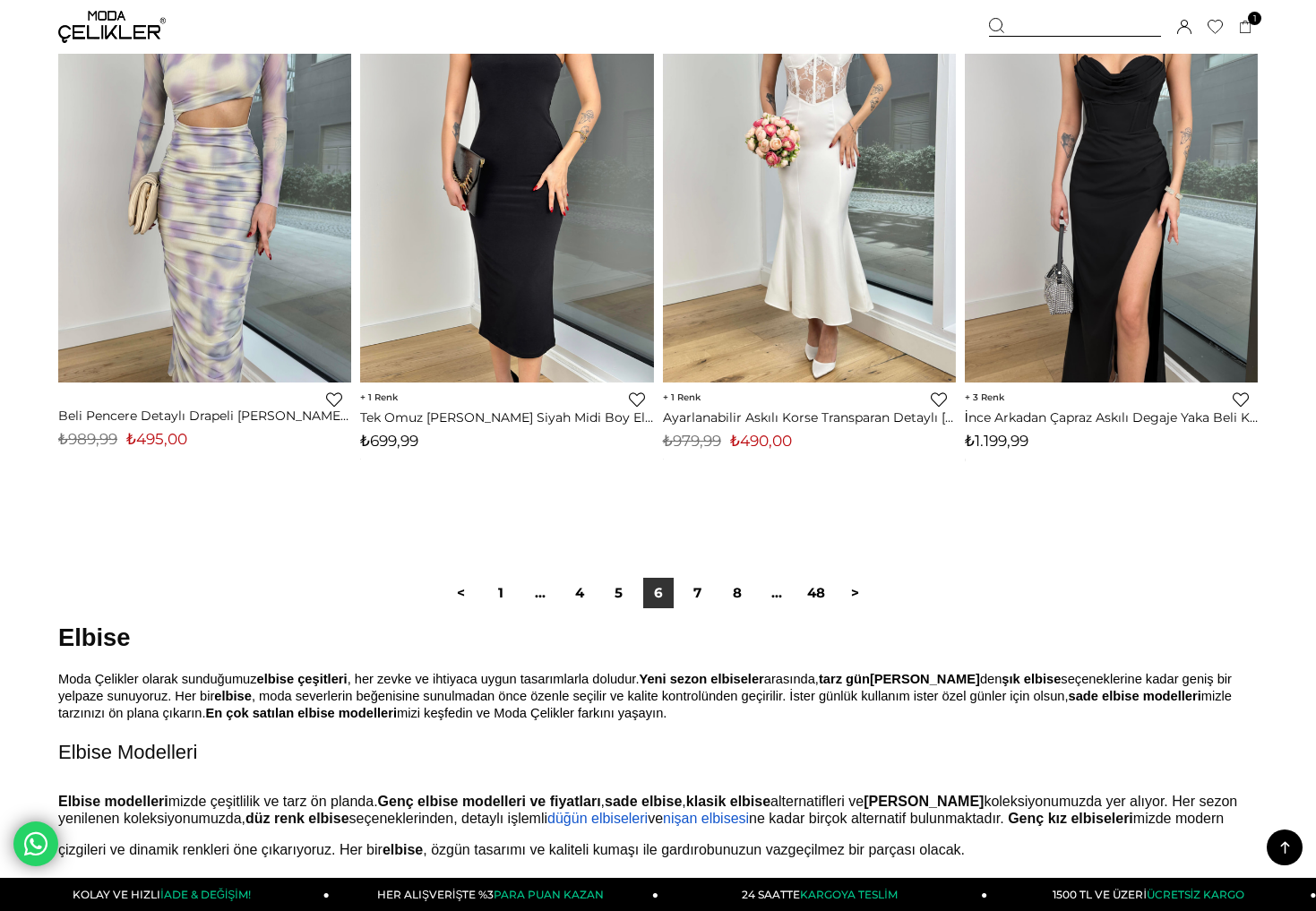
scroll to position [10568, 0]
click at [687, 589] on link "7" at bounding box center [698, 592] width 31 height 31
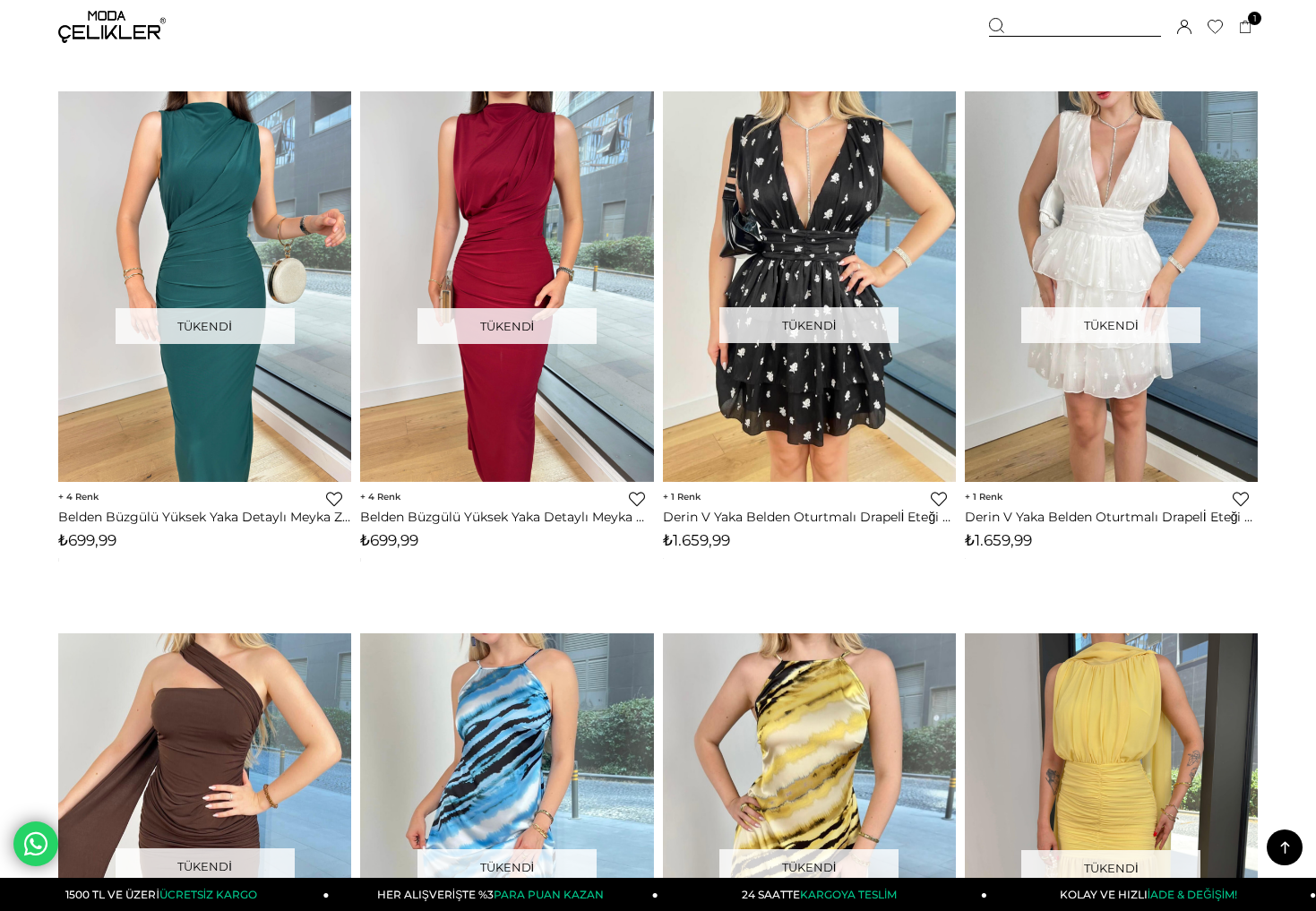
scroll to position [7936, 0]
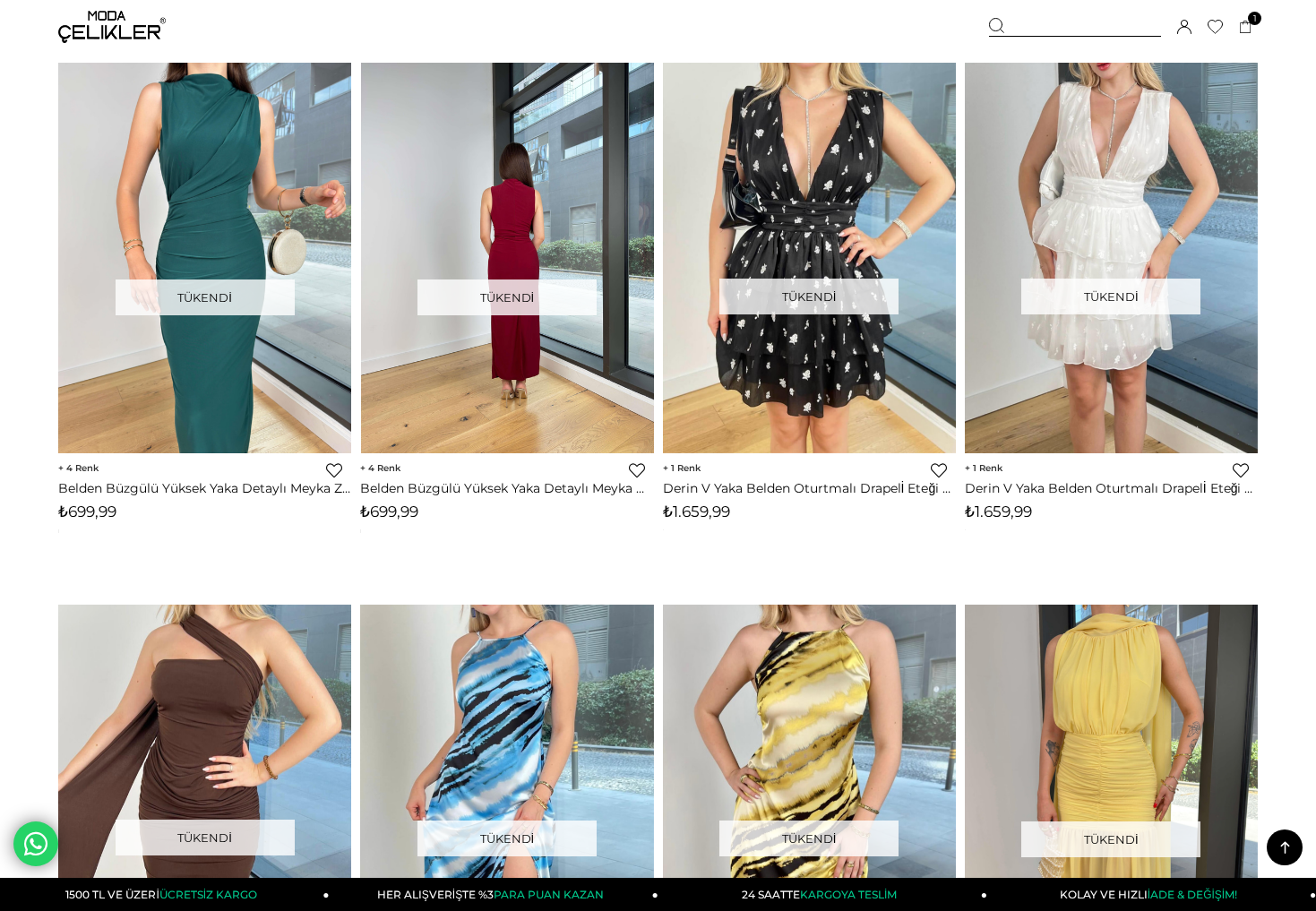
click at [573, 409] on img at bounding box center [508, 258] width 293 height 390
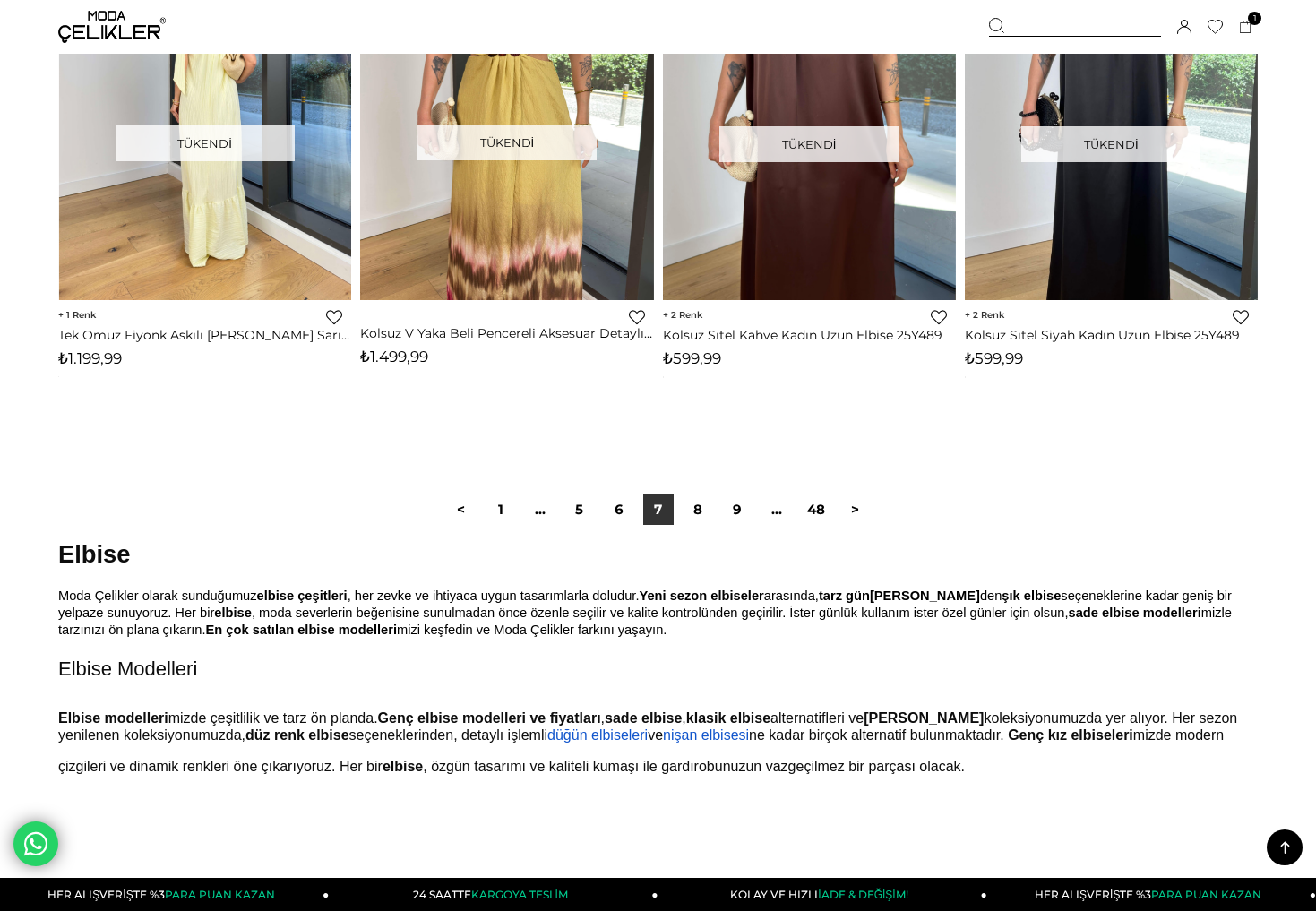
scroll to position [10794, 0]
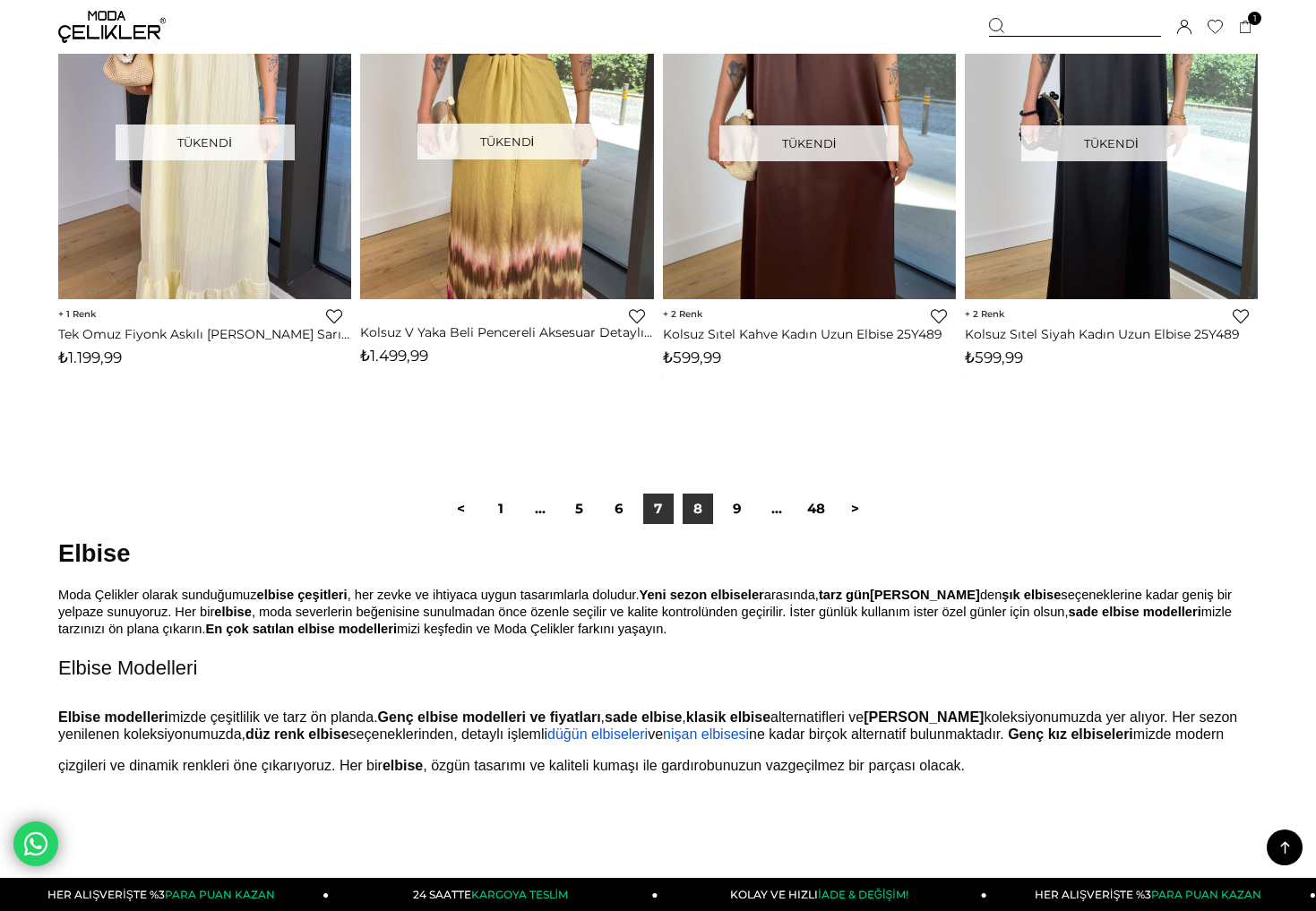
click at [690, 510] on link "8" at bounding box center [698, 508] width 31 height 31
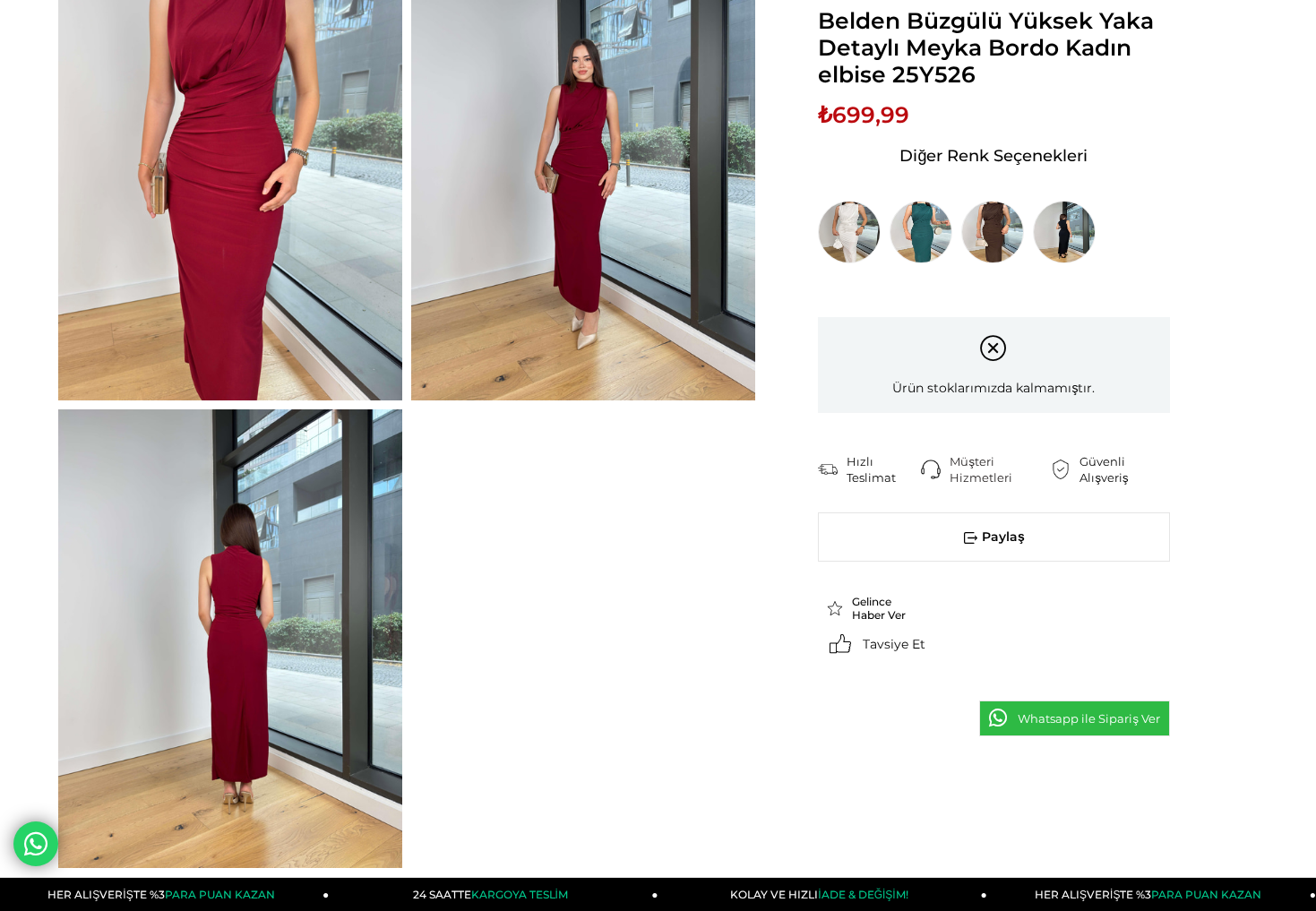
scroll to position [211, 0]
